Goal: Transaction & Acquisition: Purchase product/service

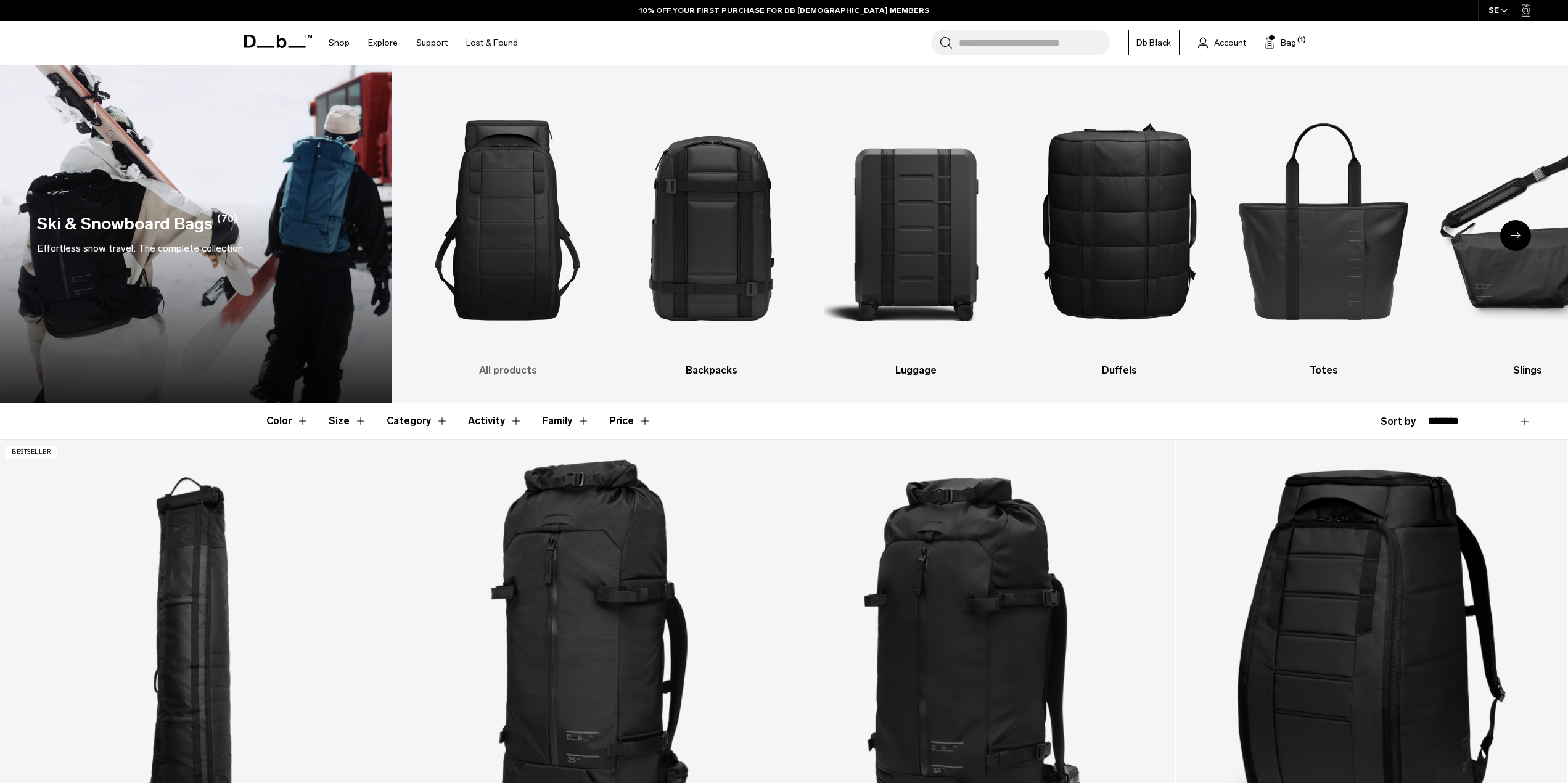
click at [518, 140] on img "1 / 10" at bounding box center [508, 220] width 182 height 273
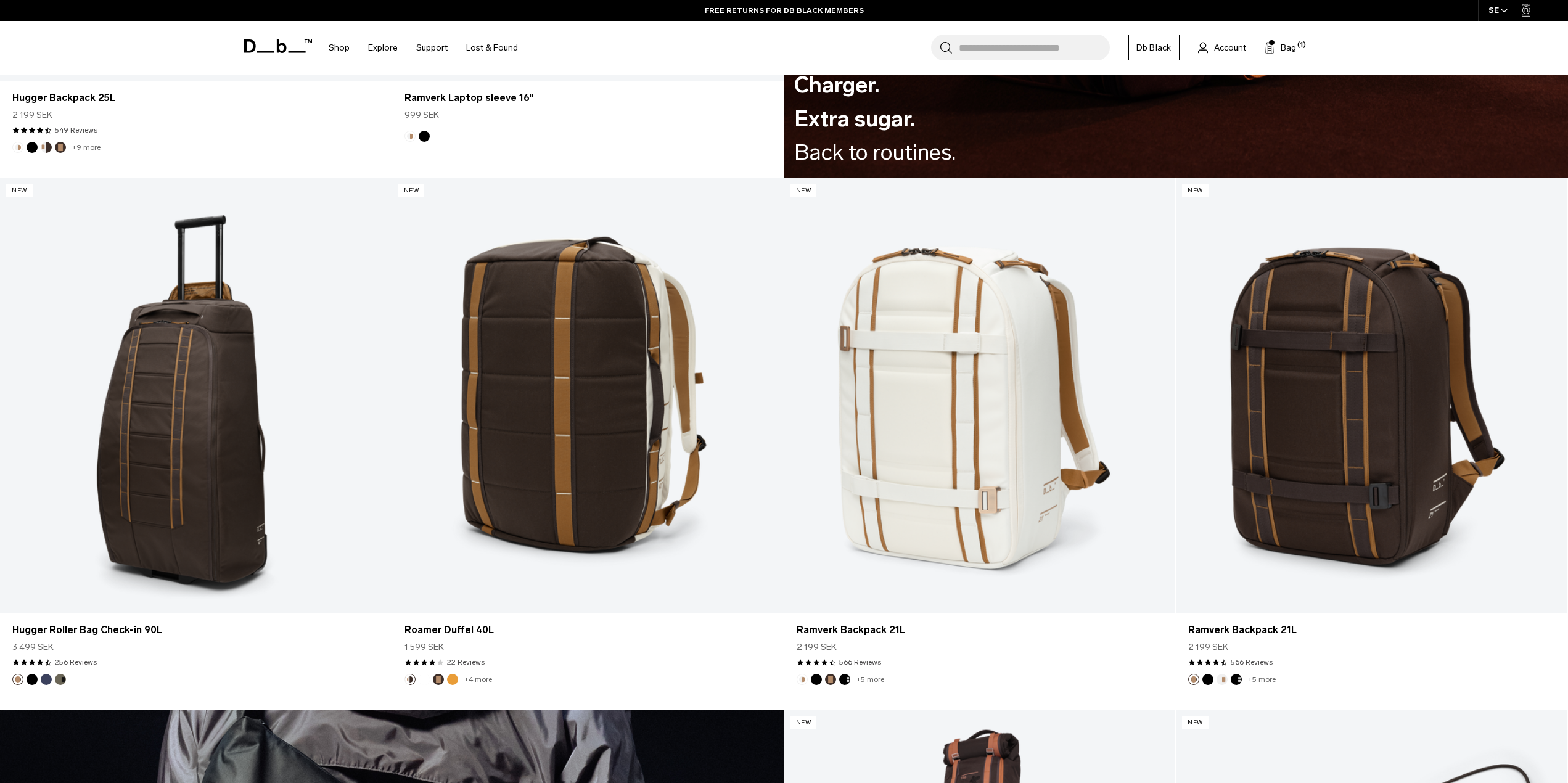
scroll to position [2897, 0]
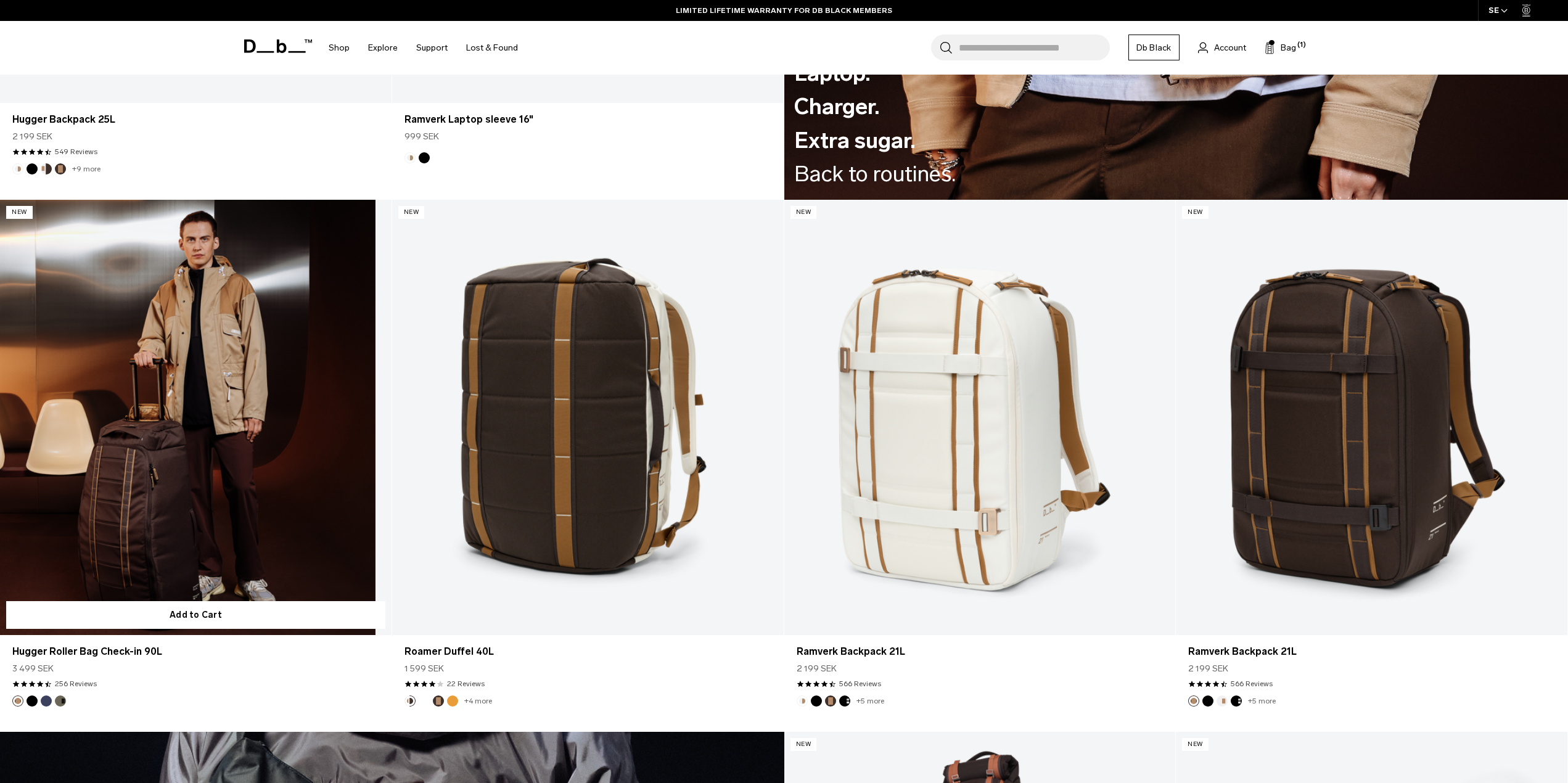
click at [161, 391] on link "Hugger Roller Bag Check-in 90L" at bounding box center [196, 417] width 391 height 435
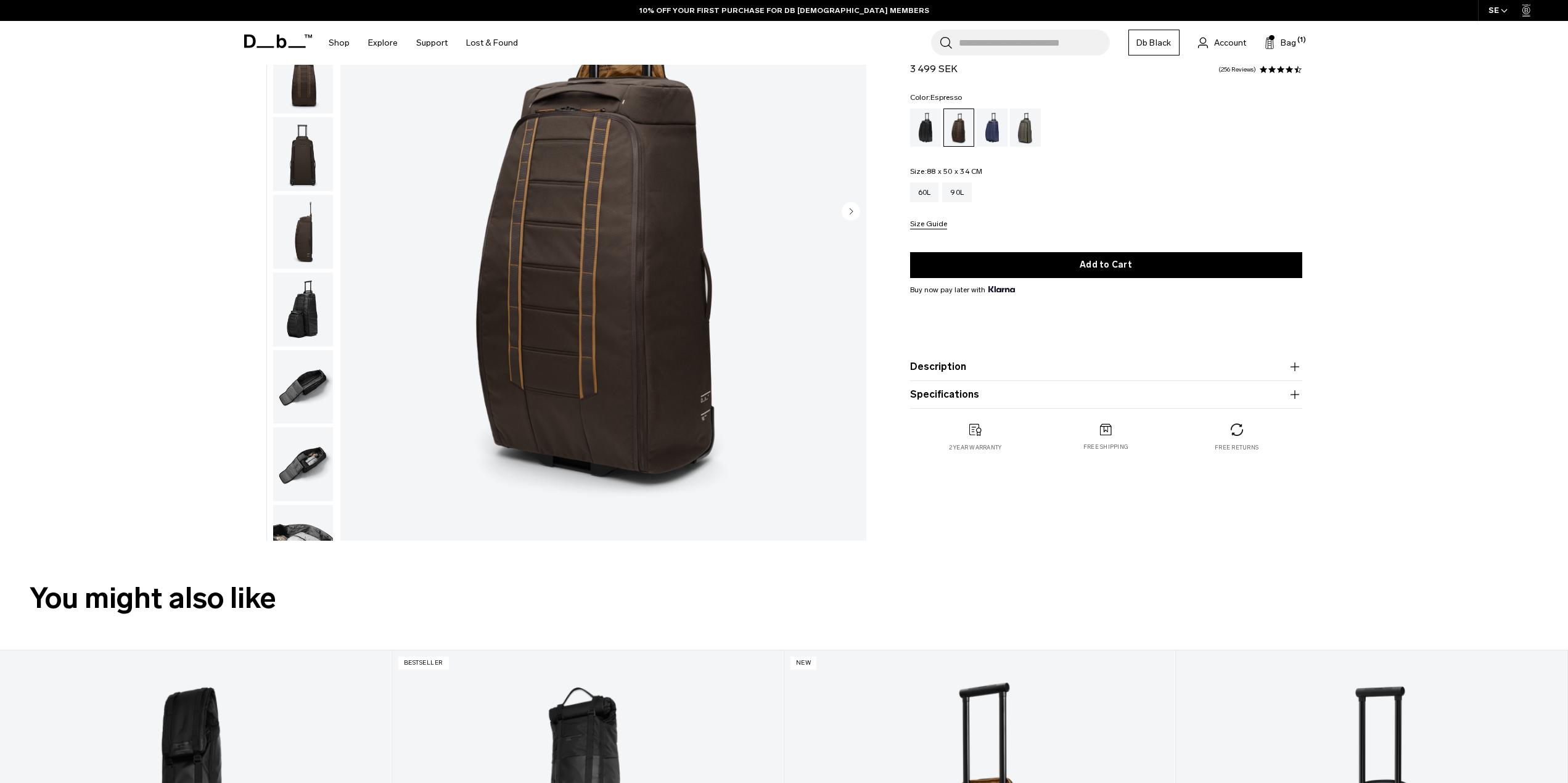
scroll to position [247, 0]
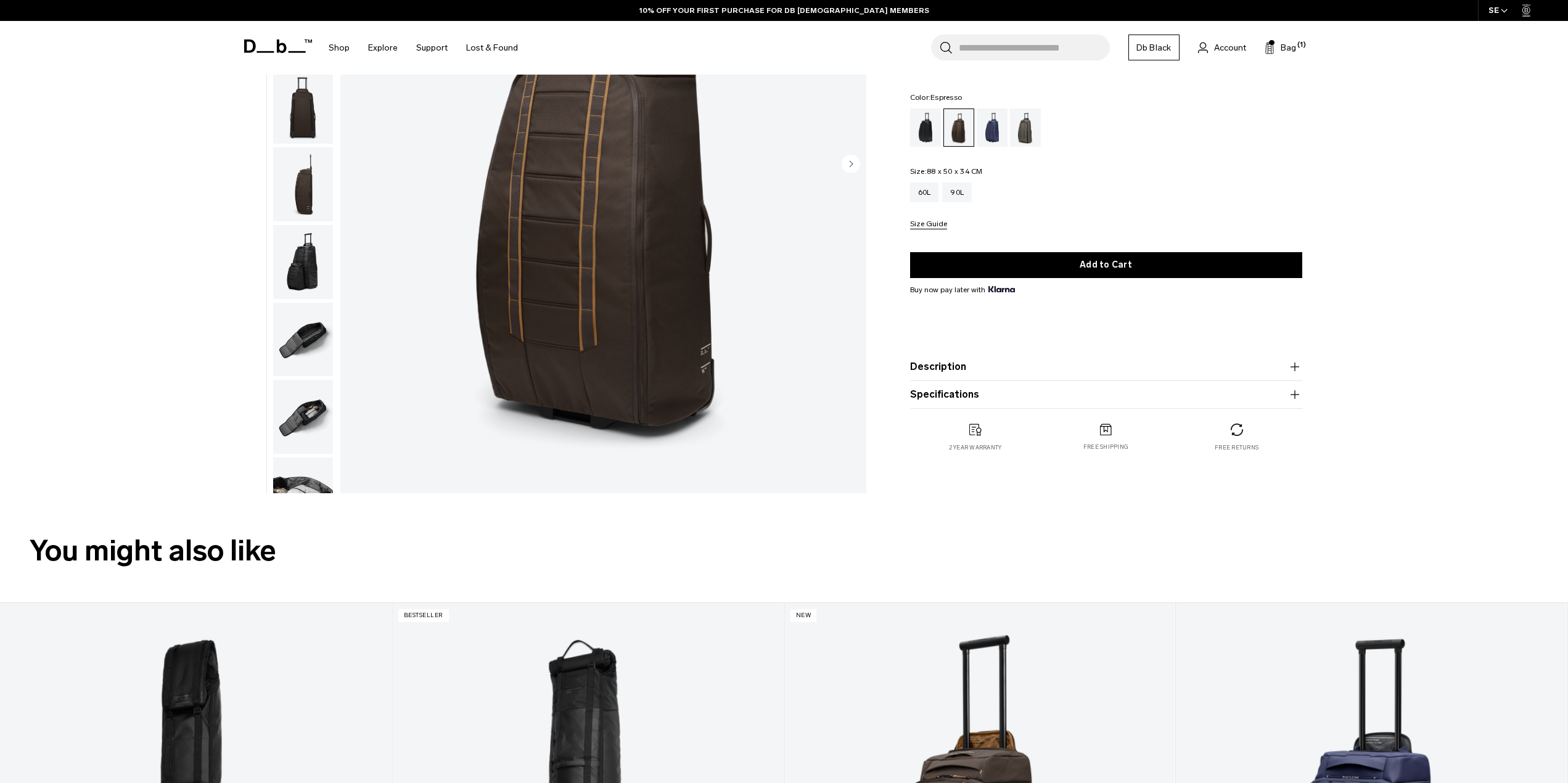
click at [294, 410] on img "button" at bounding box center [303, 417] width 60 height 74
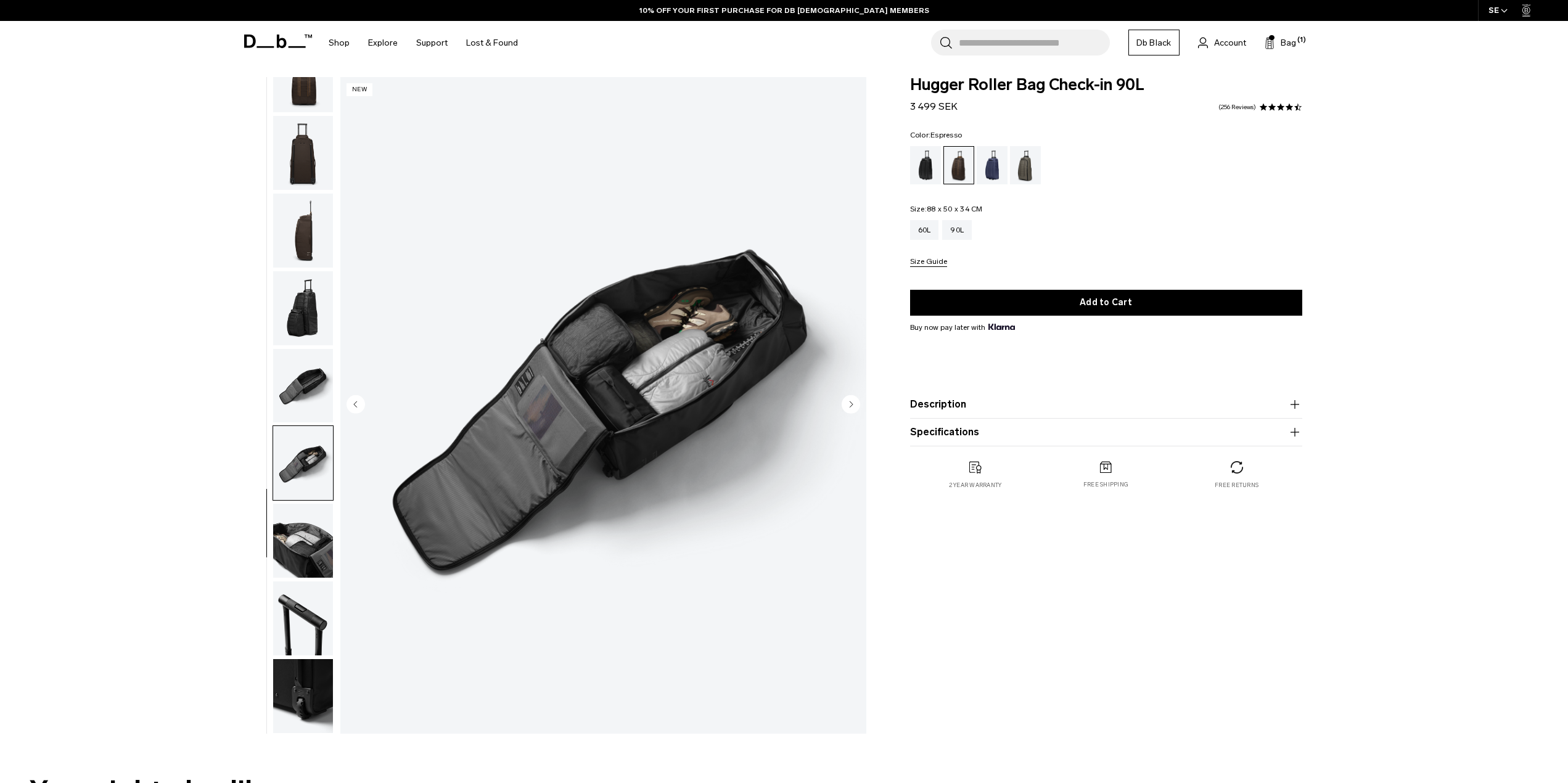
scroll to position [0, 0]
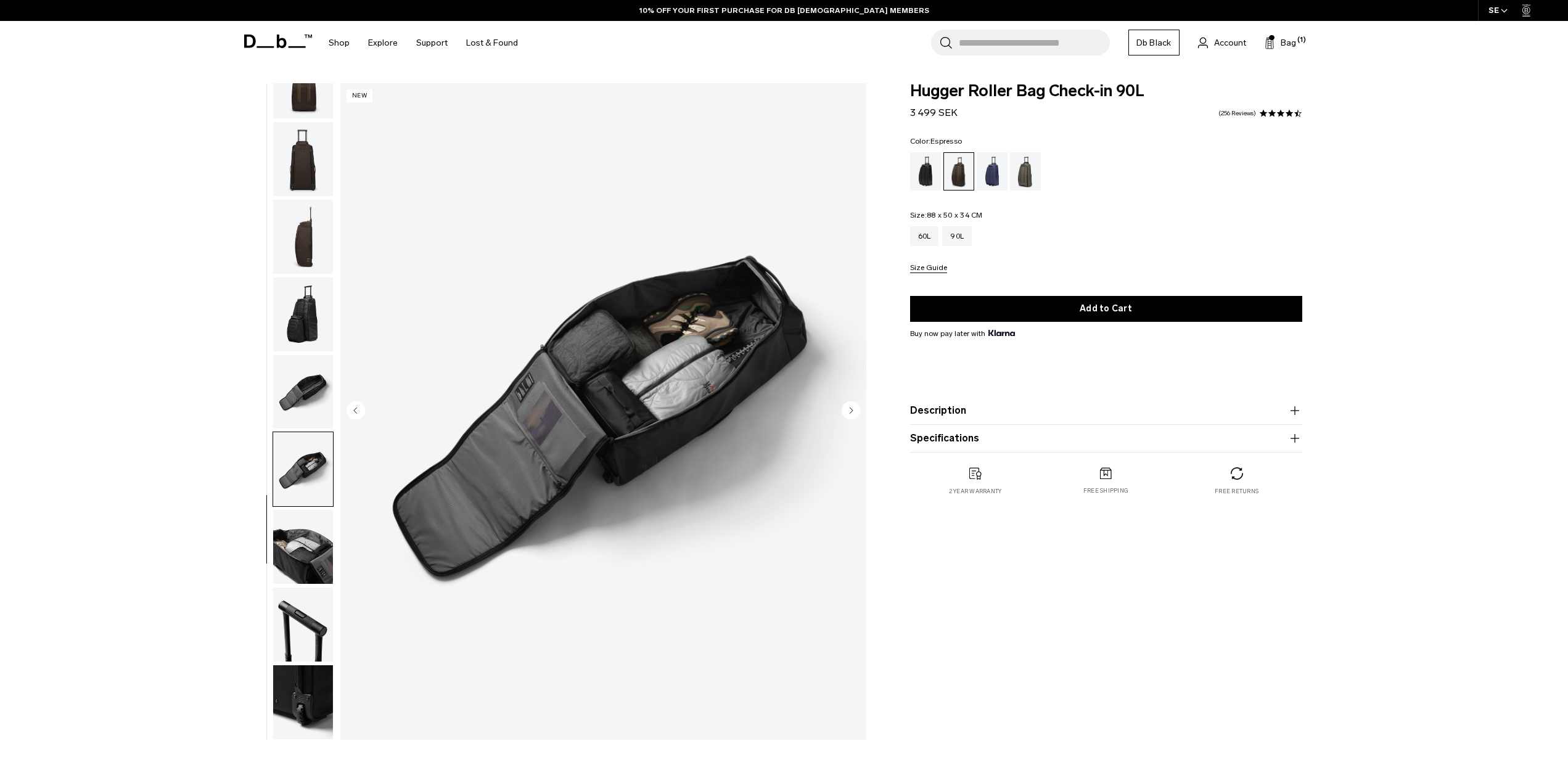
drag, startPoint x: 201, startPoint y: 350, endPoint x: 202, endPoint y: 340, distance: 10.0
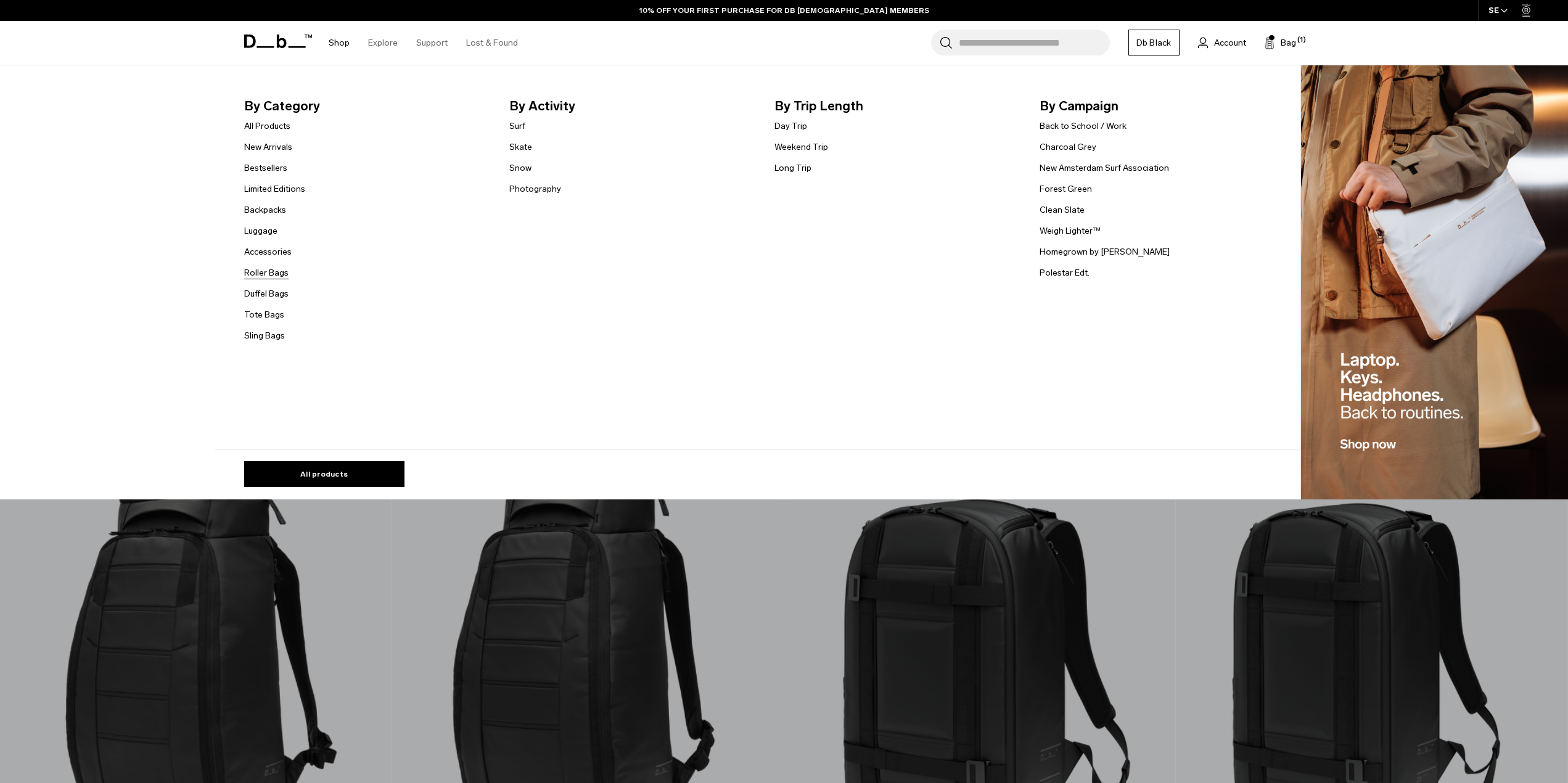
click at [270, 272] on link "Roller Bags" at bounding box center [267, 273] width 44 height 13
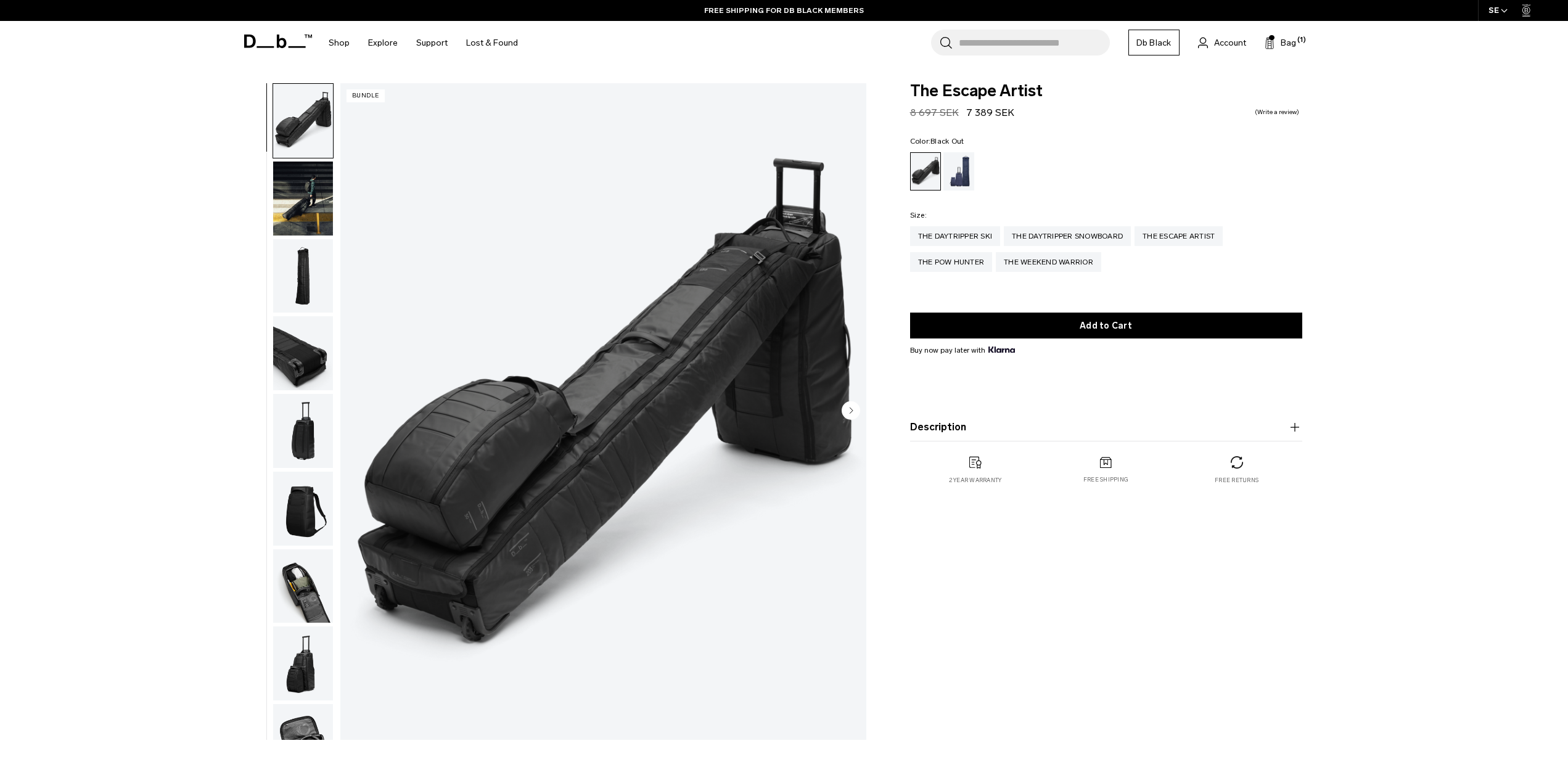
click at [284, 211] on img "button" at bounding box center [303, 198] width 60 height 74
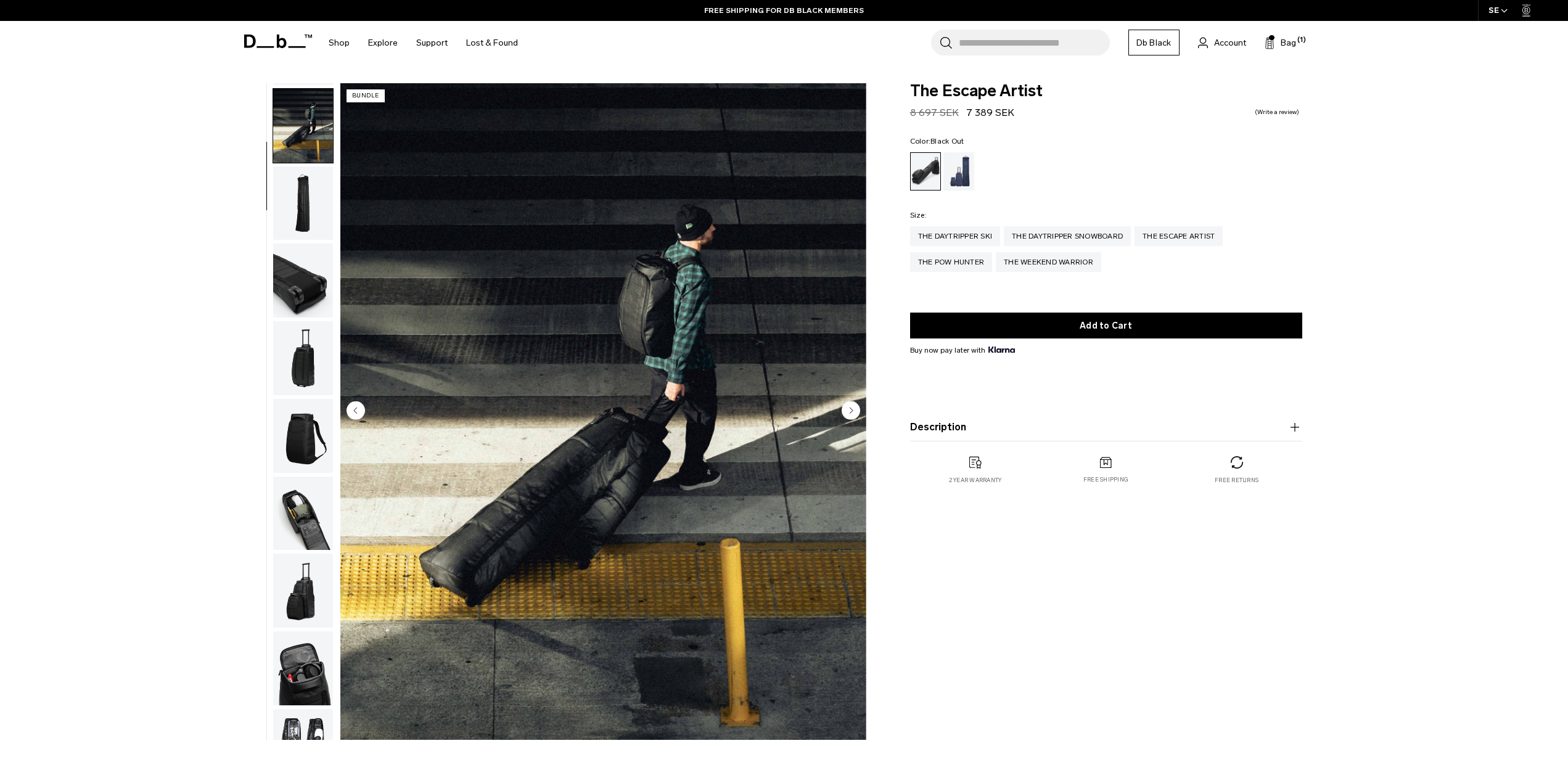
scroll to position [78, 0]
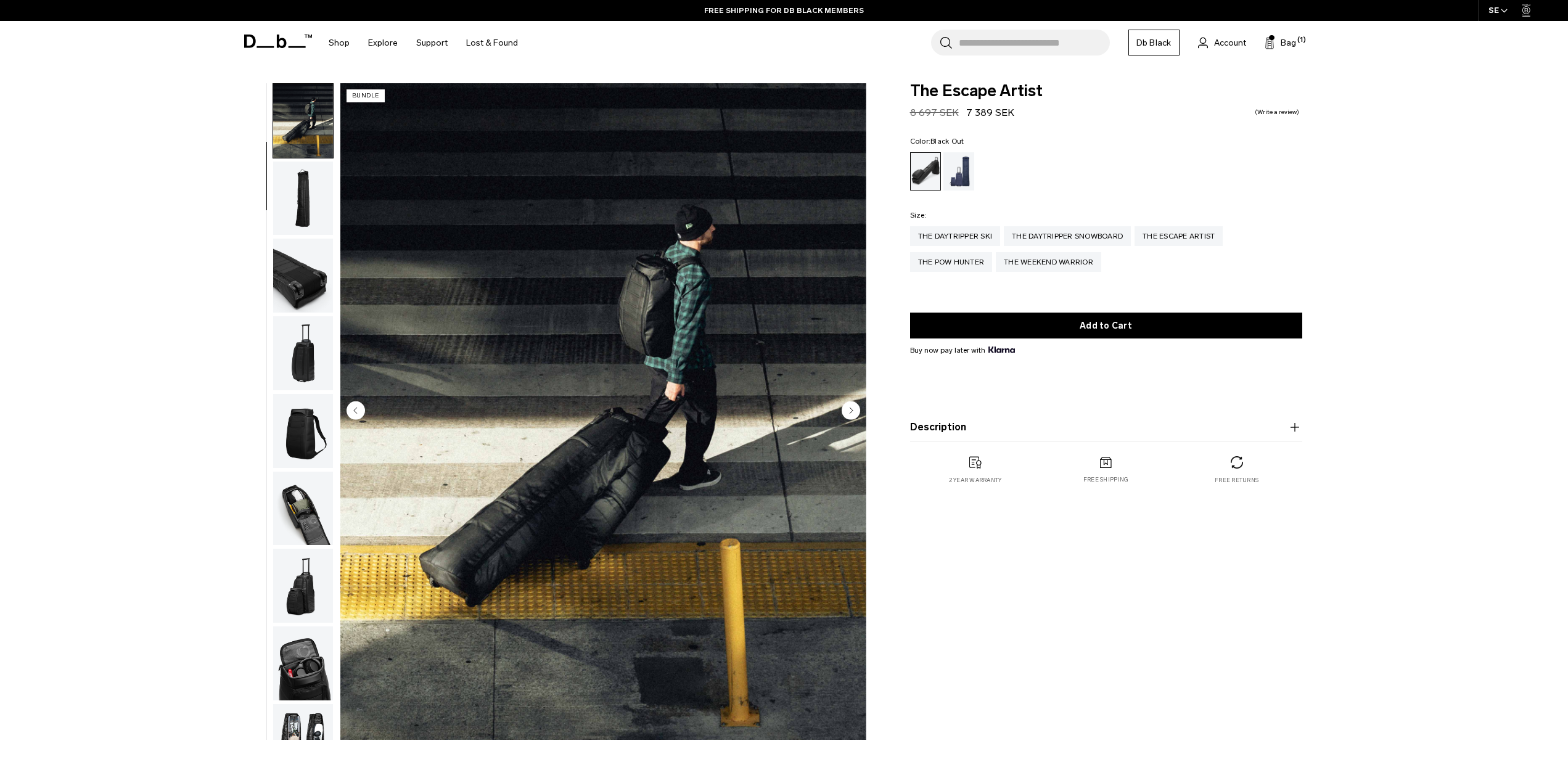
click at [224, 563] on div "**********" at bounding box center [784, 414] width 1568 height 663
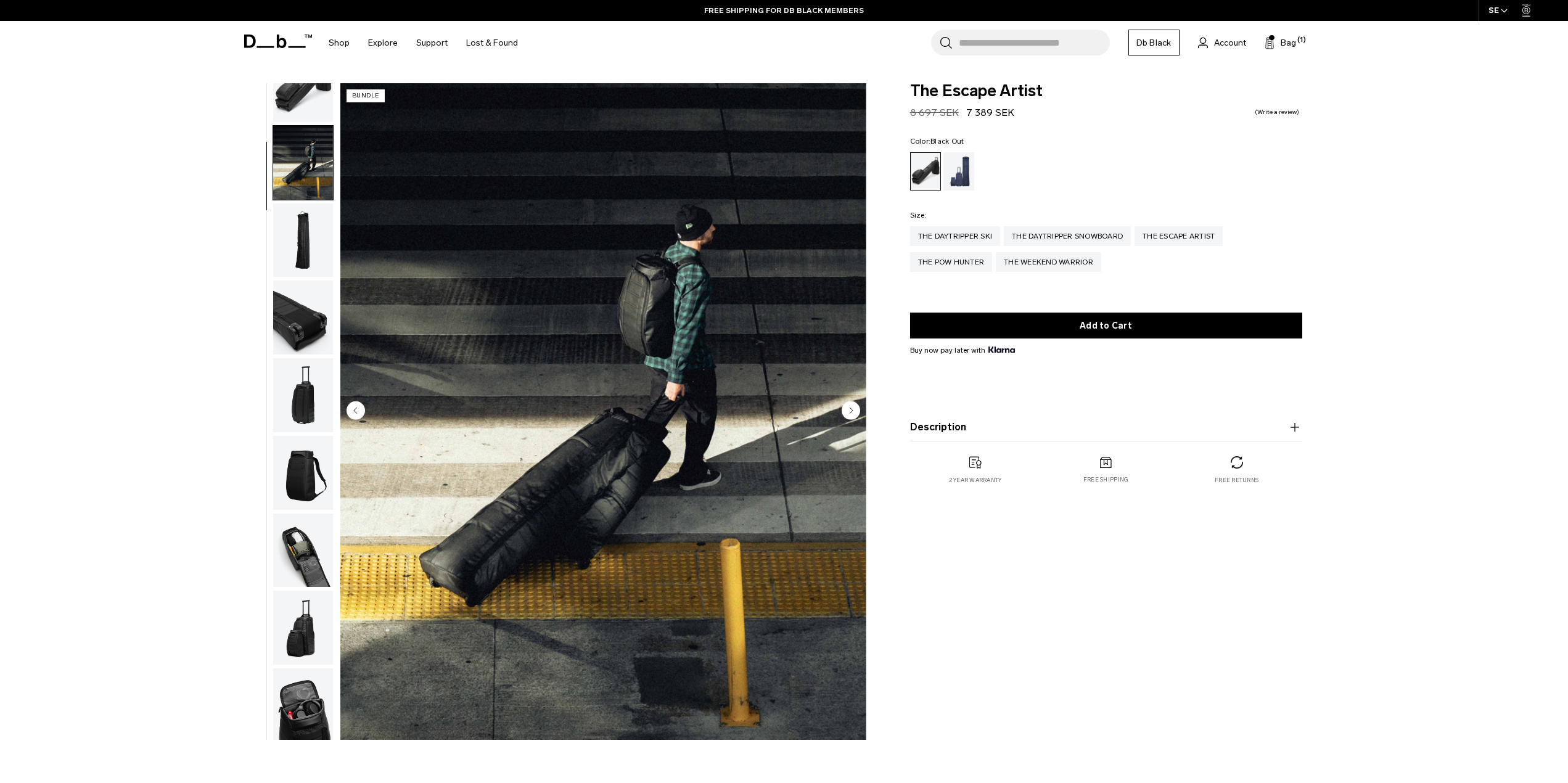
scroll to position [0, 0]
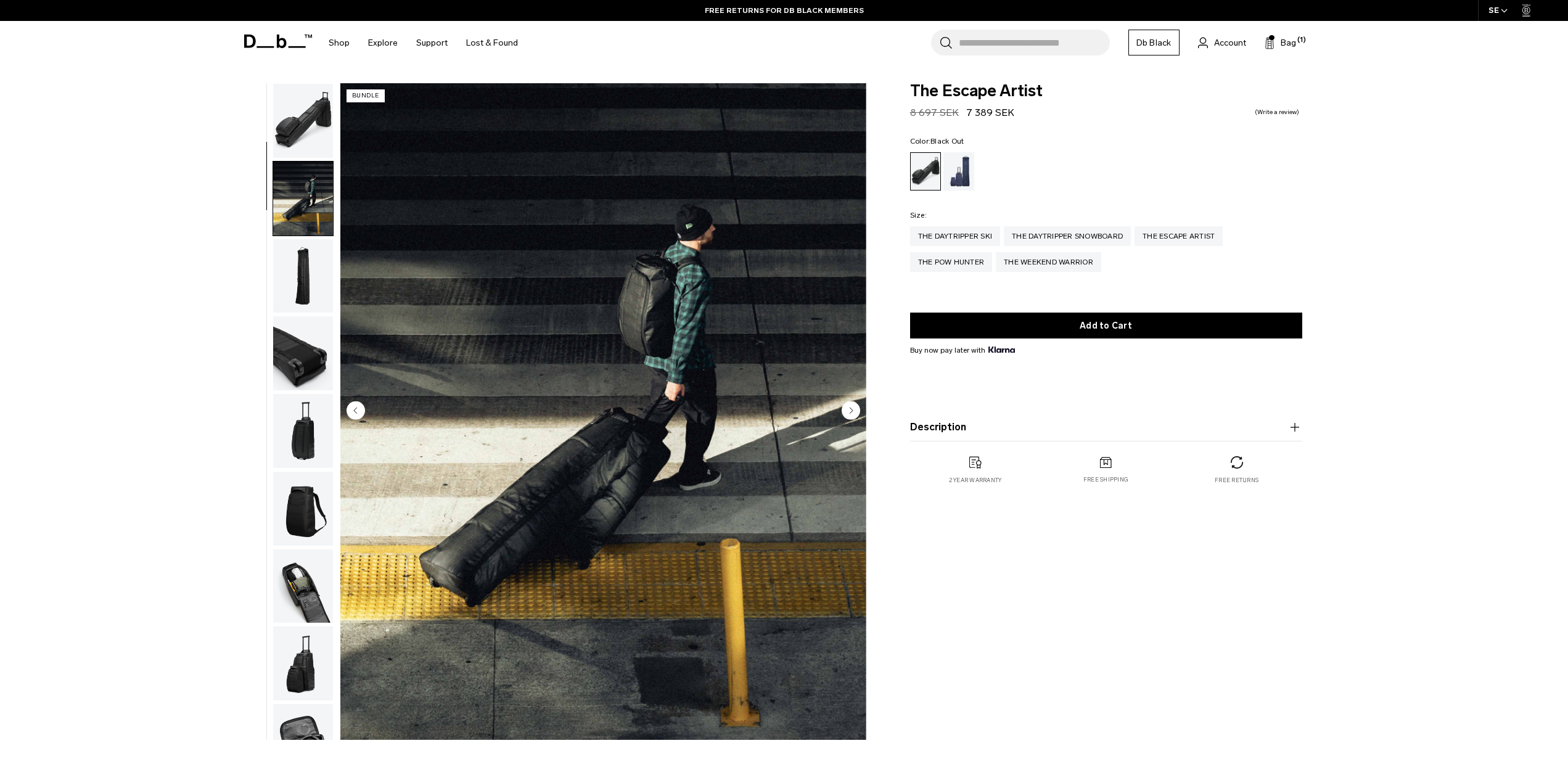
click at [313, 137] on img "button" at bounding box center [303, 120] width 60 height 74
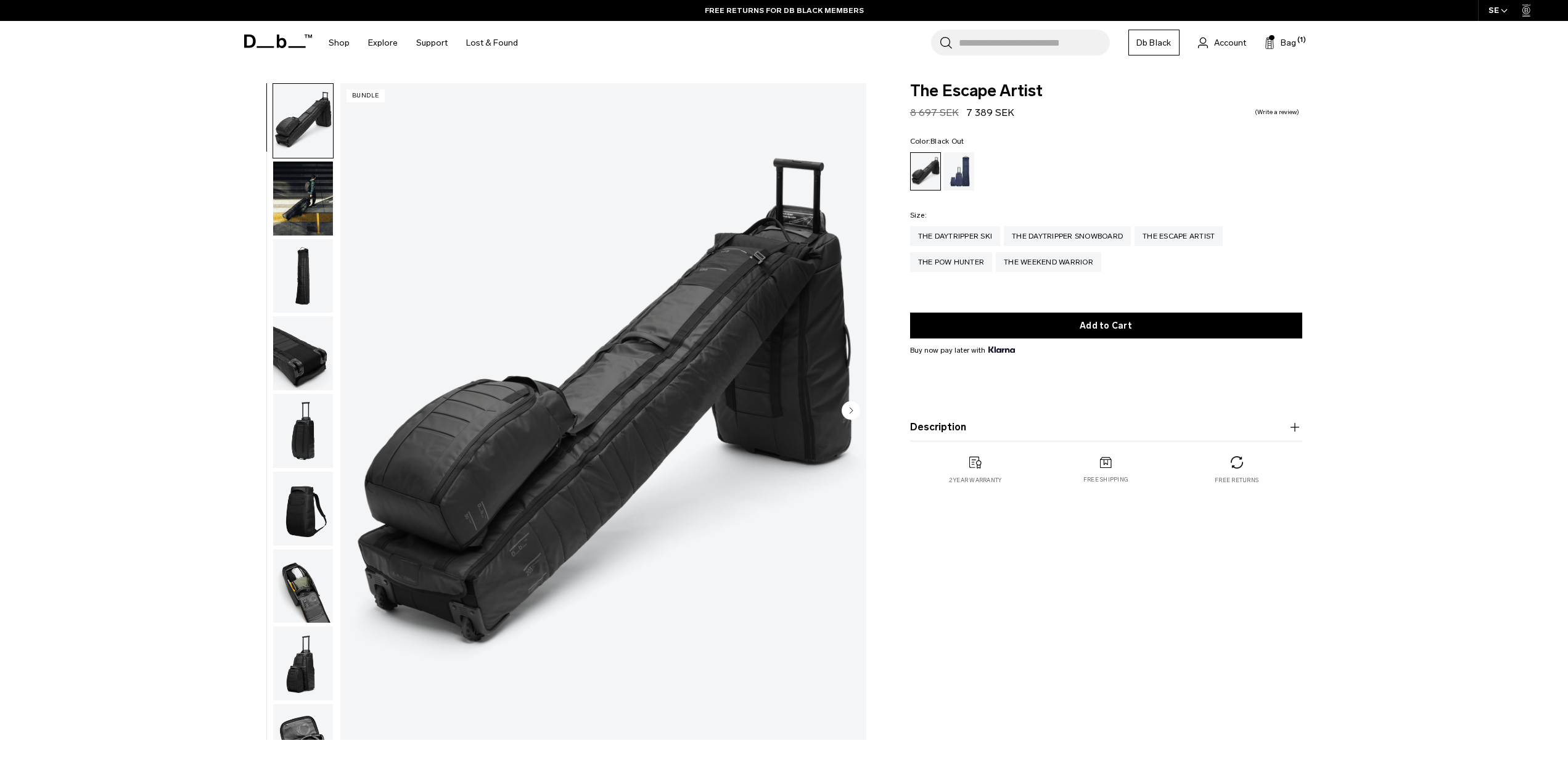
click at [309, 187] on img "button" at bounding box center [303, 198] width 60 height 74
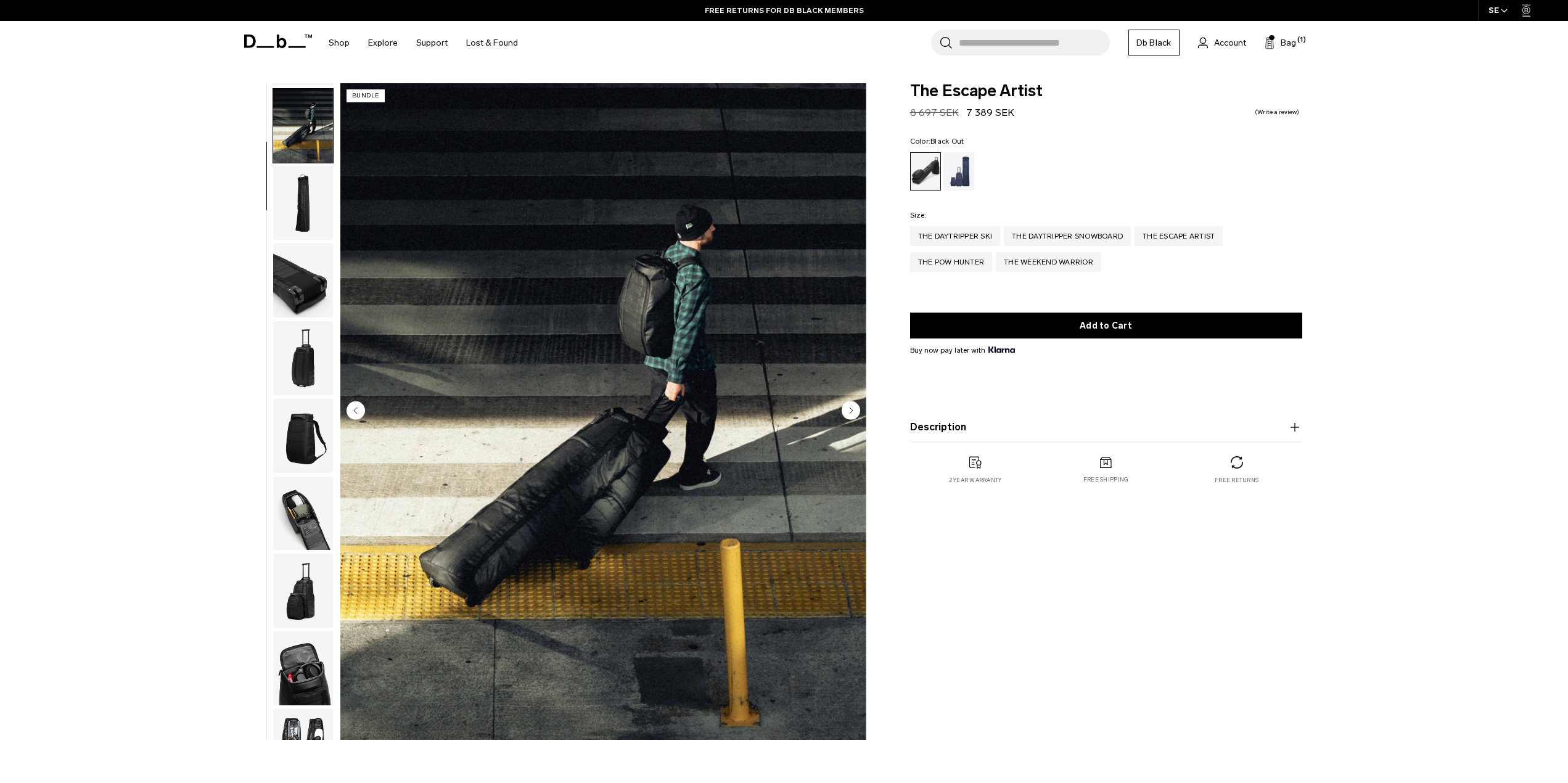
scroll to position [78, 0]
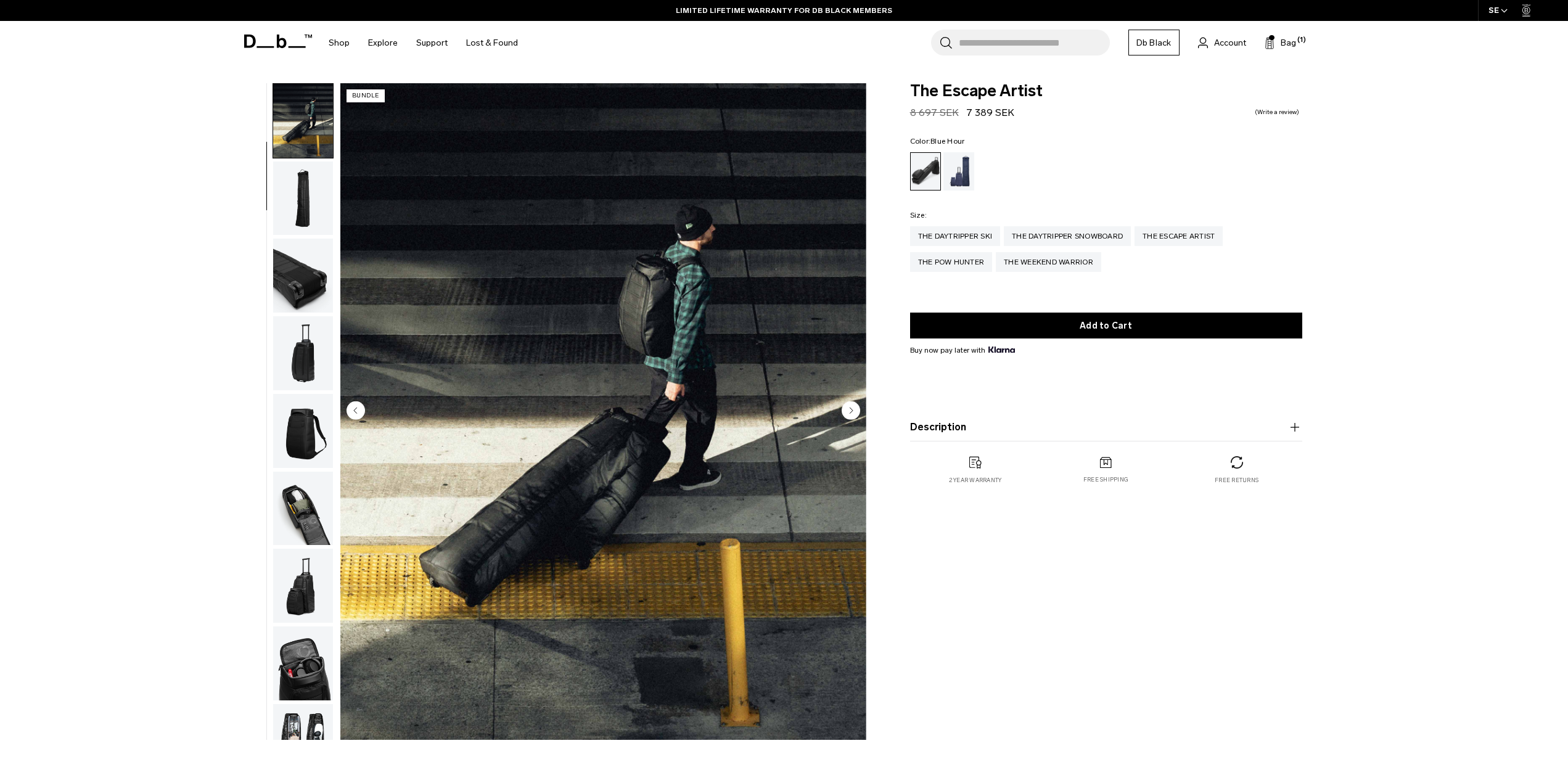
click at [962, 172] on div "Blue Hour" at bounding box center [959, 172] width 32 height 38
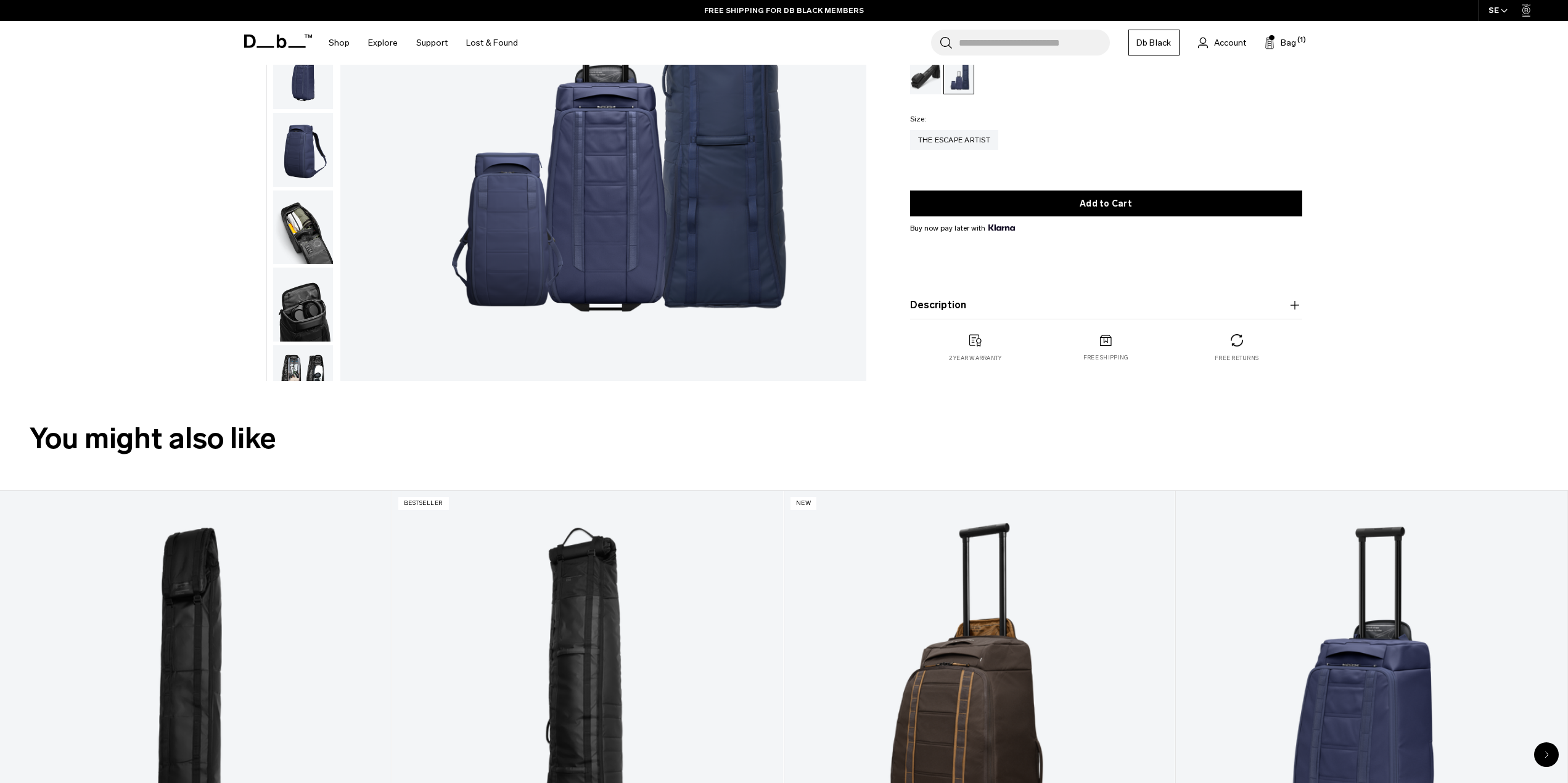
scroll to position [370, 0]
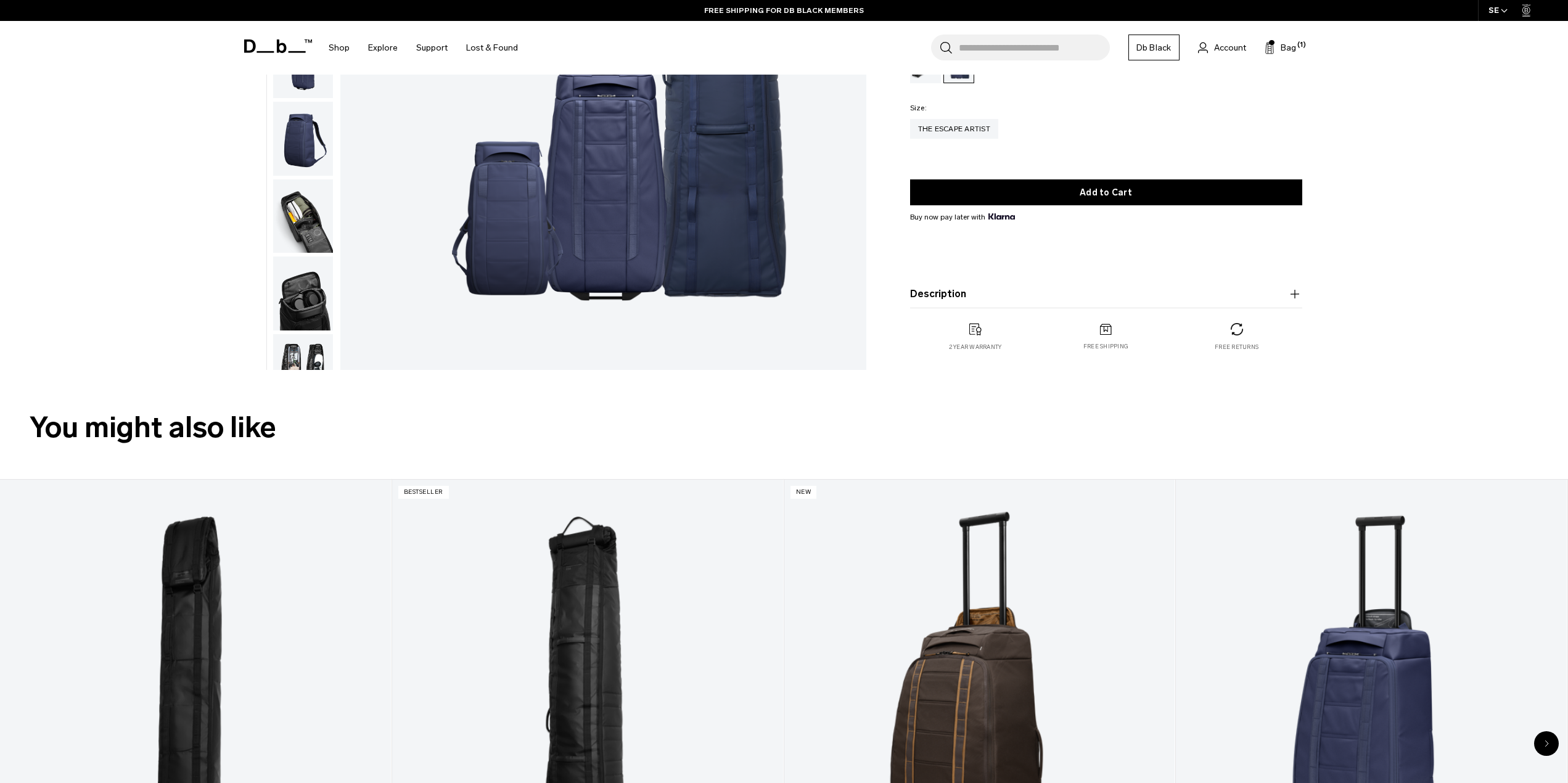
click at [953, 303] on product-accordion "Description Combine versatility and storage with the Escape Artist bundle. Whet…" at bounding box center [1106, 294] width 392 height 28
click at [954, 294] on button "Description" at bounding box center [1106, 294] width 392 height 15
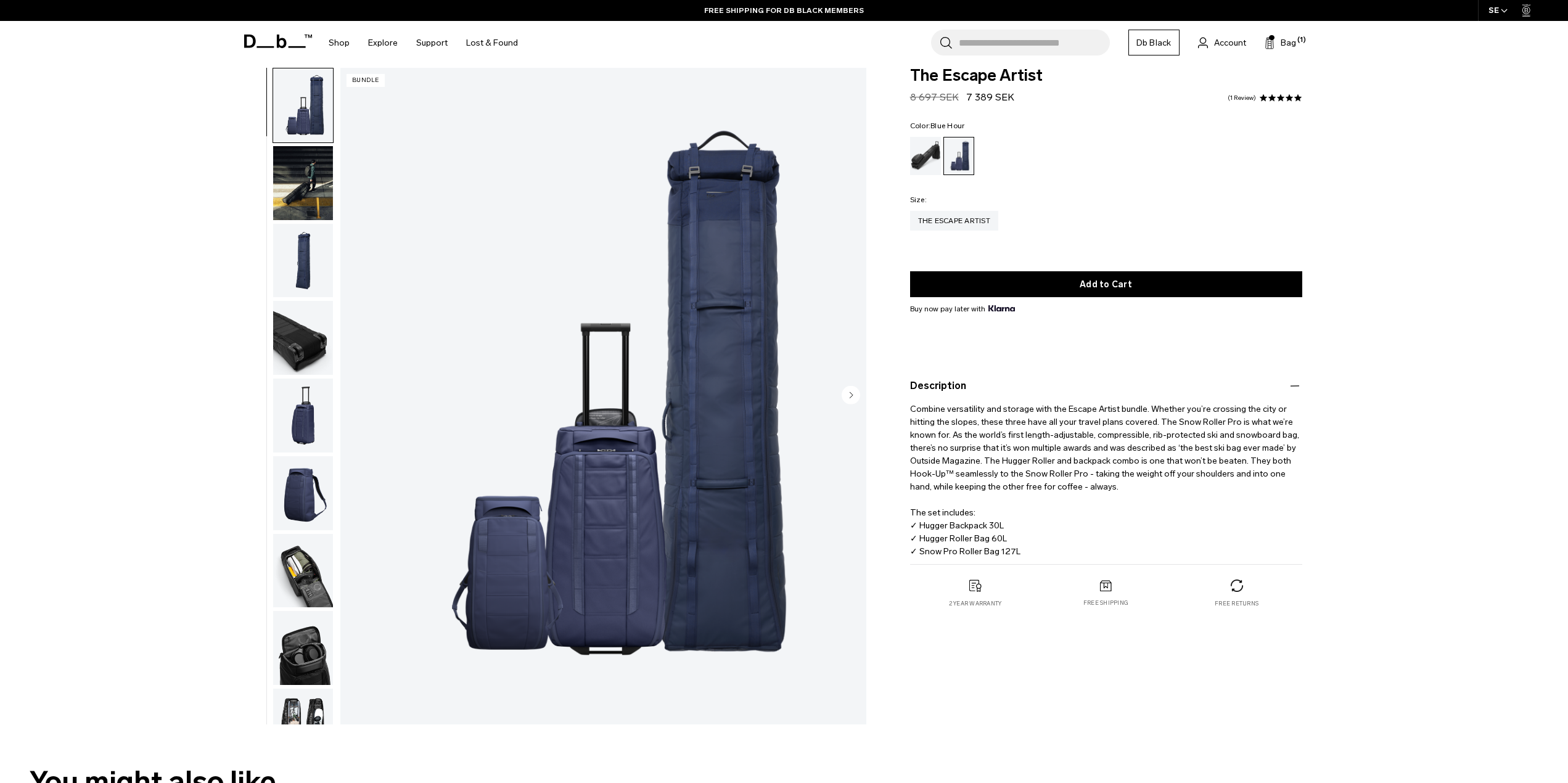
scroll to position [0, 0]
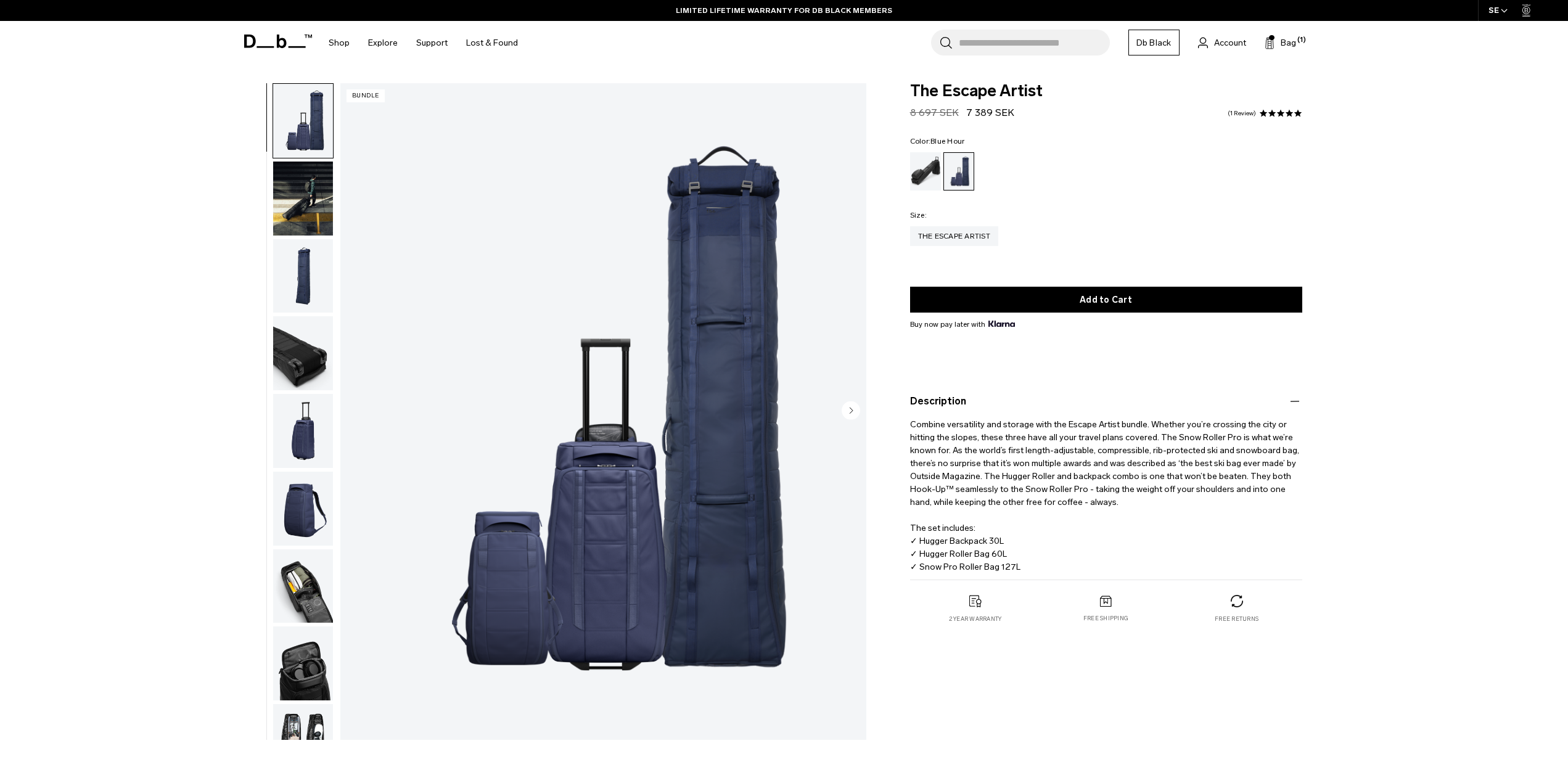
drag, startPoint x: 1493, startPoint y: 3, endPoint x: 1253, endPoint y: 214, distance: 319.6
click at [1470, 273] on div "**********" at bounding box center [784, 414] width 1568 height 663
drag, startPoint x: 1007, startPoint y: 568, endPoint x: 989, endPoint y: 573, distance: 18.7
click at [988, 573] on p "Combine versatility and storage with the Escape Artist bundle. Whether you’re c…" at bounding box center [1106, 491] width 392 height 165
click at [1052, 554] on p "Combine versatility and storage with the Escape Artist bundle. Whether you’re c…" at bounding box center [1106, 491] width 392 height 165
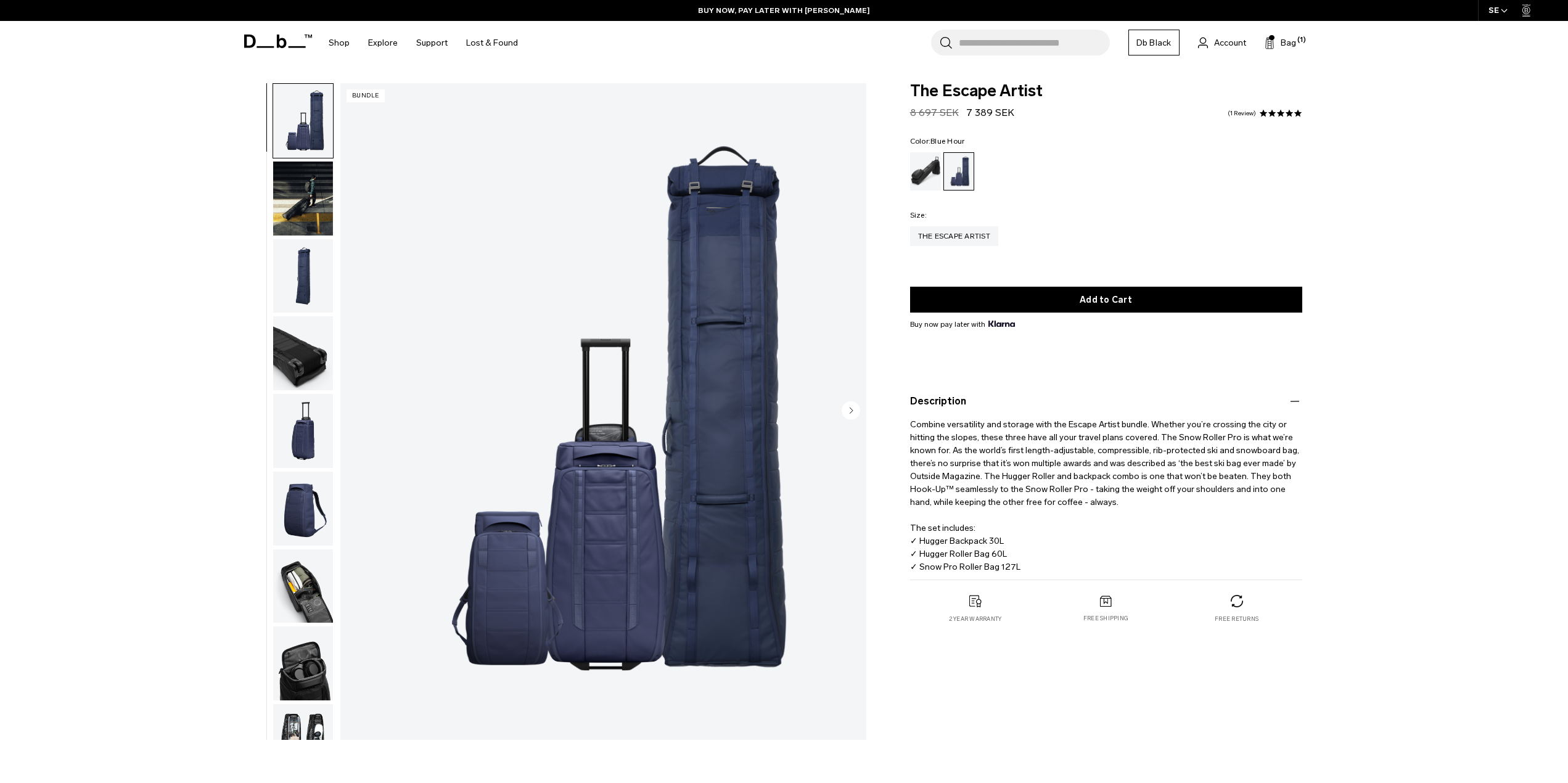
drag, startPoint x: 1008, startPoint y: 545, endPoint x: 920, endPoint y: 546, distance: 88.0
click at [920, 546] on p "Combine versatility and storage with the Escape Artist bundle. Whether you’re c…" at bounding box center [1106, 491] width 392 height 165
copy p "Hugger Backpack 30L"
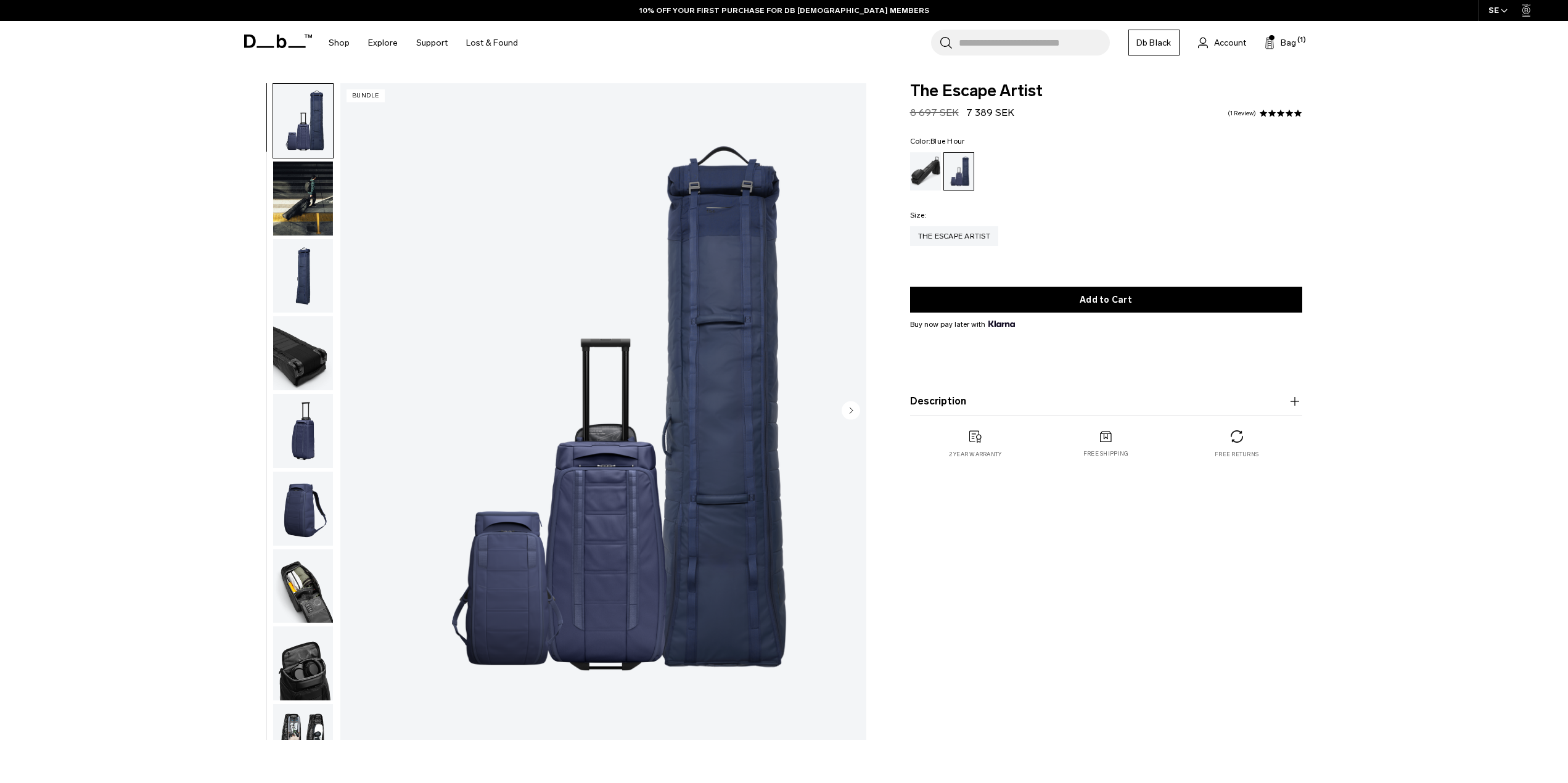
drag, startPoint x: 189, startPoint y: 563, endPoint x: 190, endPoint y: 555, distance: 8.1
click at [189, 559] on div "**********" at bounding box center [784, 414] width 1568 height 663
click at [929, 401] on button "Description" at bounding box center [1106, 401] width 392 height 15
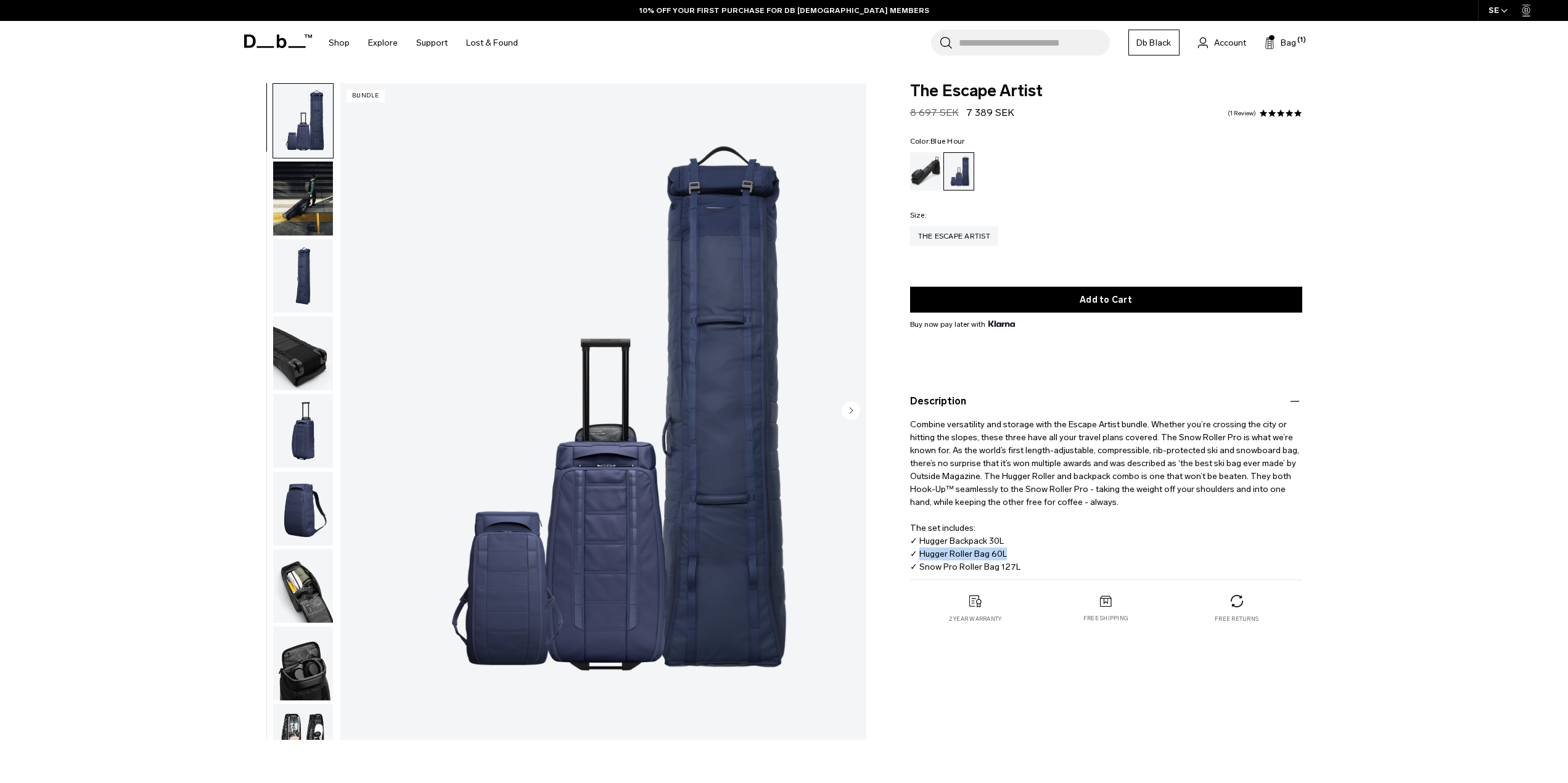
drag, startPoint x: 988, startPoint y: 556, endPoint x: 921, endPoint y: 558, distance: 67.0
click at [921, 558] on p "Combine versatility and storage with the Escape Artist bundle. Whether you’re c…" at bounding box center [1106, 491] width 392 height 165
copy p "Hugger Roller Bag 60L"
click at [961, 33] on input "Search for Bags, Luggage..." at bounding box center [1034, 42] width 151 height 26
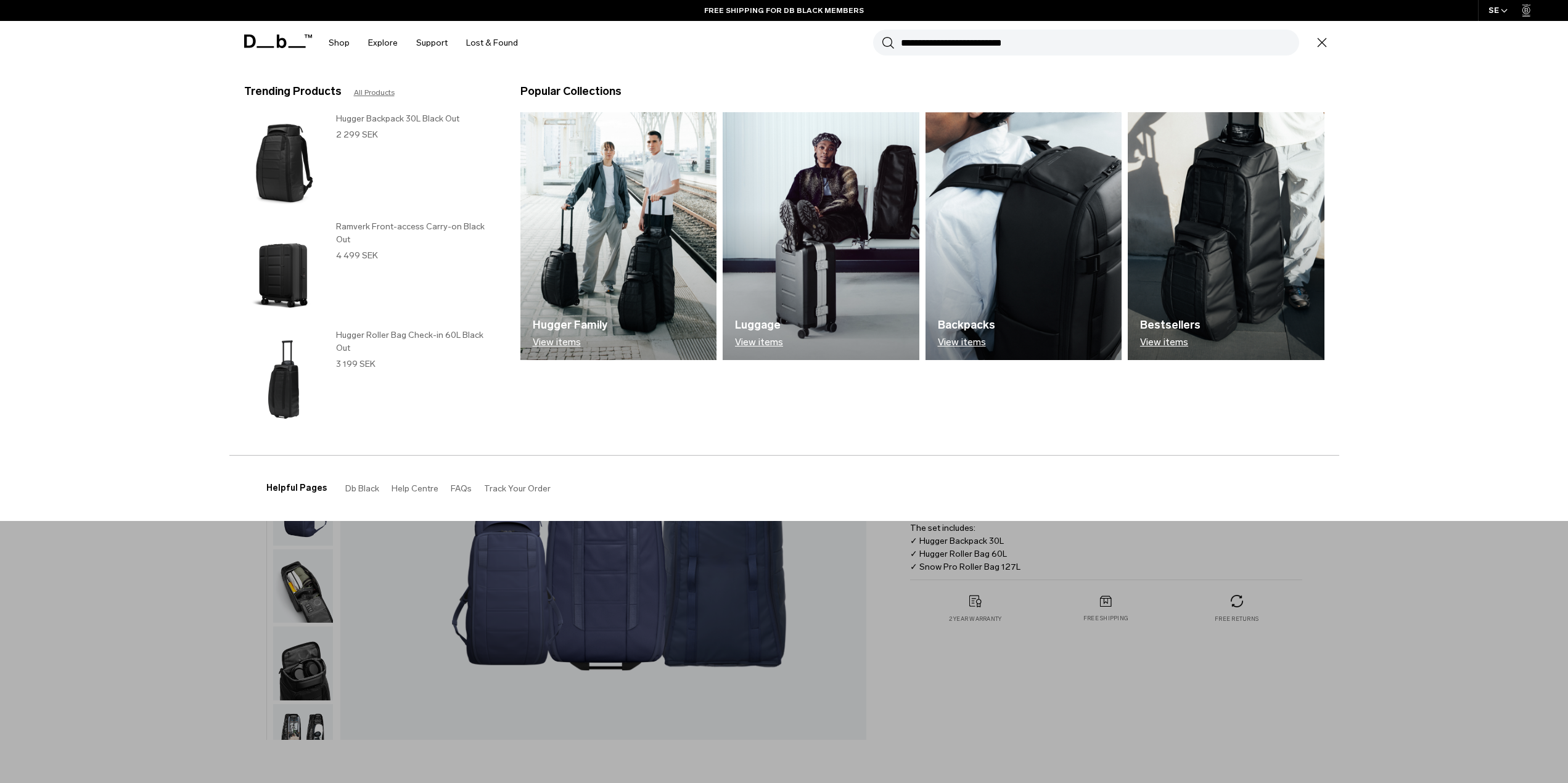
paste input "**********"
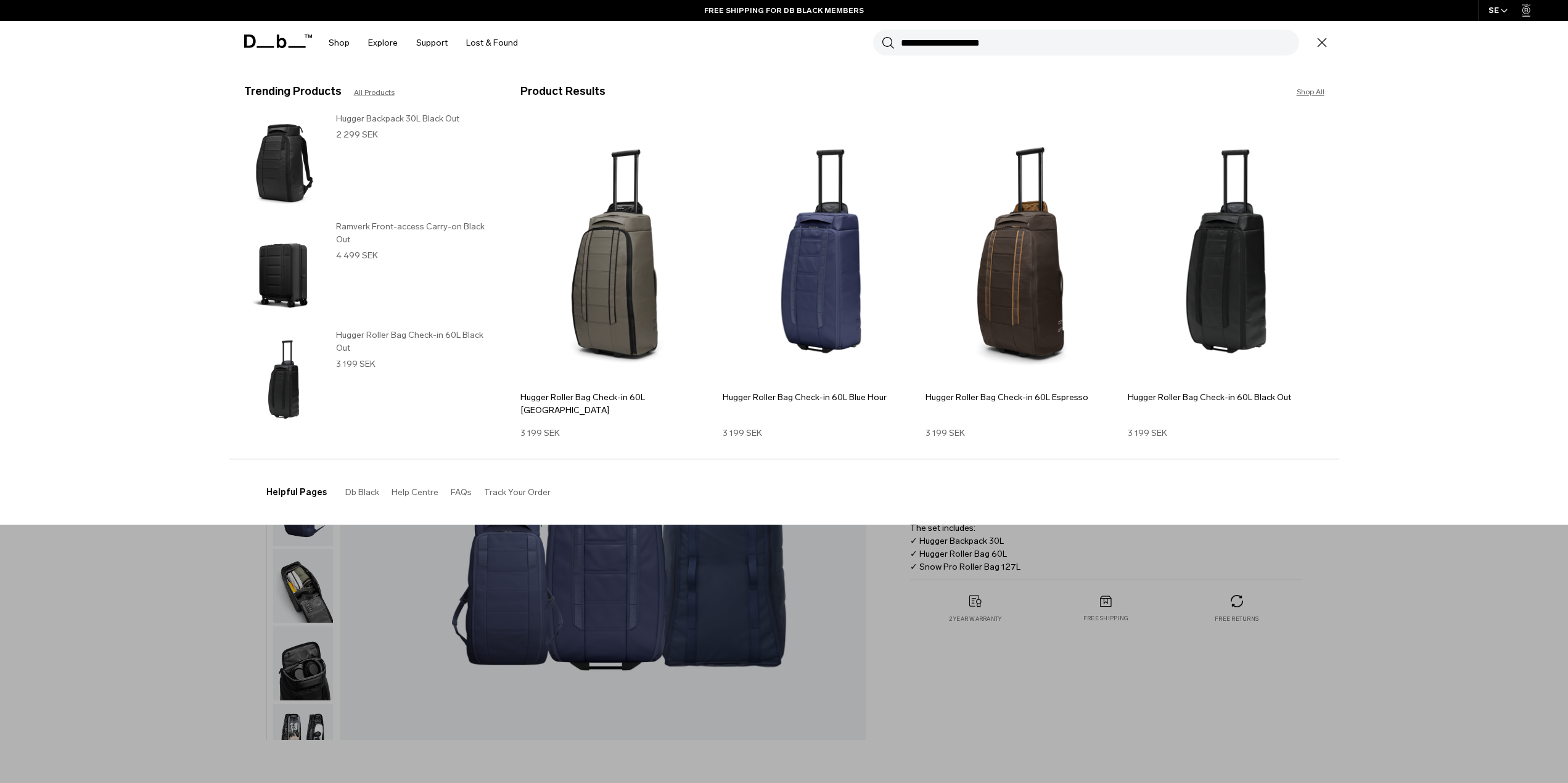
type input "**********"
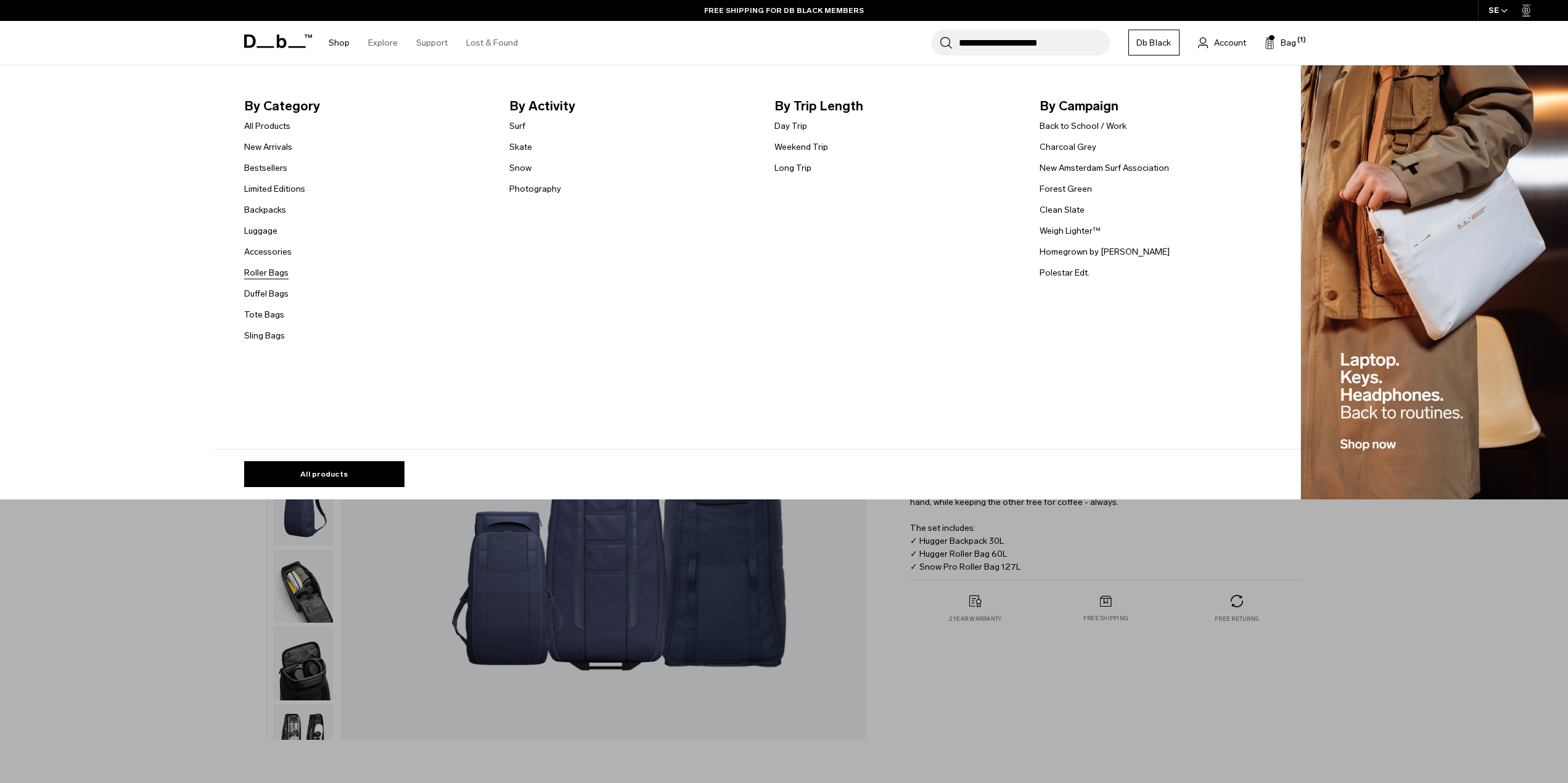
click at [279, 274] on link "Roller Bags" at bounding box center [267, 273] width 44 height 13
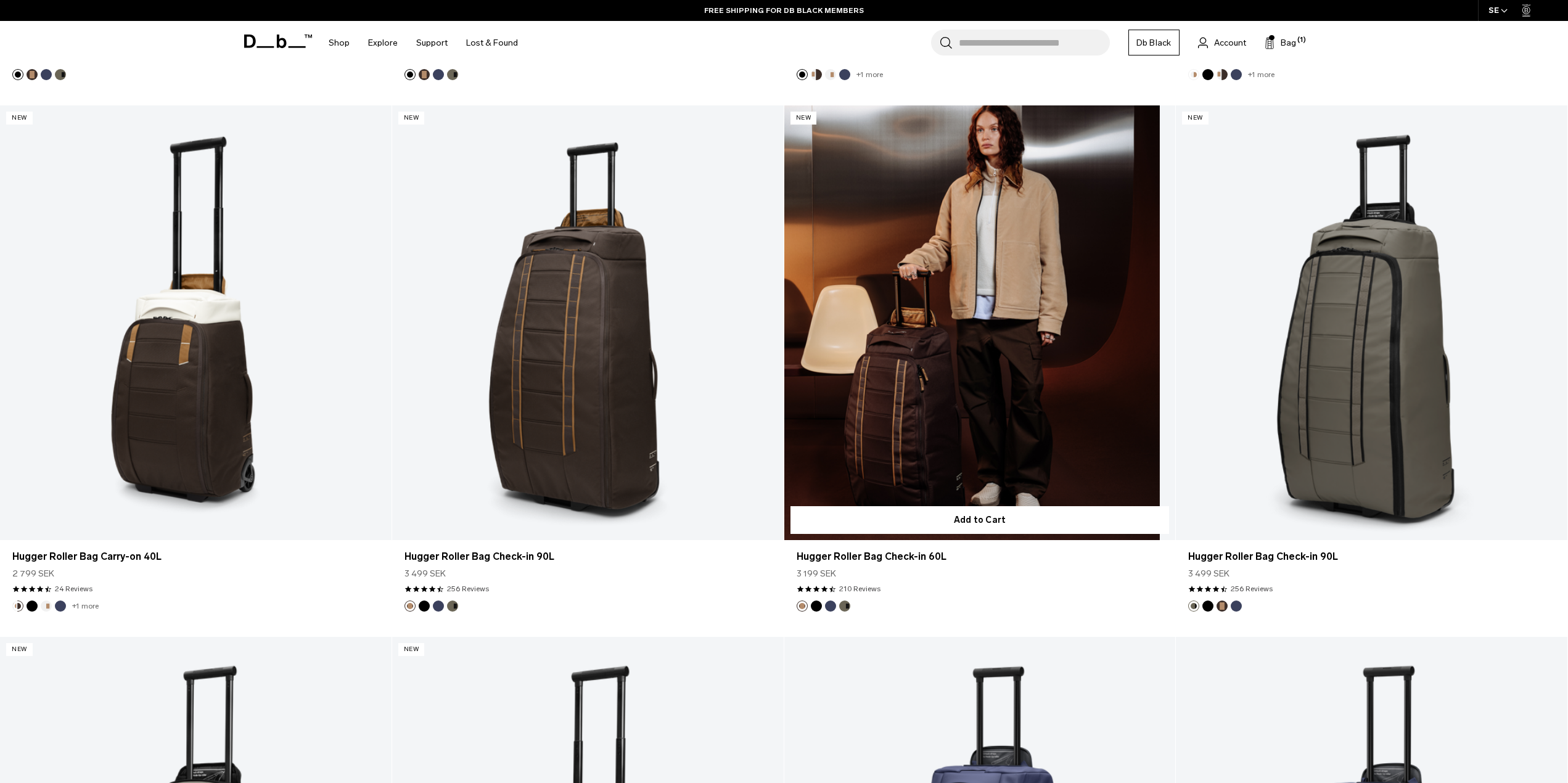
scroll to position [863, 0]
click at [971, 315] on link "Hugger Roller Bag Check-in 60L" at bounding box center [980, 323] width 391 height 435
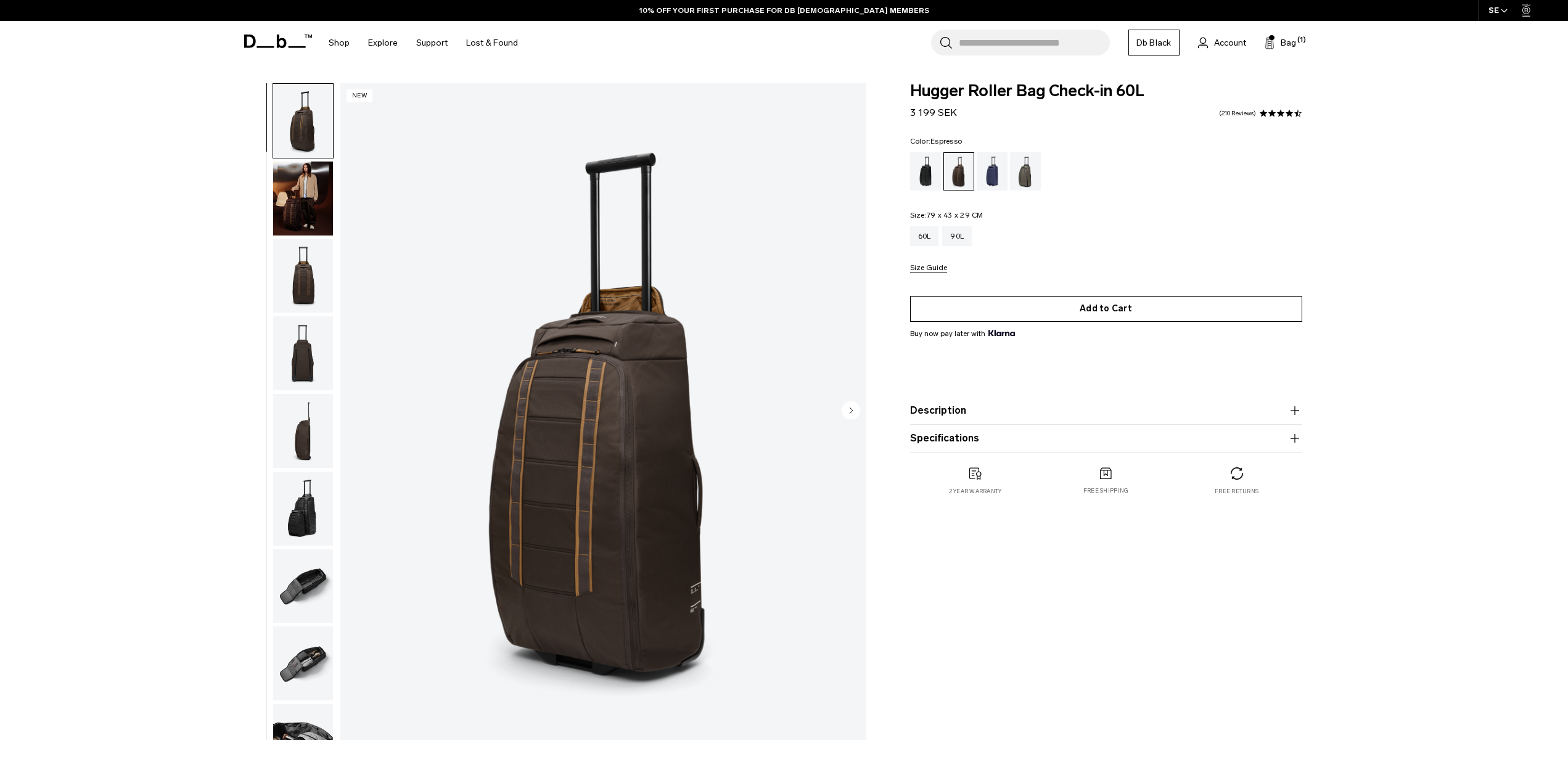
click at [1073, 308] on button "Add to Cart" at bounding box center [1106, 308] width 392 height 26
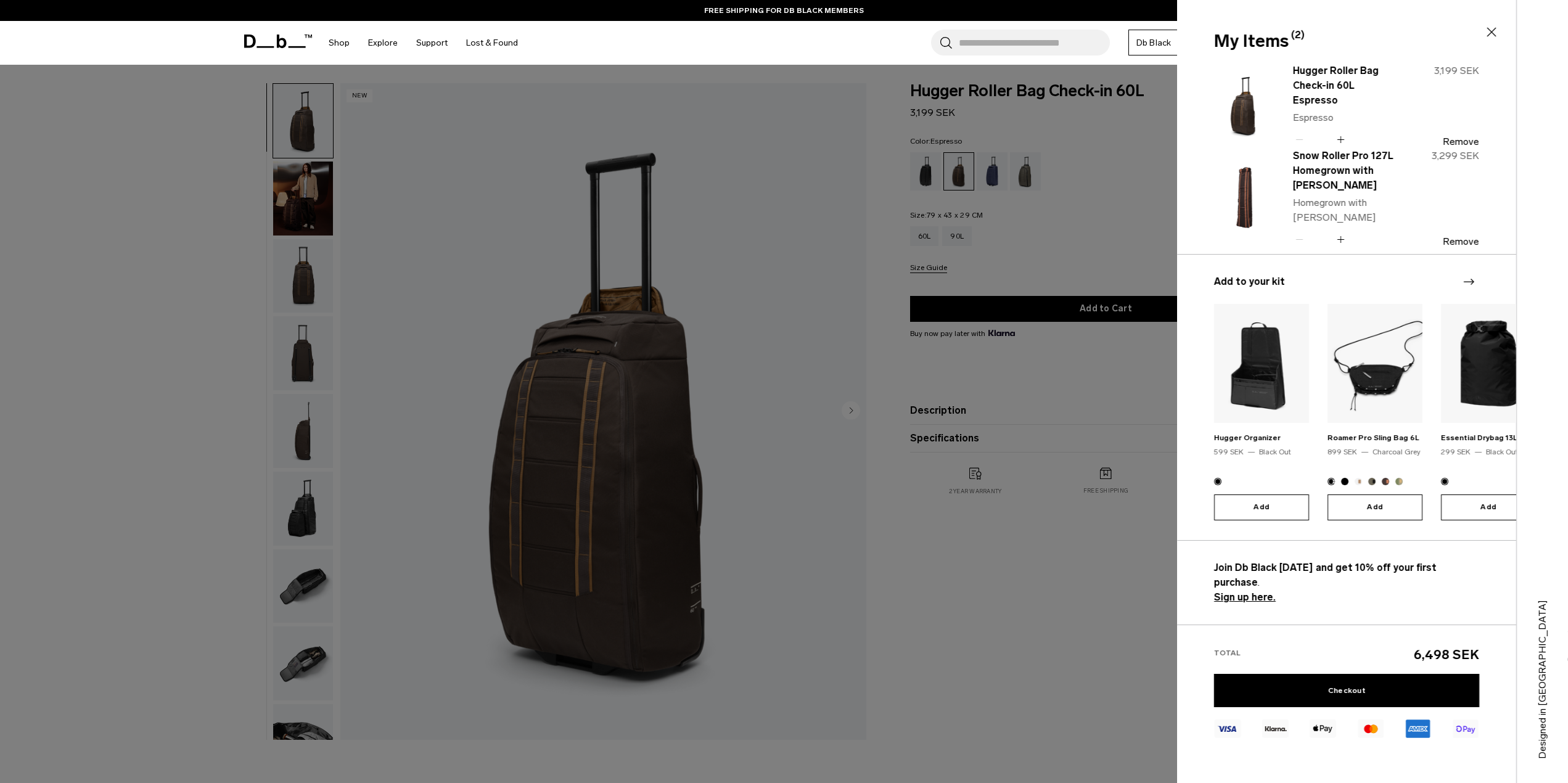
click at [1035, 629] on div at bounding box center [784, 391] width 1568 height 783
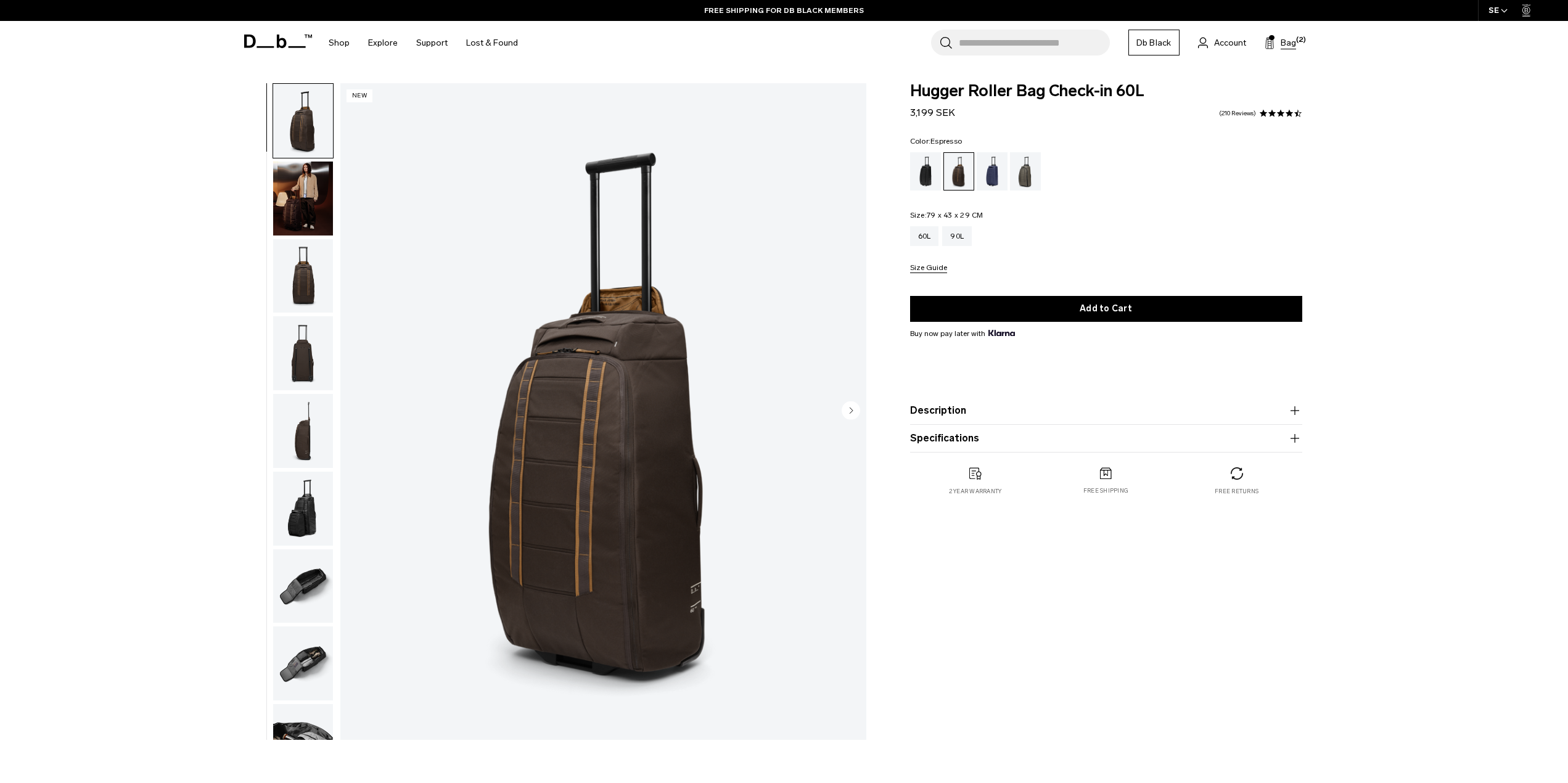
click at [1289, 45] on span "Bag" at bounding box center [1289, 42] width 15 height 13
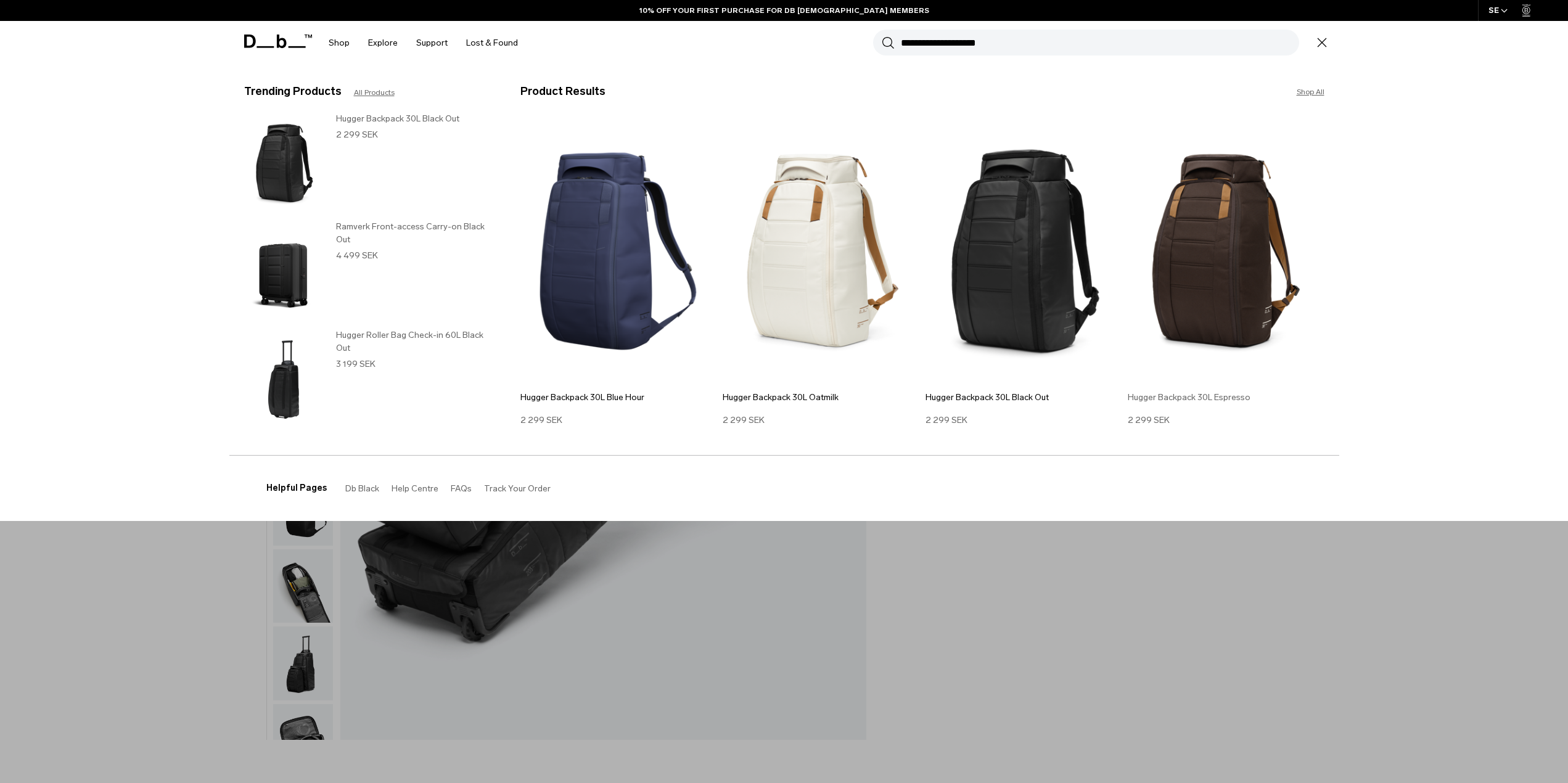
type input "**********"
click at [1228, 293] on img at bounding box center [1226, 251] width 197 height 265
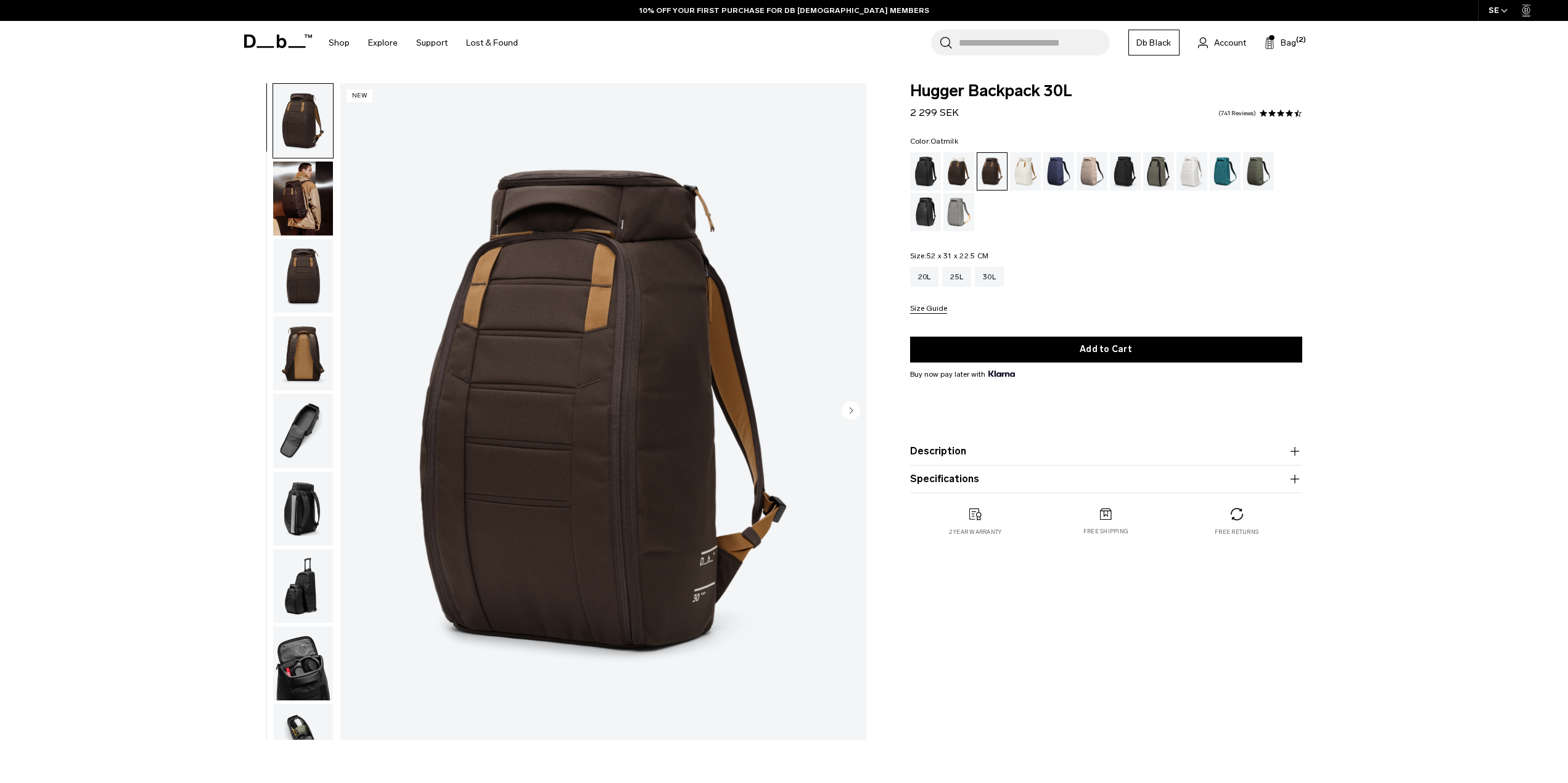
click at [1031, 172] on div "Oatmilk" at bounding box center [1026, 172] width 32 height 38
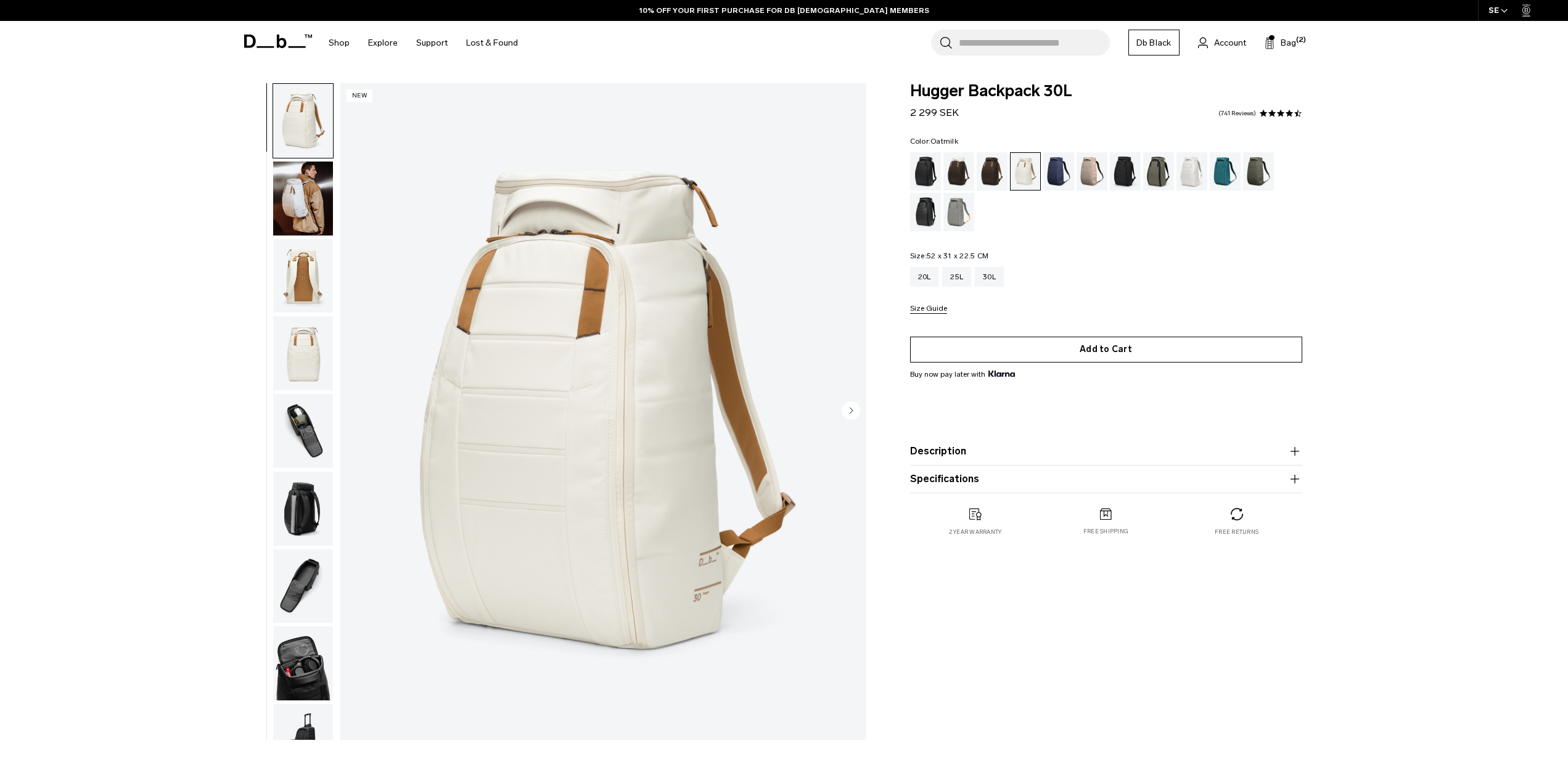
click at [1105, 354] on button "Add to Cart" at bounding box center [1106, 349] width 392 height 26
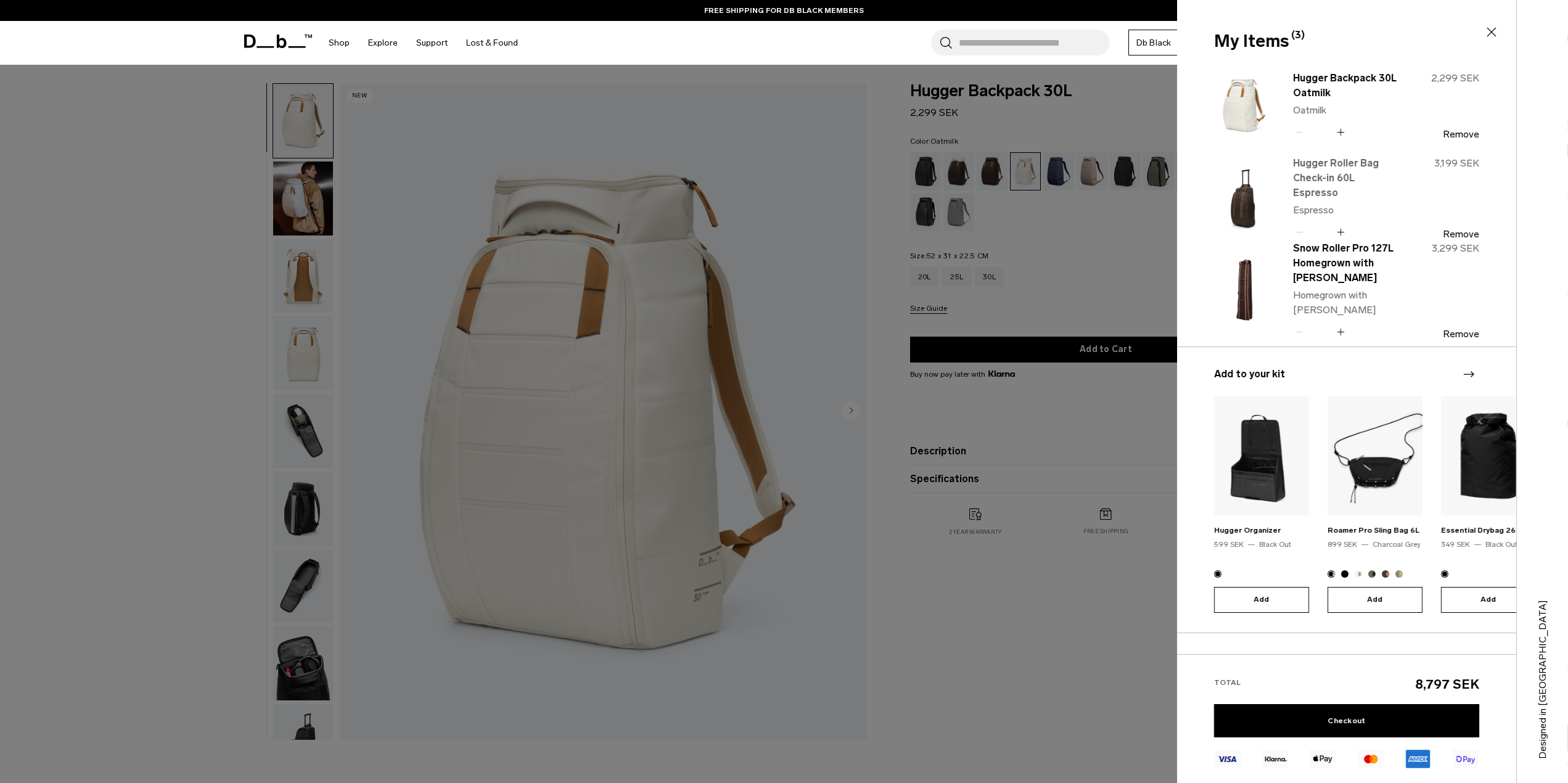
click at [1346, 176] on link "Hugger Roller Bag Check-in 60L Espresso" at bounding box center [1347, 178] width 108 height 44
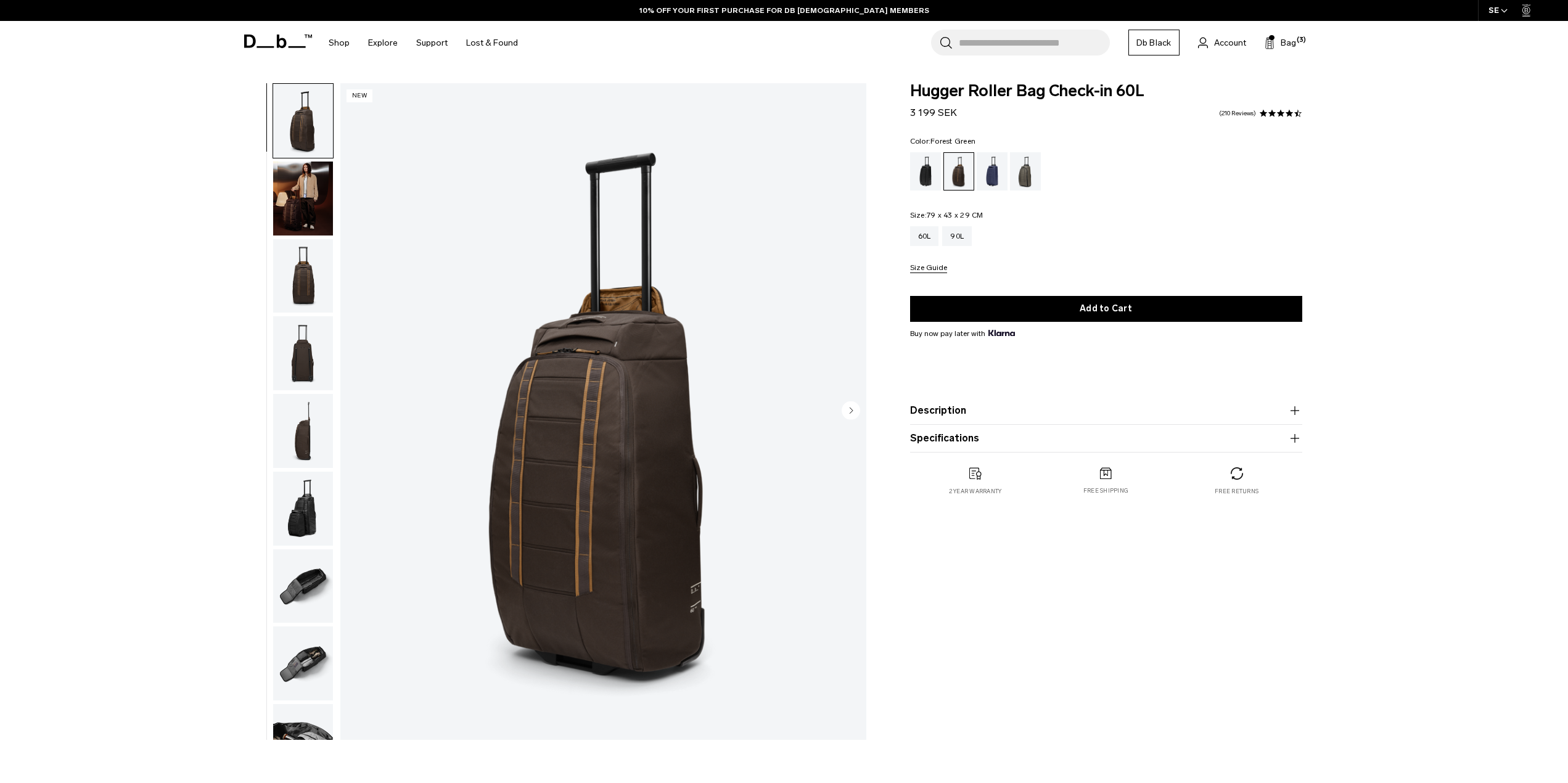
click at [1028, 182] on div "Forest Green" at bounding box center [1026, 172] width 32 height 38
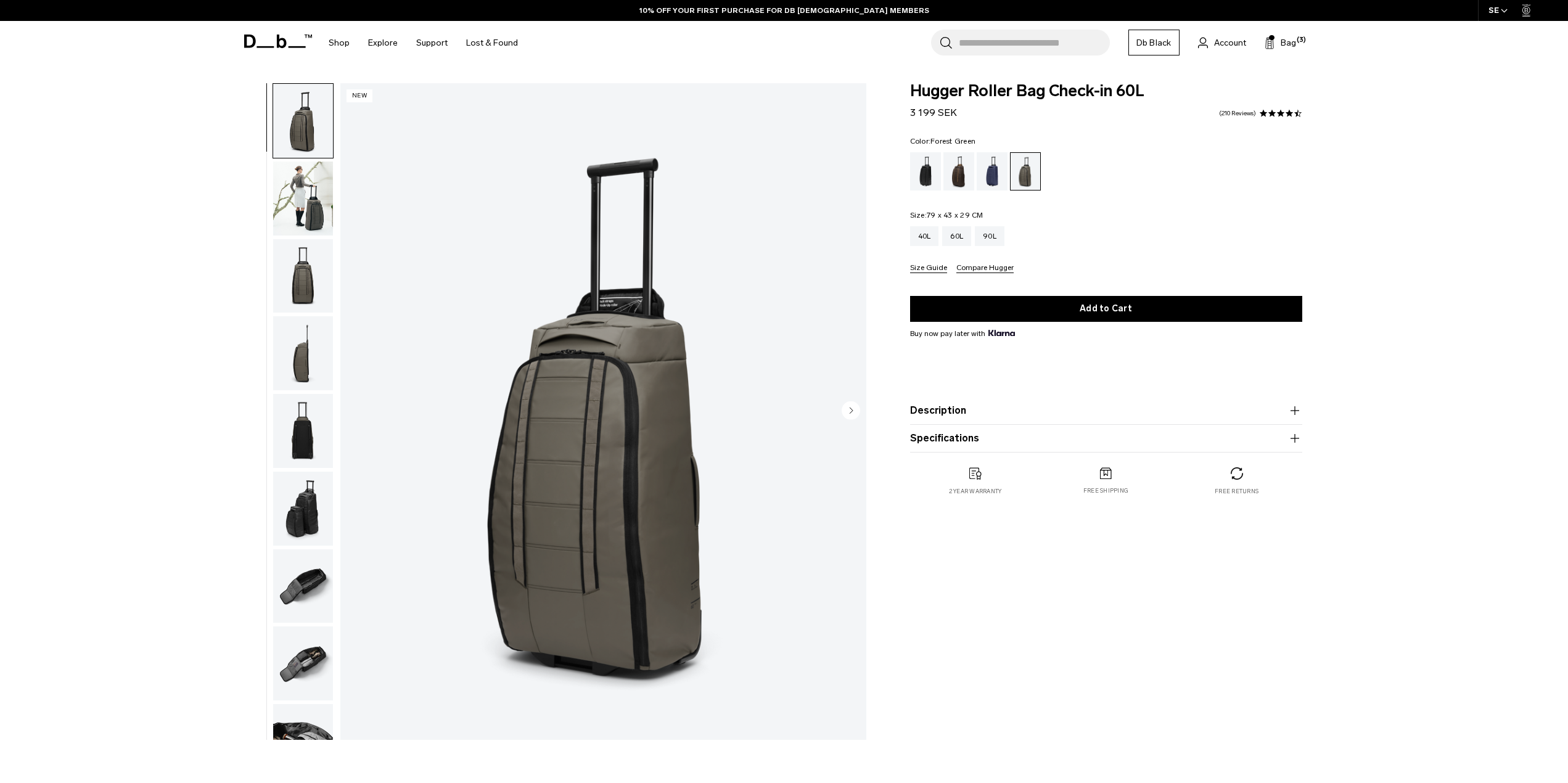
drag, startPoint x: 0, startPoint y: 0, endPoint x: 955, endPoint y: 174, distance: 970.7
click at [955, 174] on div "Espresso" at bounding box center [959, 172] width 32 height 38
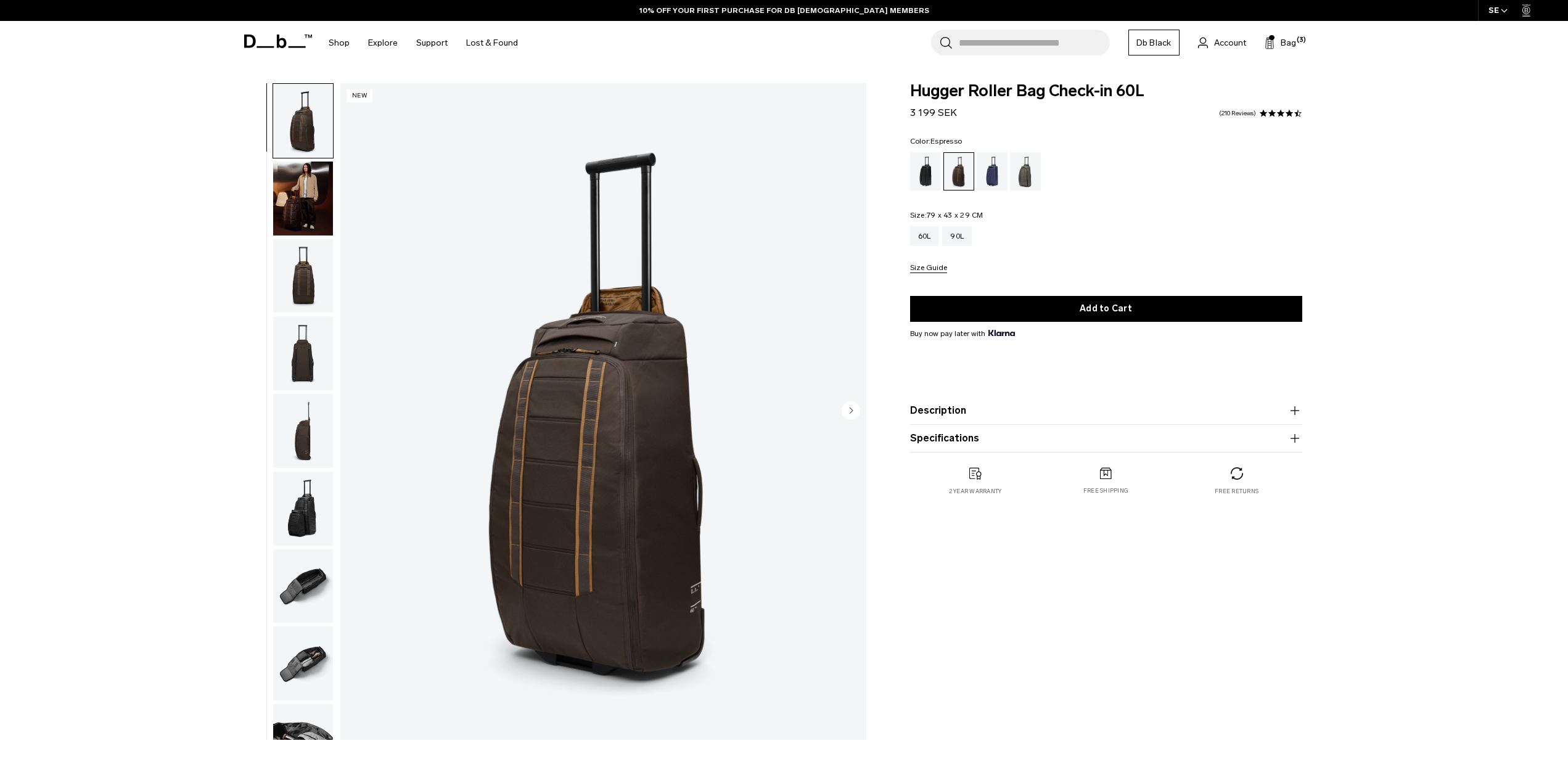
click at [302, 191] on img "button" at bounding box center [303, 198] width 60 height 74
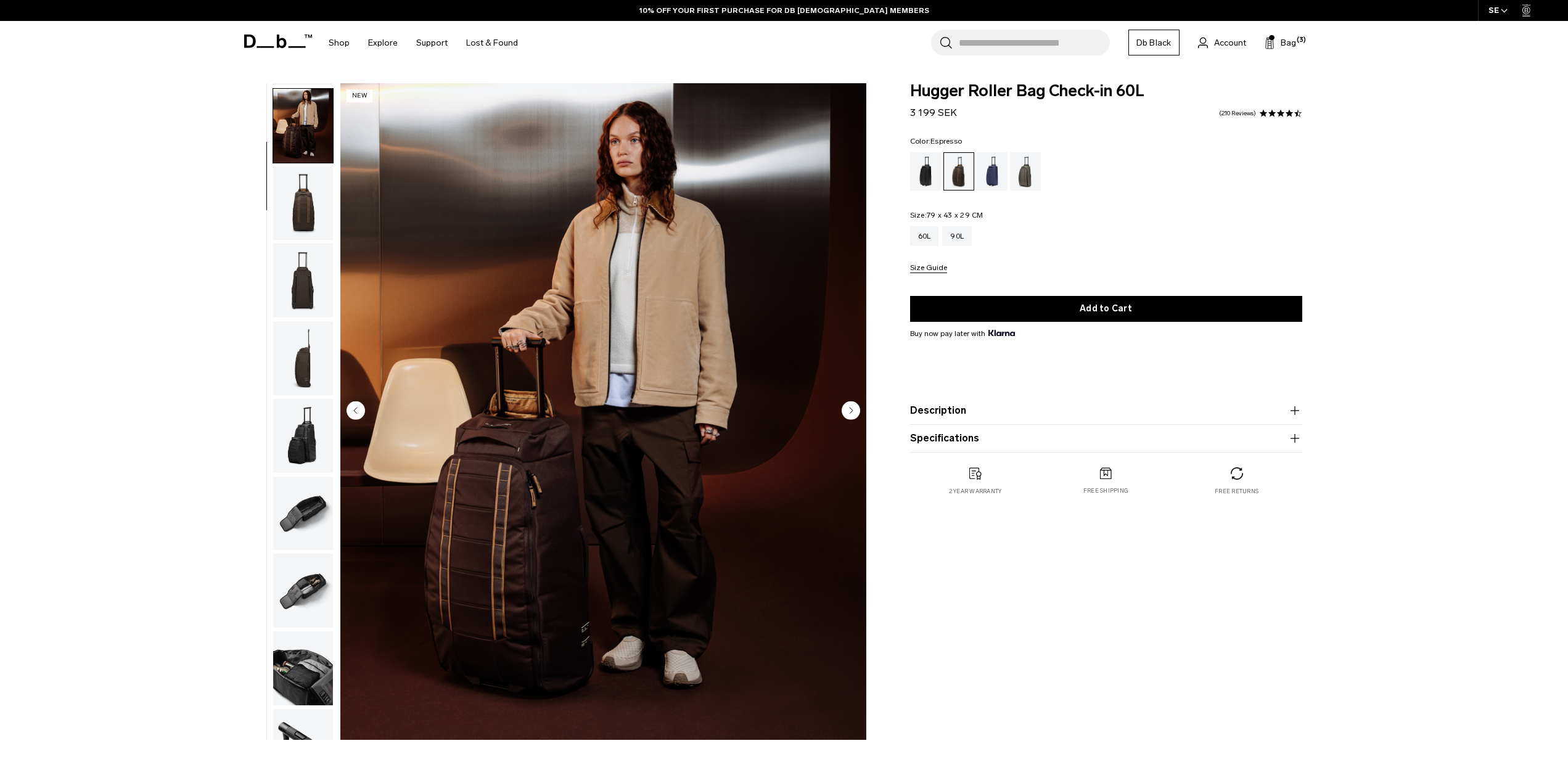
scroll to position [78, 0]
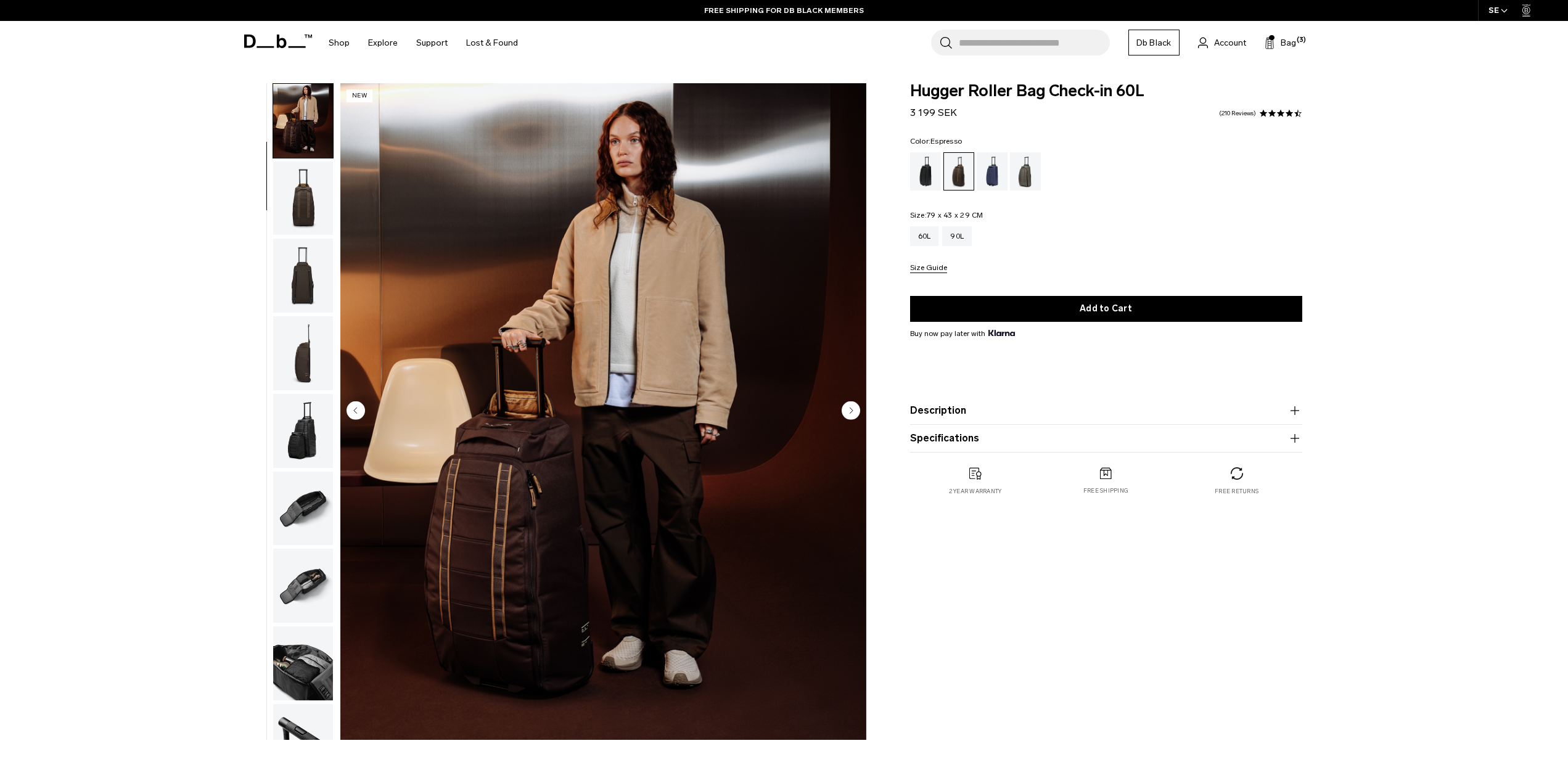
click at [302, 434] on img "button" at bounding box center [303, 430] width 60 height 74
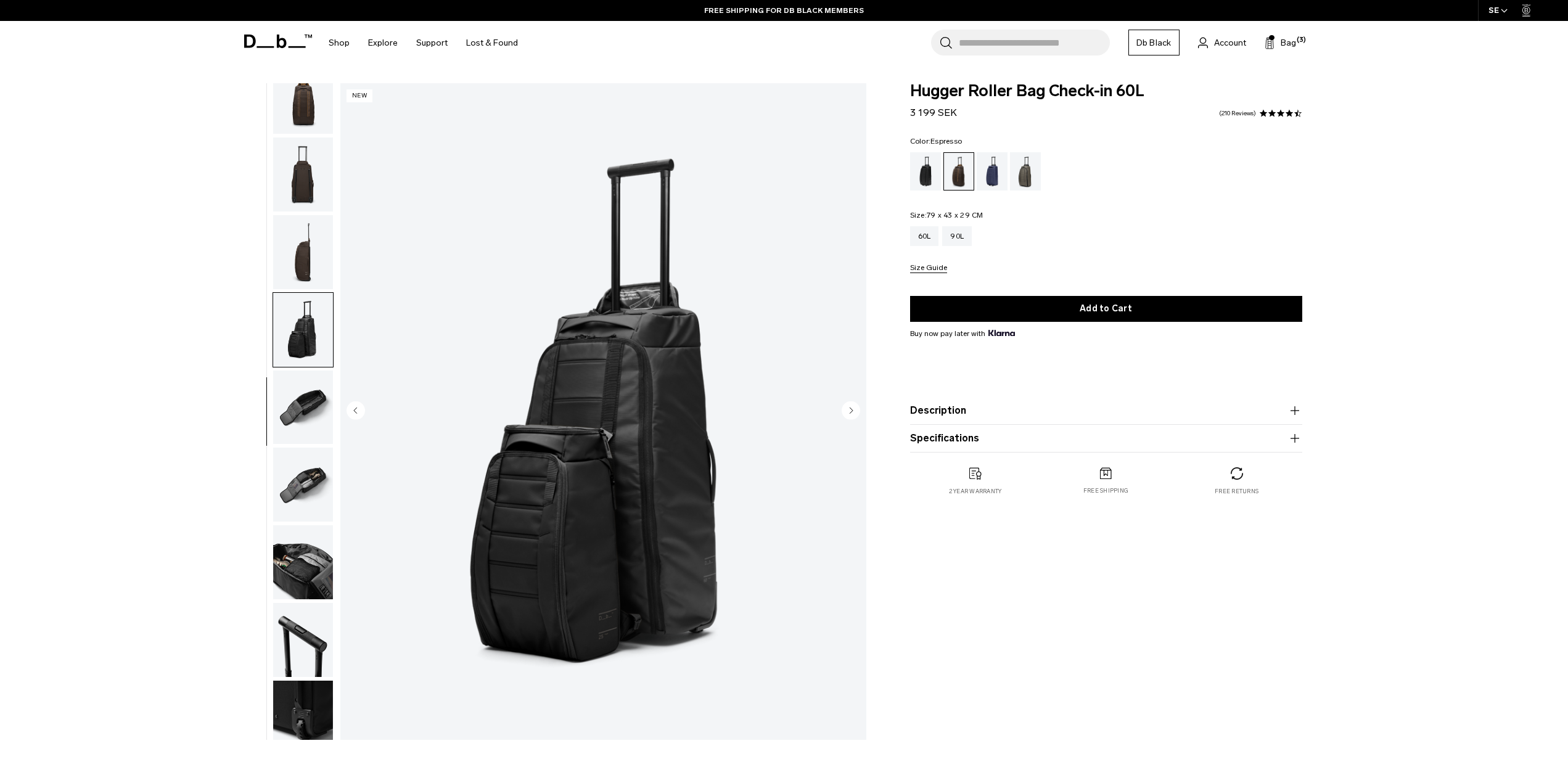
scroll to position [194, 0]
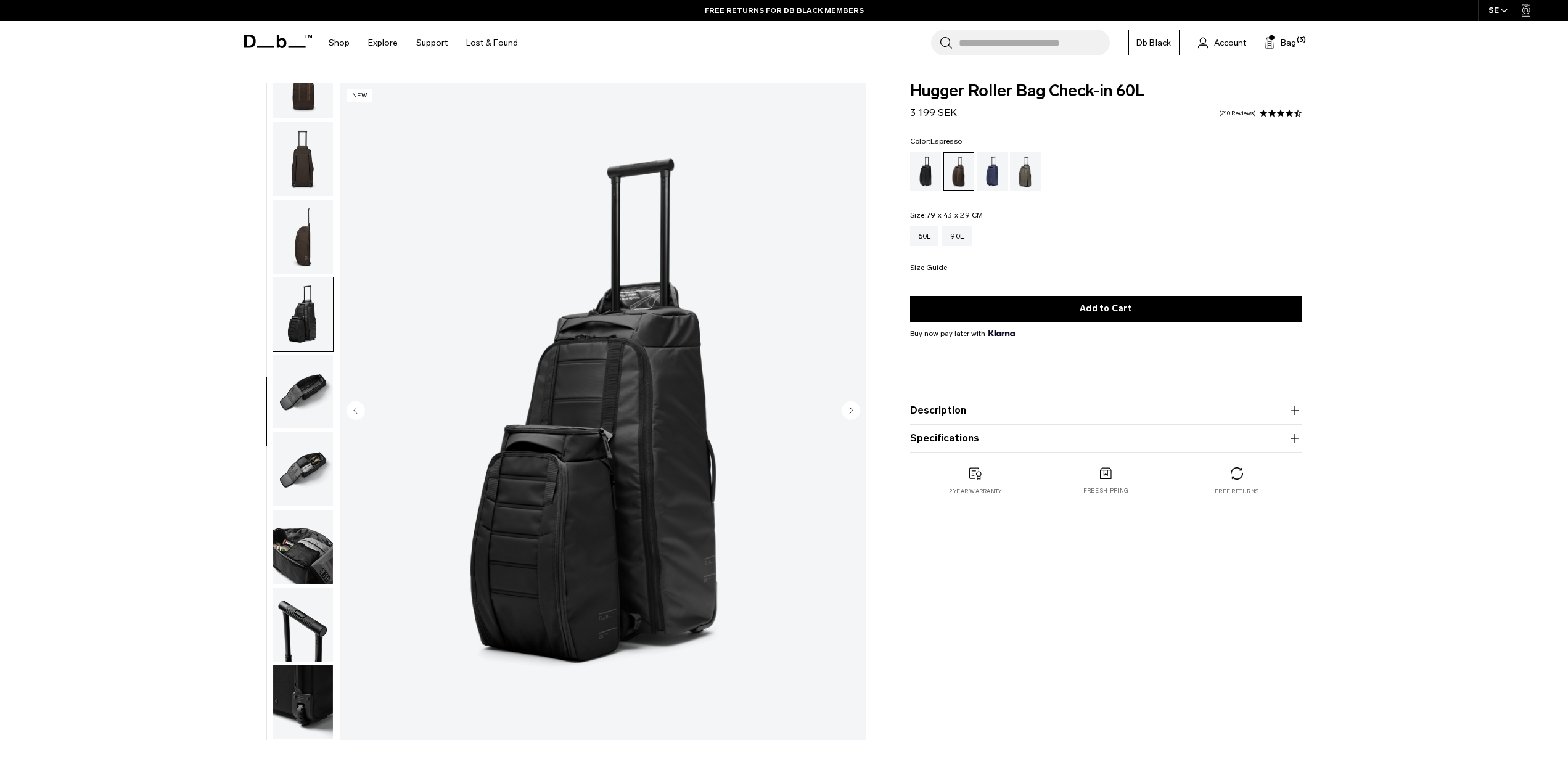
click at [144, 290] on div "**********" at bounding box center [784, 414] width 1568 height 663
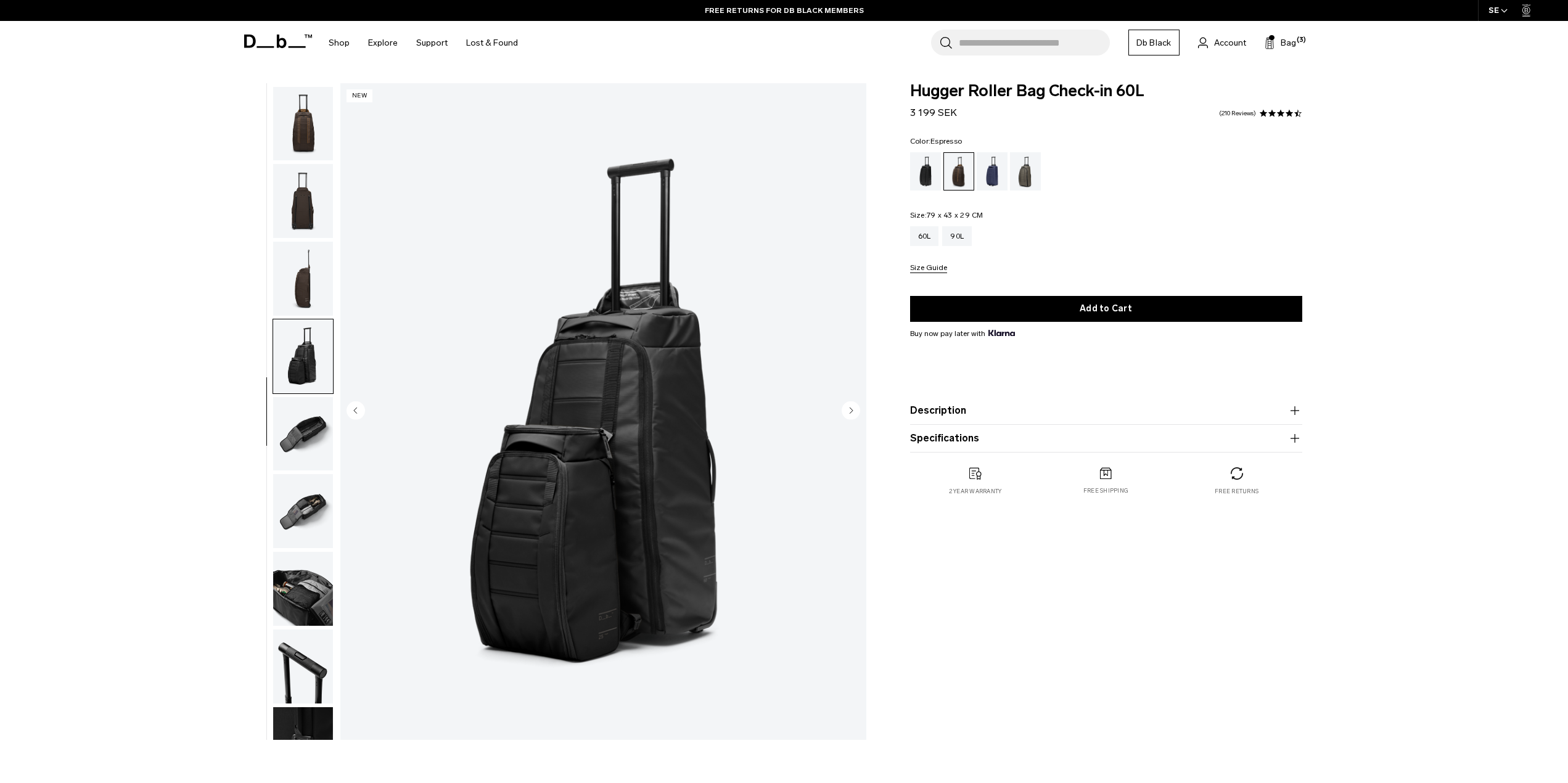
scroll to position [0, 0]
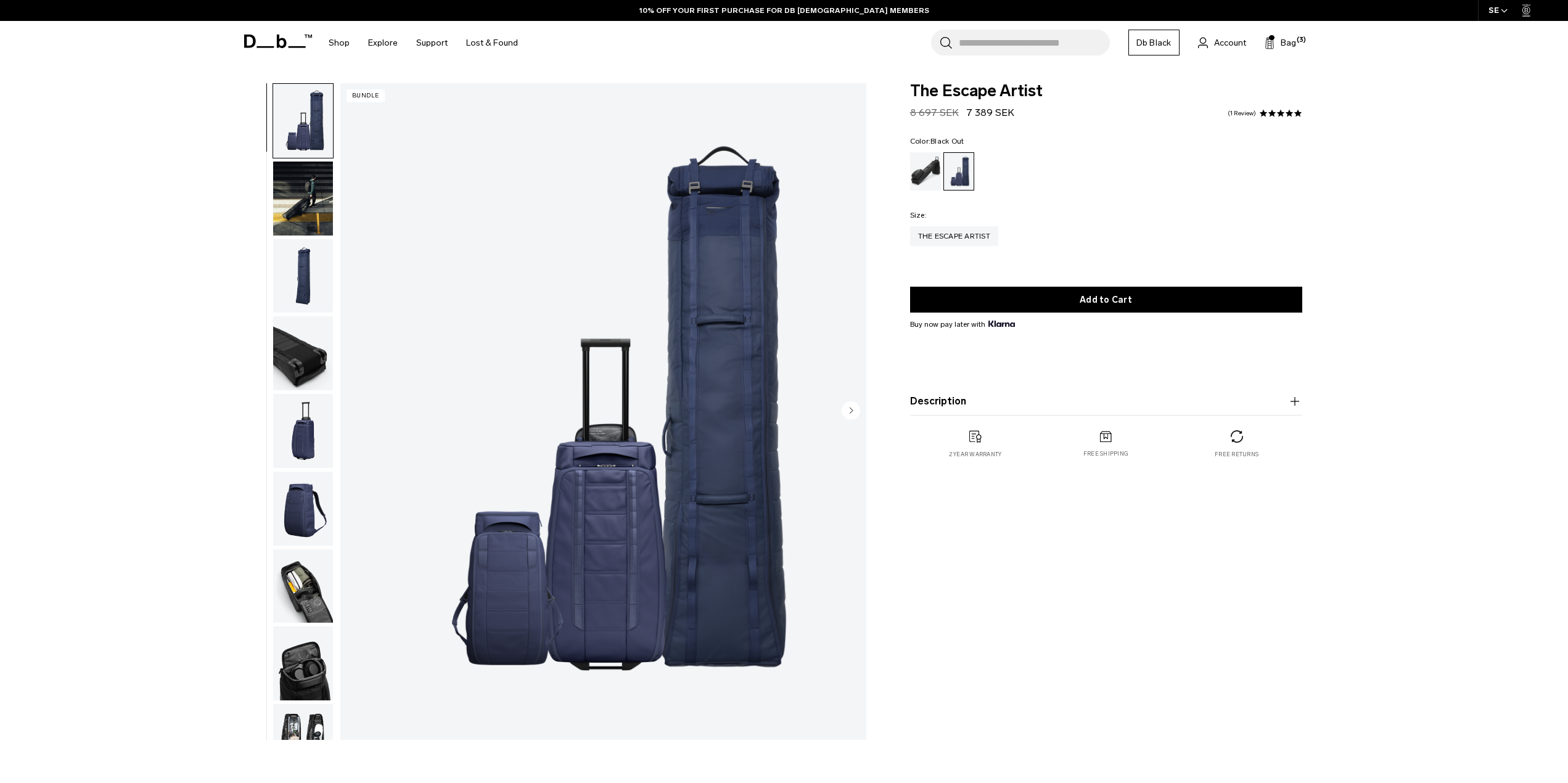
click at [925, 163] on div "Black Out" at bounding box center [926, 172] width 32 height 38
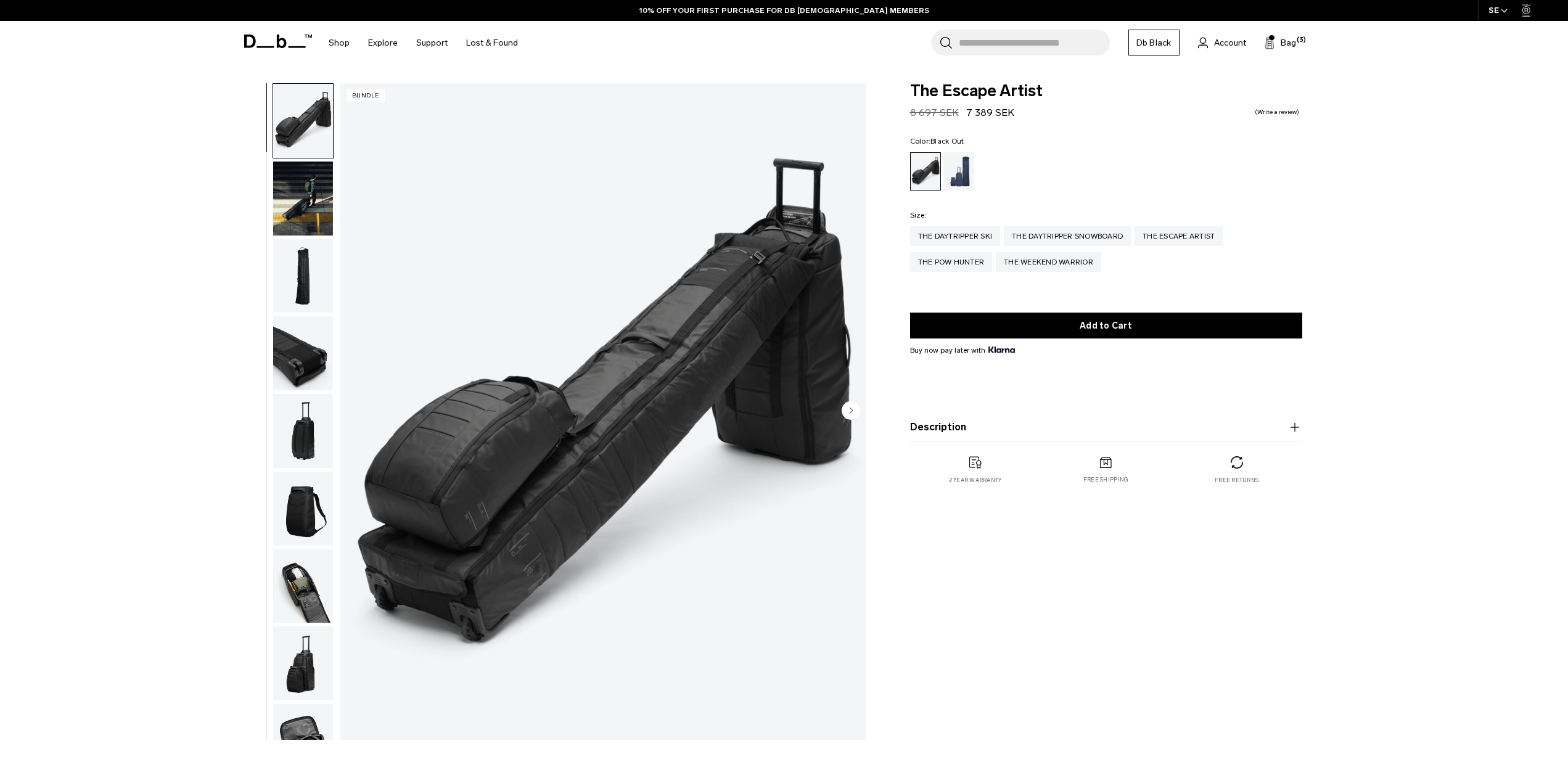
click at [297, 218] on img "button" at bounding box center [303, 198] width 60 height 74
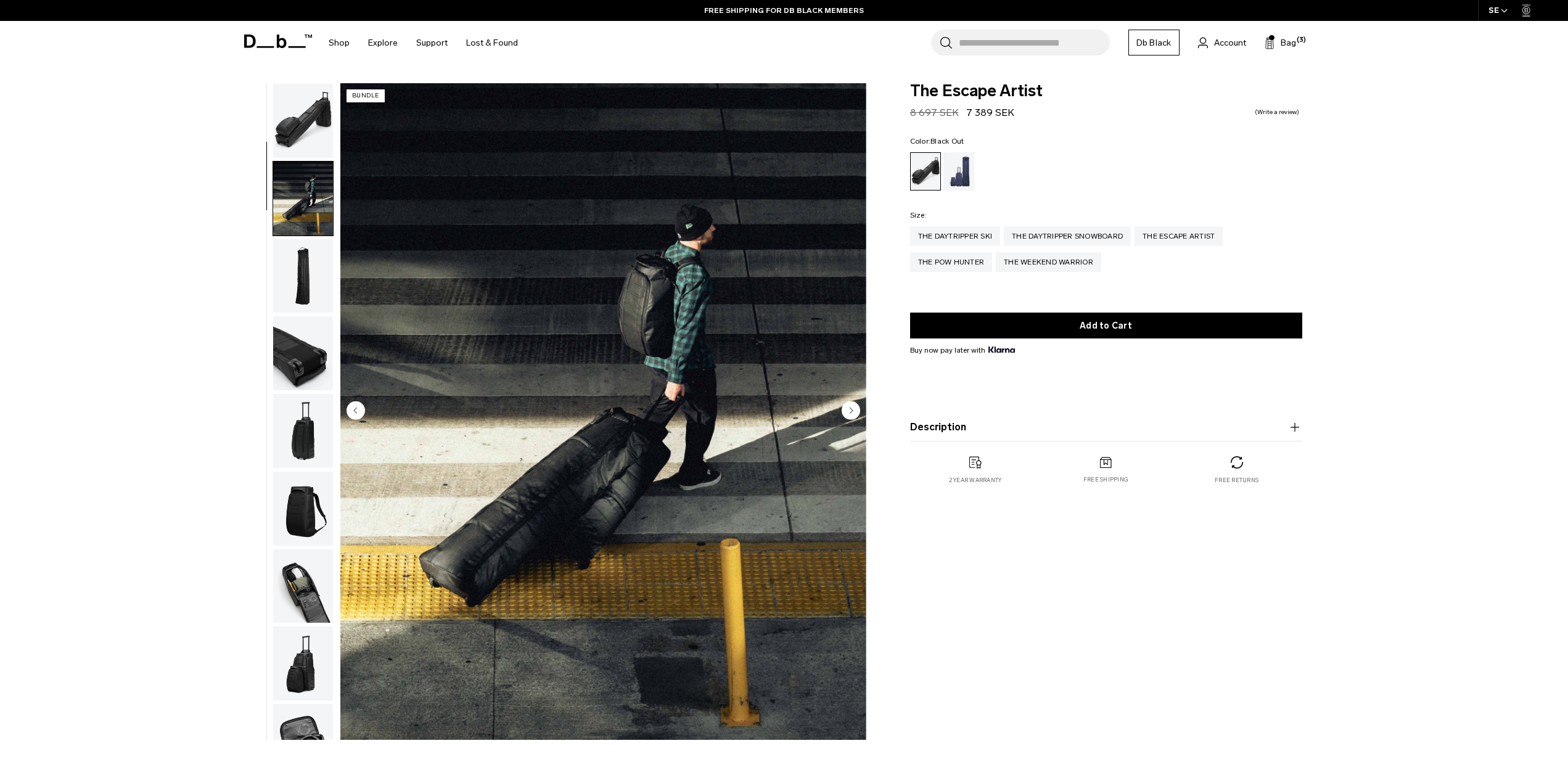
scroll to position [78, 0]
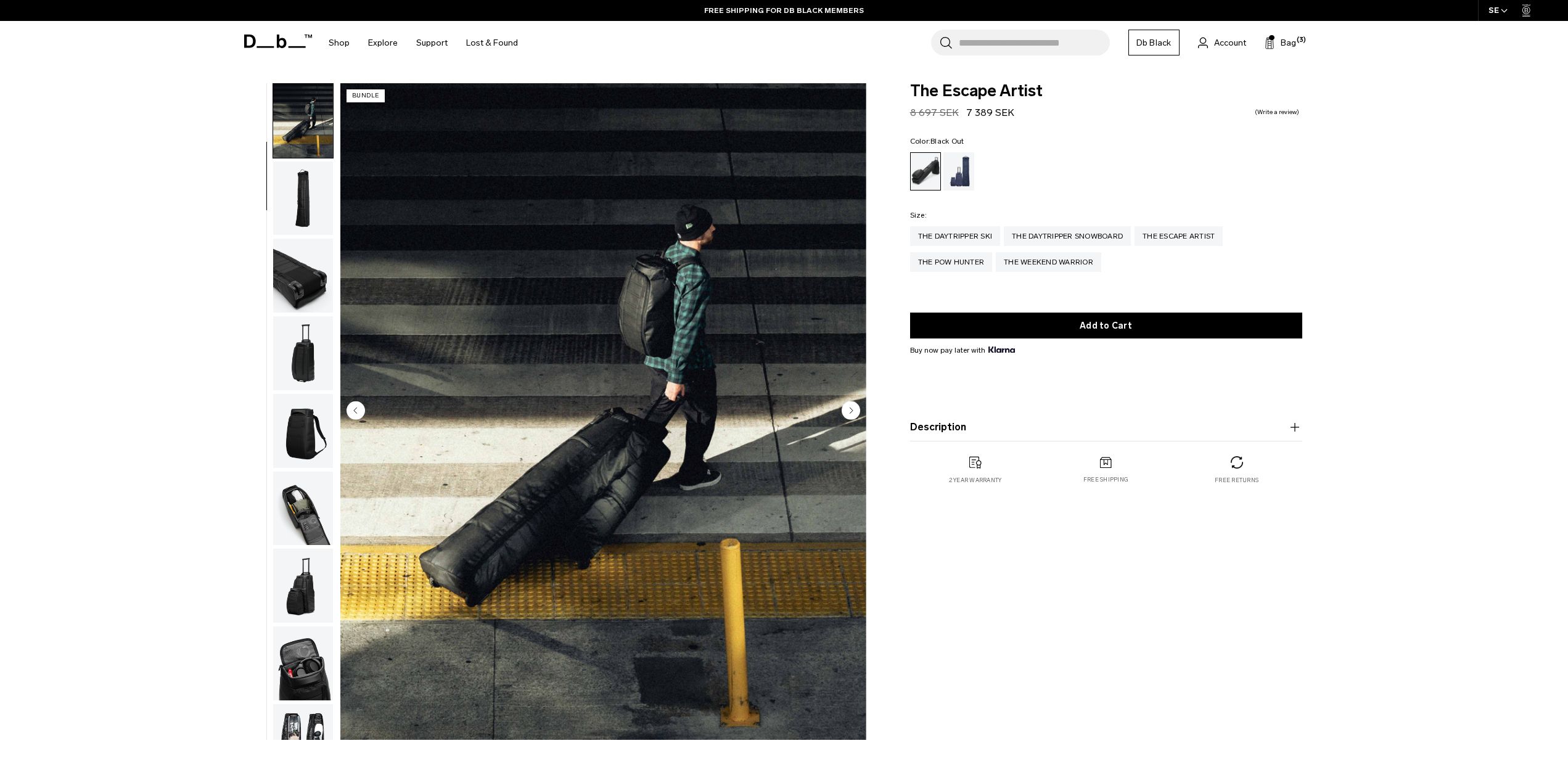
click at [304, 283] on img "button" at bounding box center [303, 275] width 60 height 74
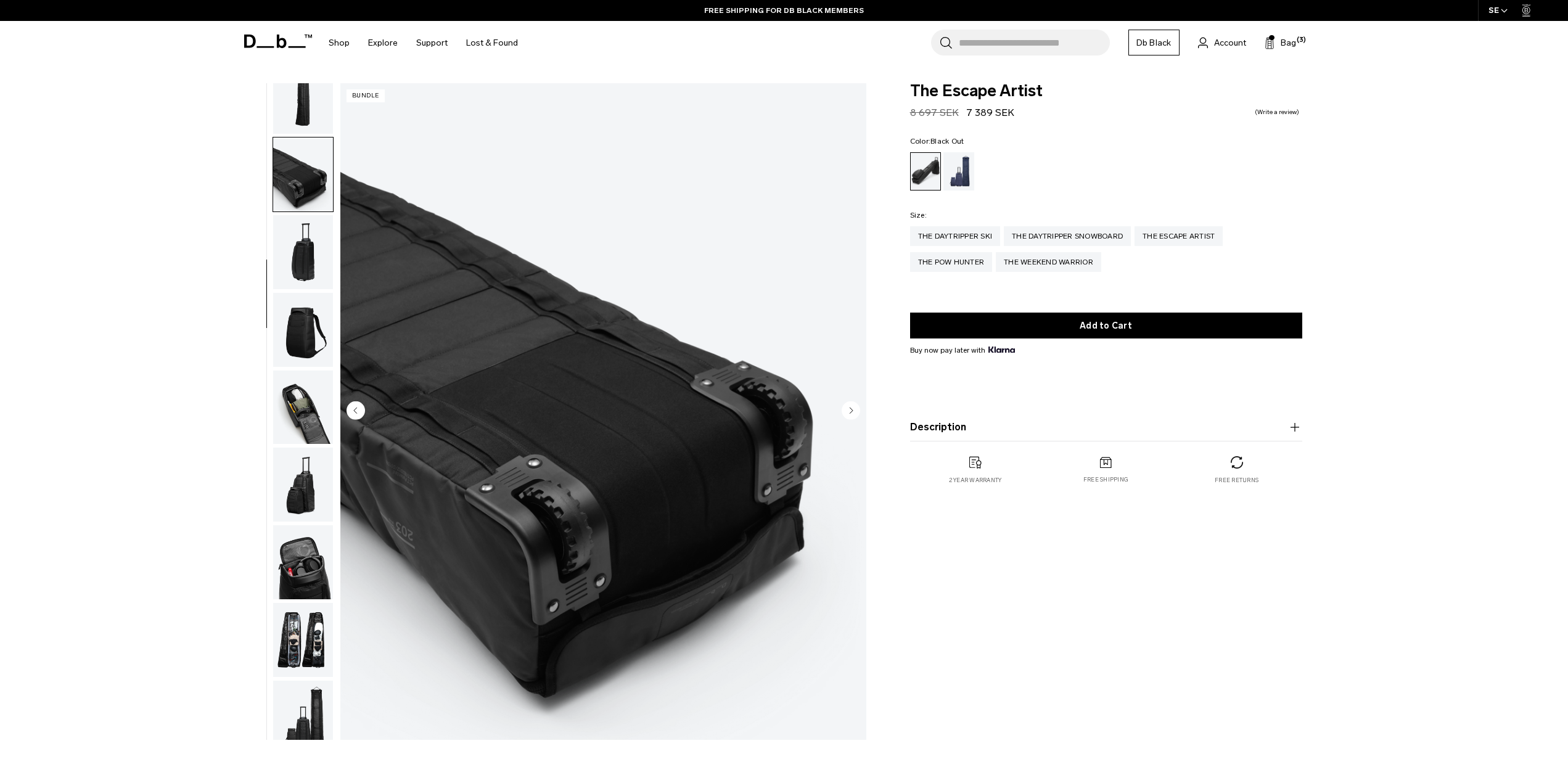
scroll to position [194, 0]
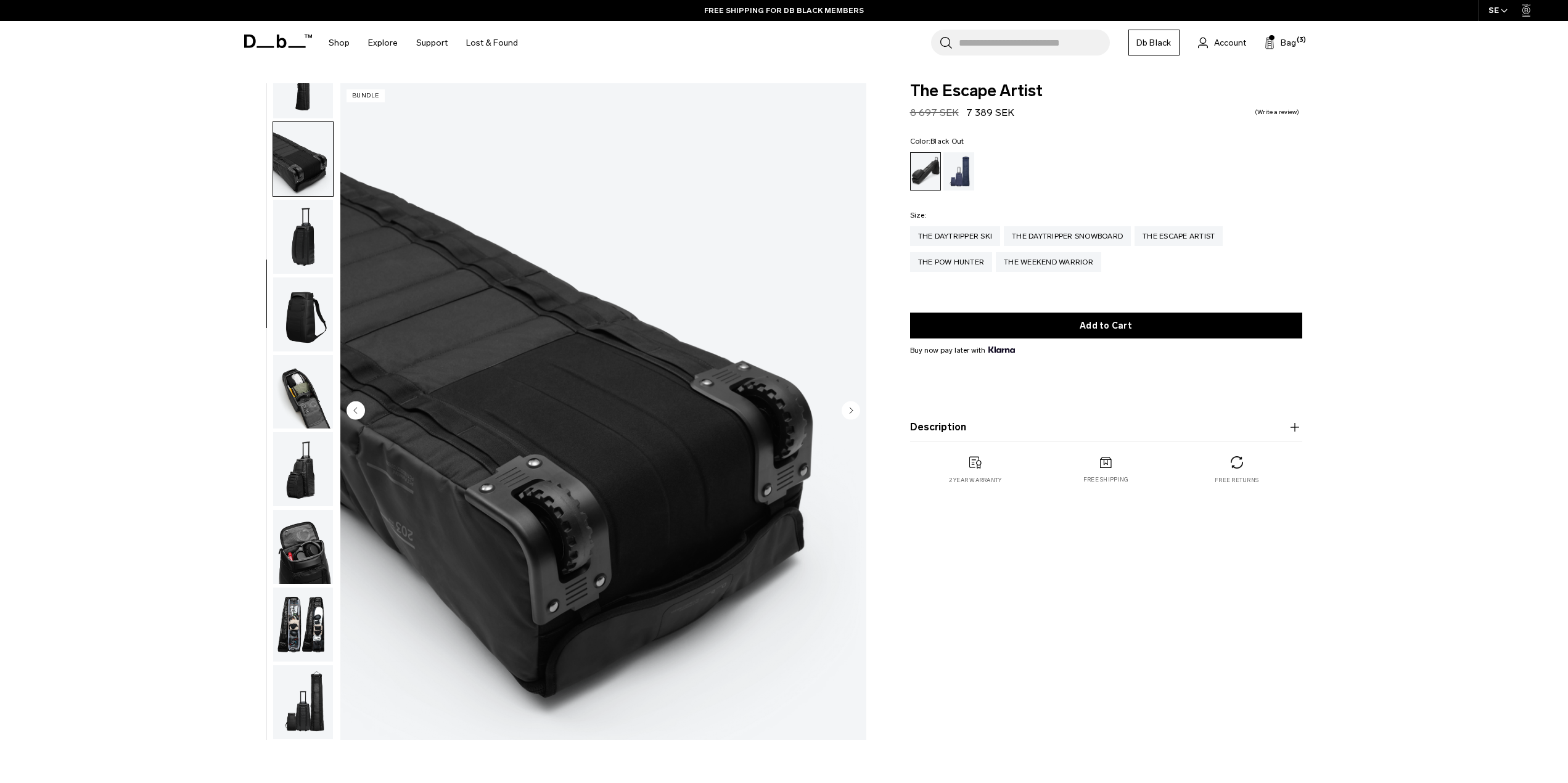
click at [298, 213] on img "button" at bounding box center [303, 237] width 60 height 74
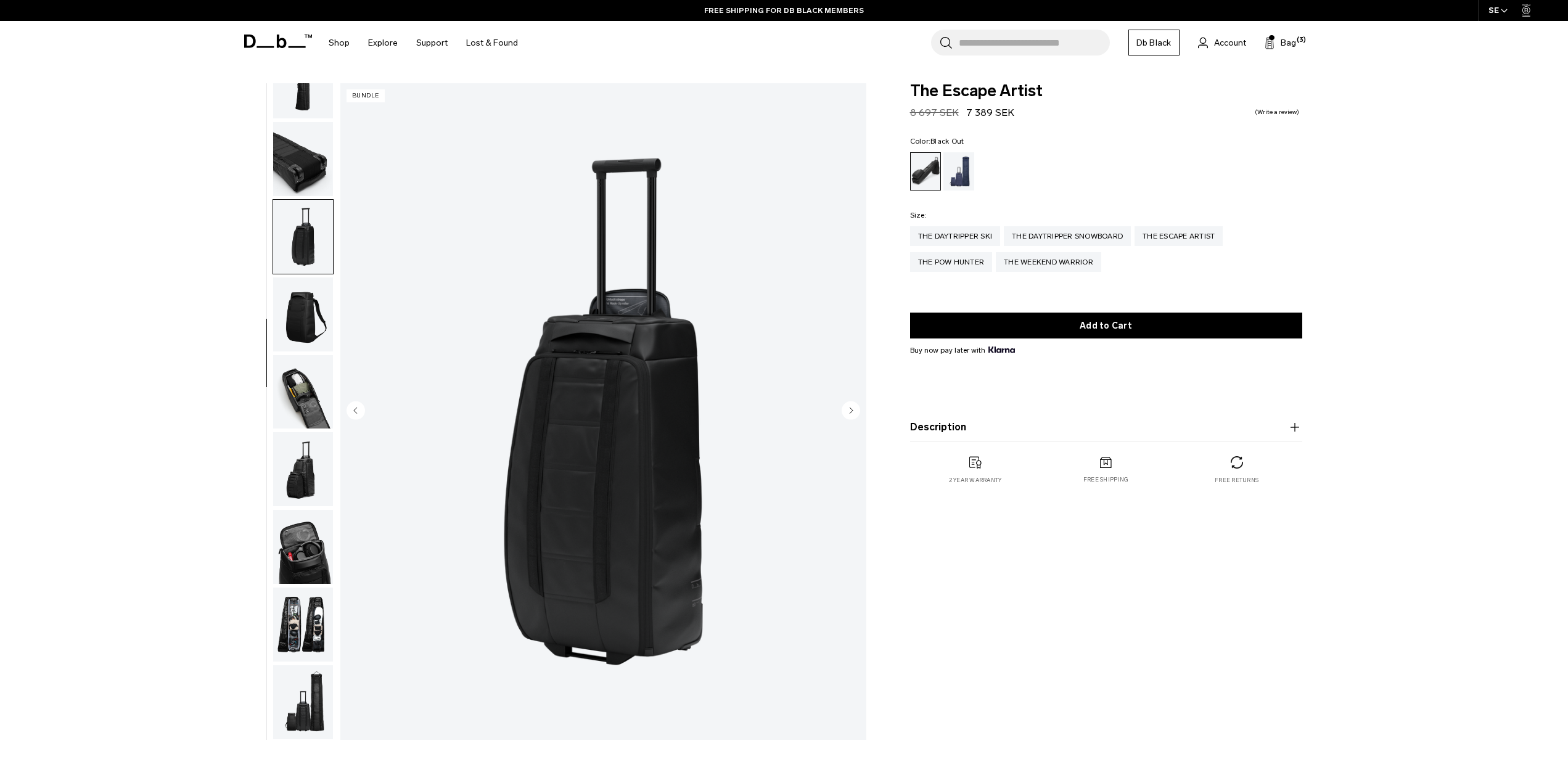
click at [307, 290] on img "button" at bounding box center [303, 314] width 60 height 74
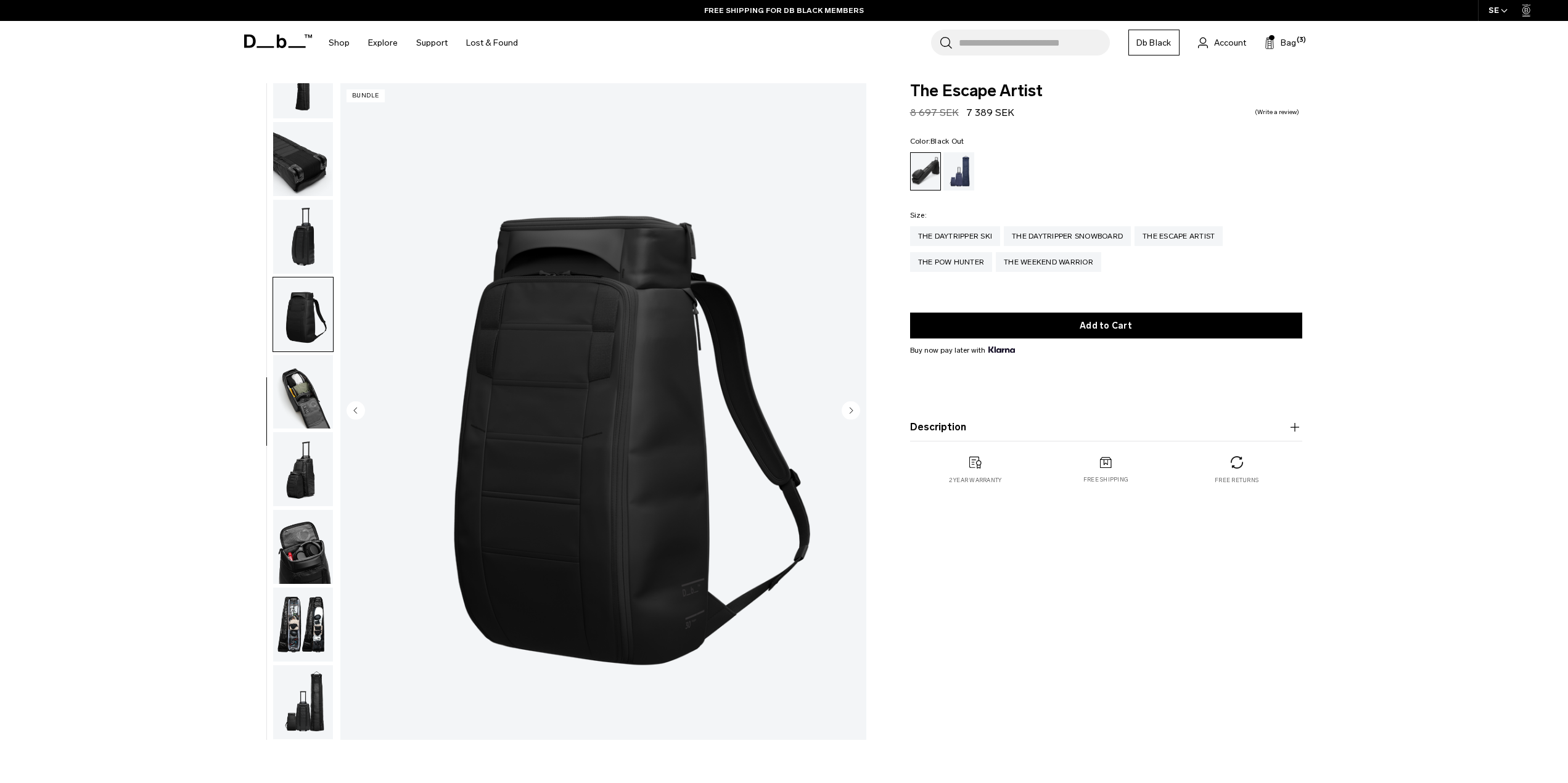
click at [308, 384] on img "button" at bounding box center [303, 392] width 60 height 74
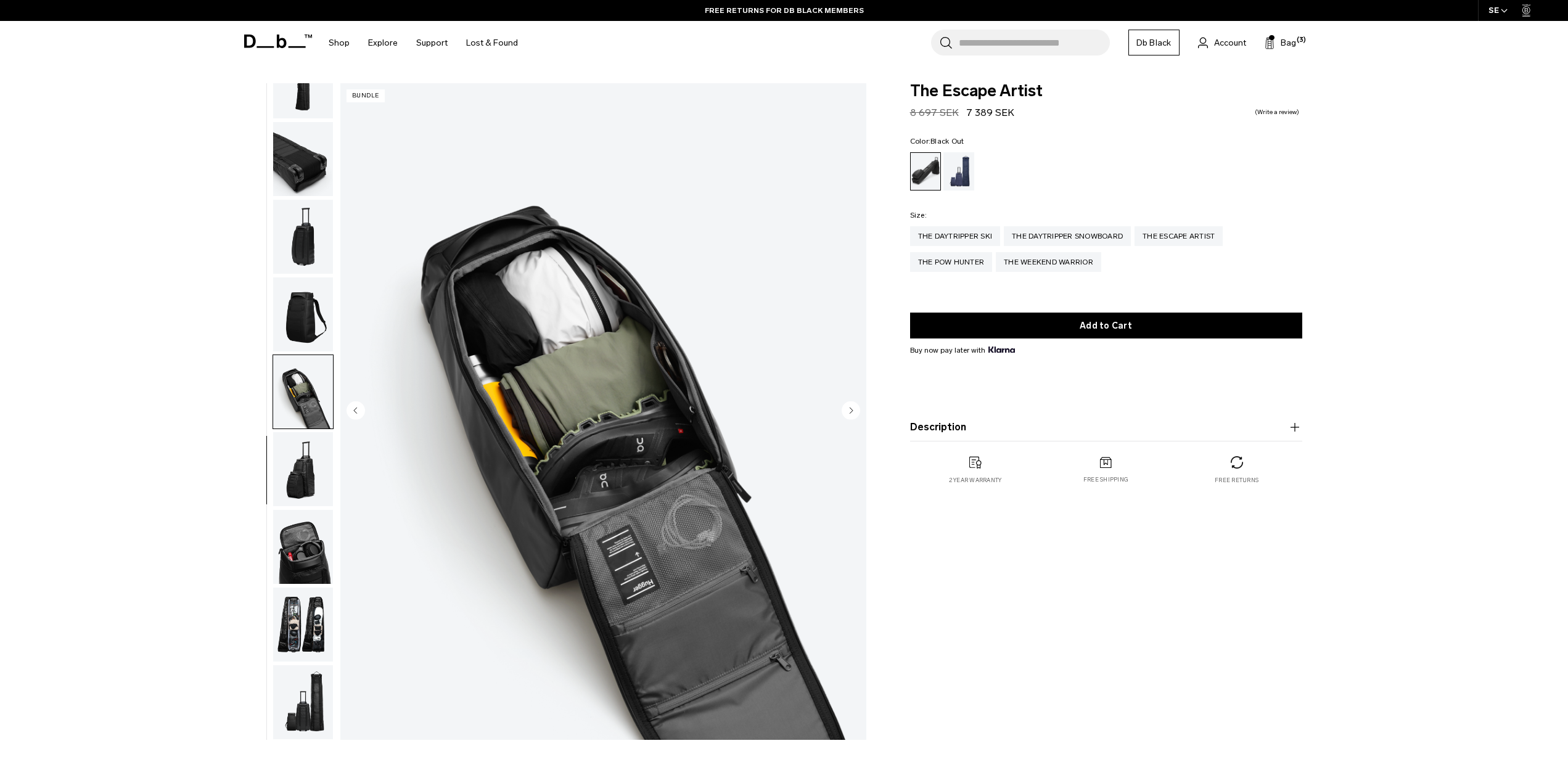
click at [296, 463] on img "button" at bounding box center [303, 469] width 60 height 74
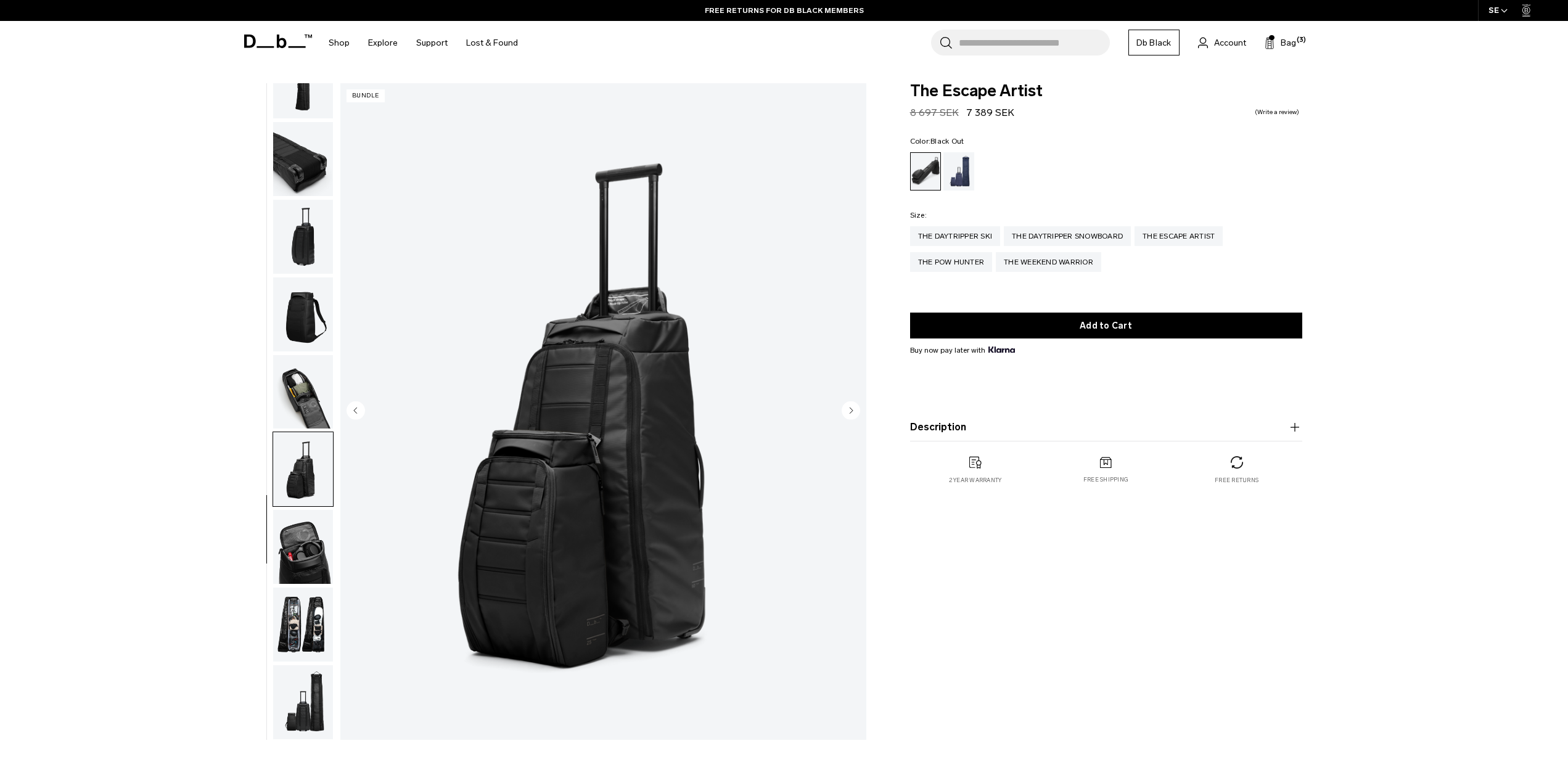
click at [301, 535] on img "button" at bounding box center [303, 546] width 60 height 74
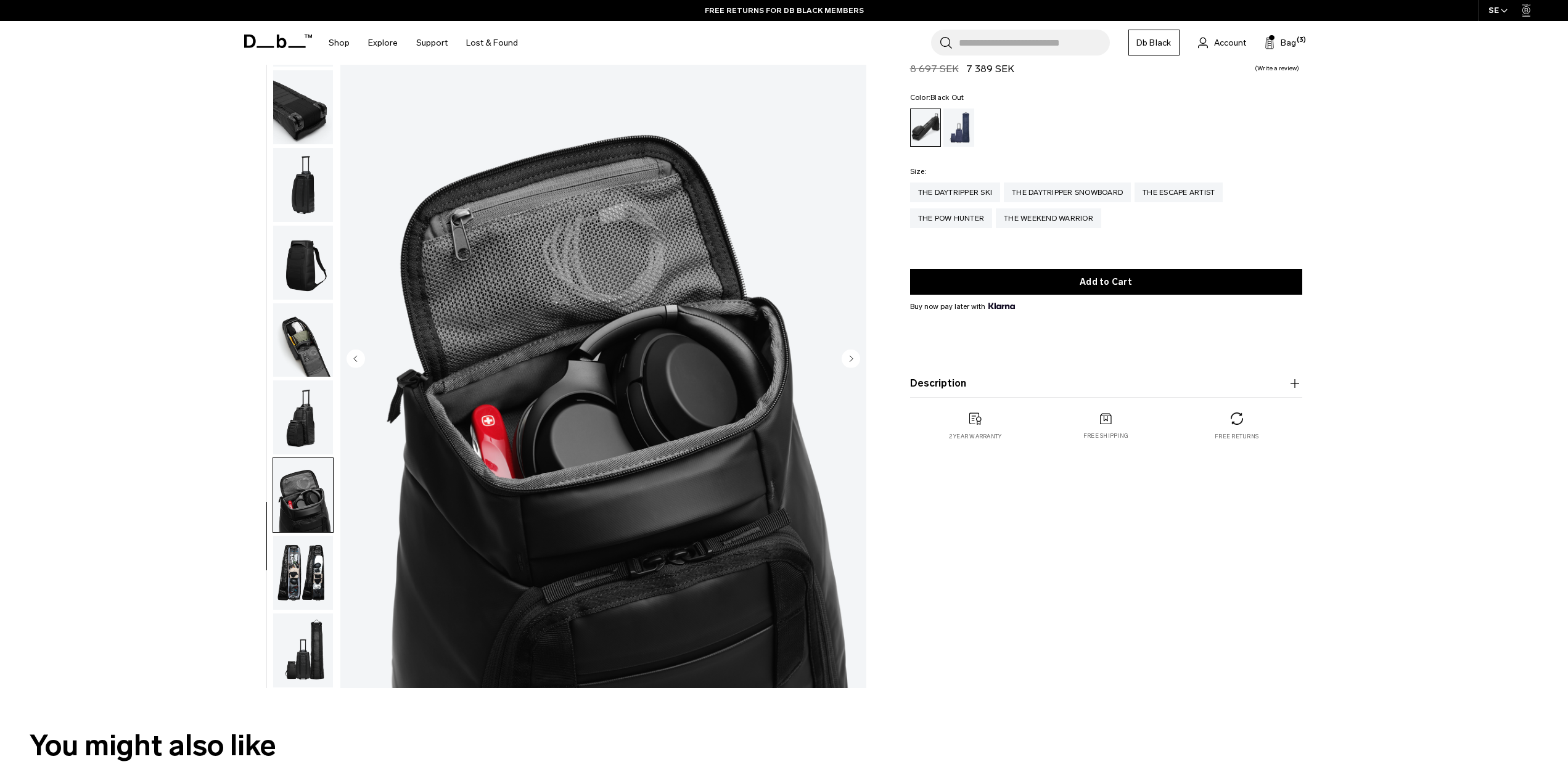
scroll to position [123, 0]
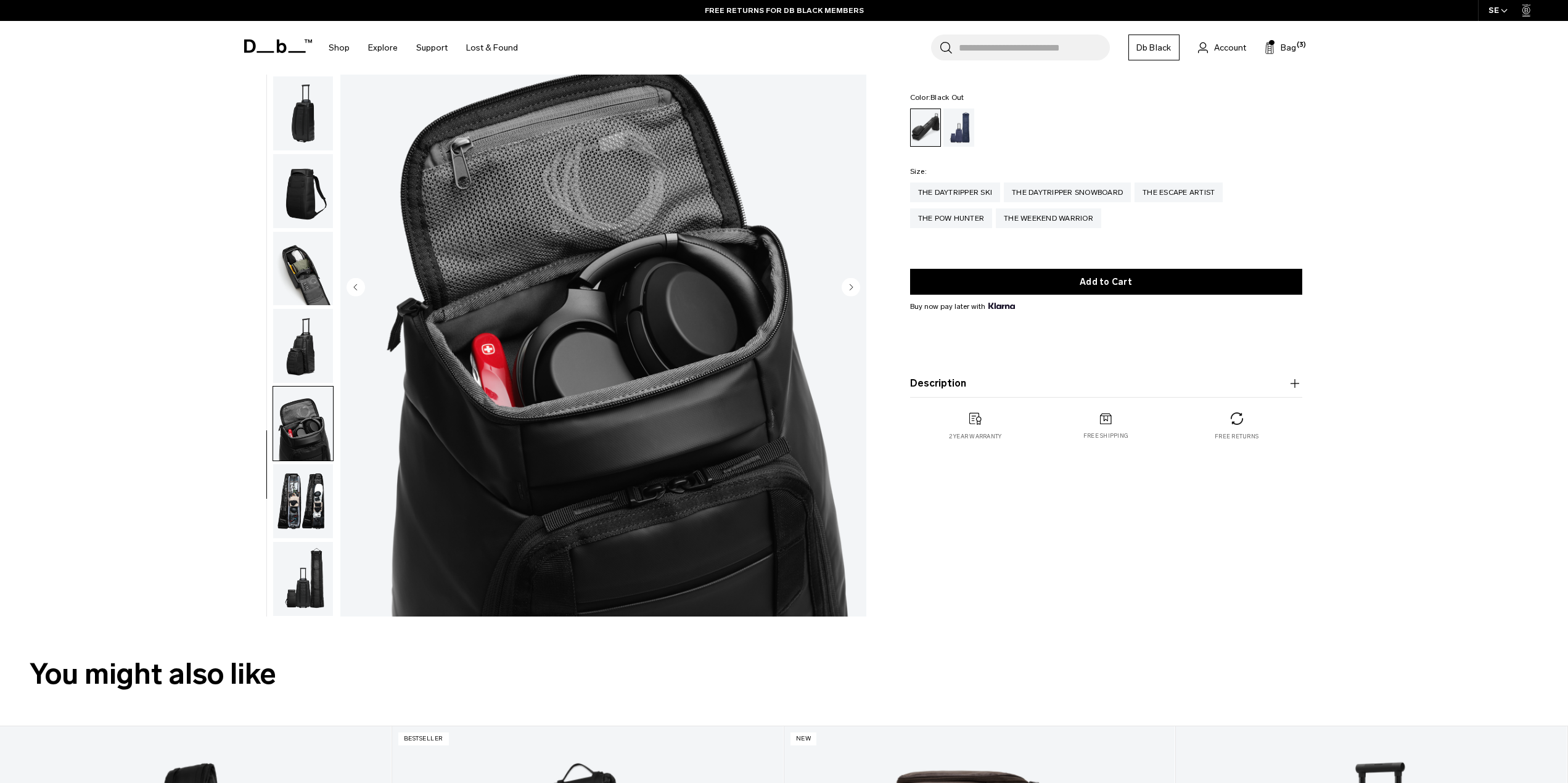
click at [299, 380] on img "button" at bounding box center [303, 346] width 60 height 74
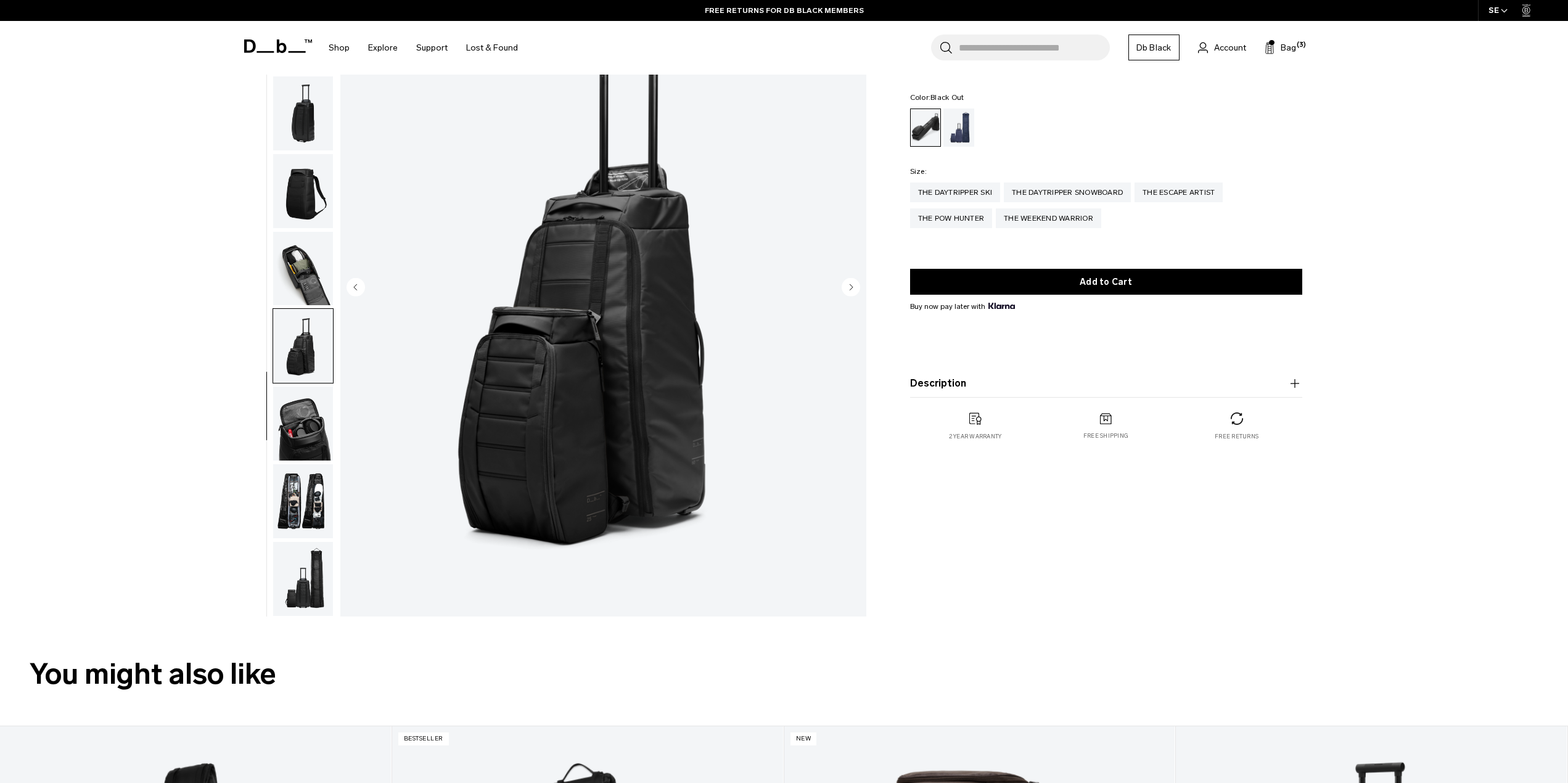
click at [312, 417] on img "button" at bounding box center [303, 423] width 60 height 74
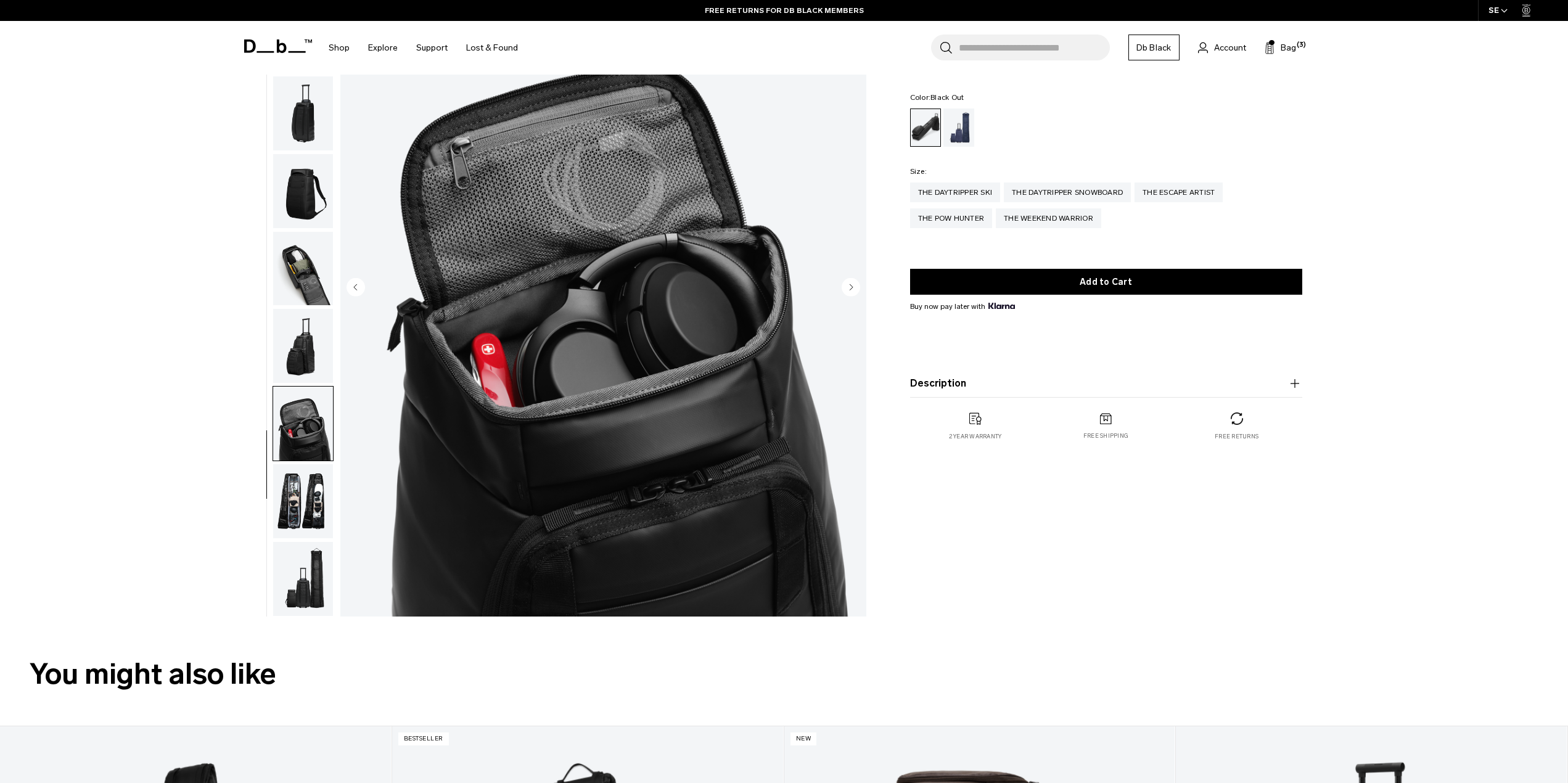
click at [306, 484] on img "button" at bounding box center [303, 501] width 60 height 74
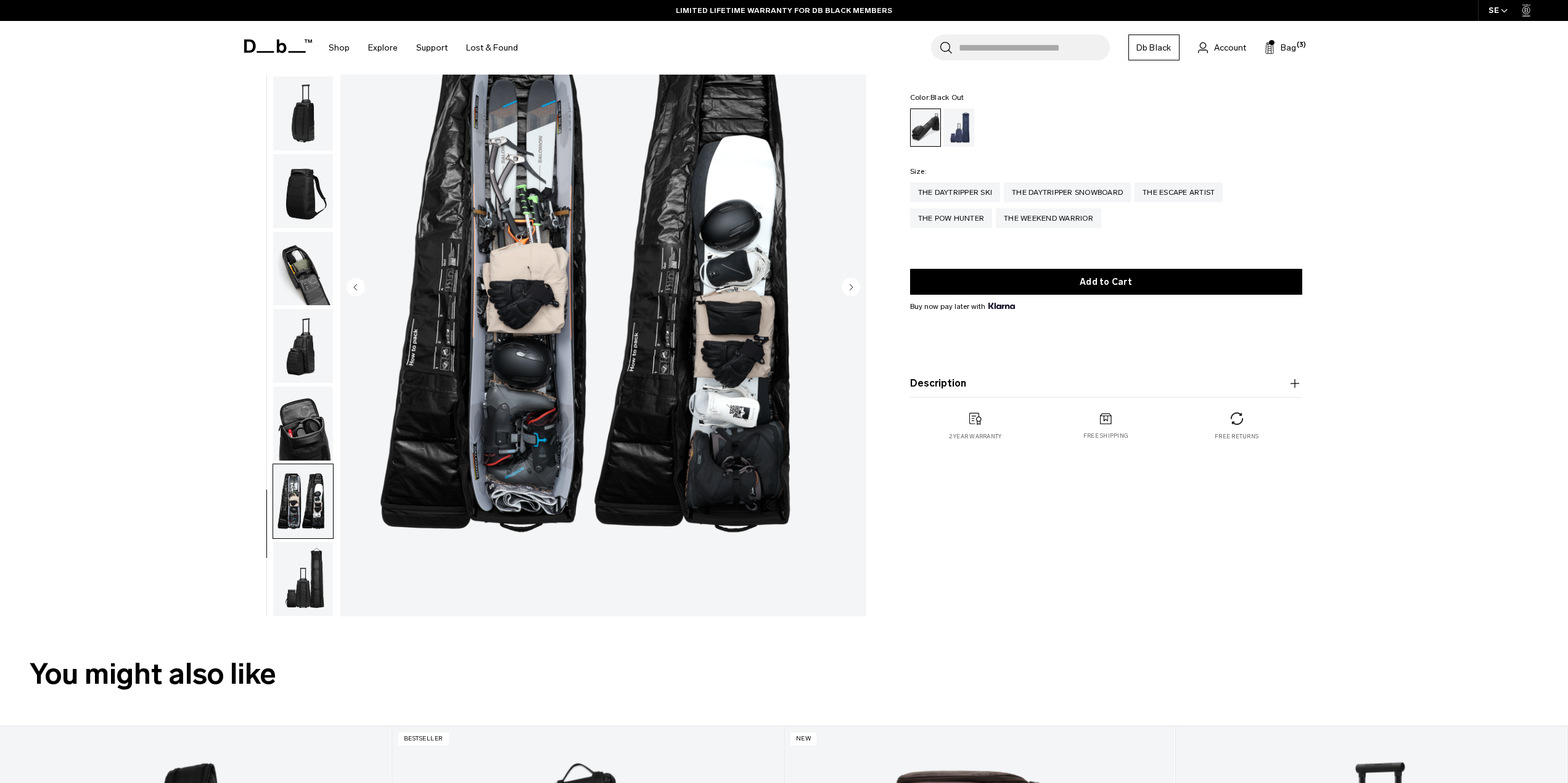
click at [305, 535] on img "button" at bounding box center [303, 501] width 60 height 74
click at [307, 598] on img "button" at bounding box center [303, 579] width 60 height 74
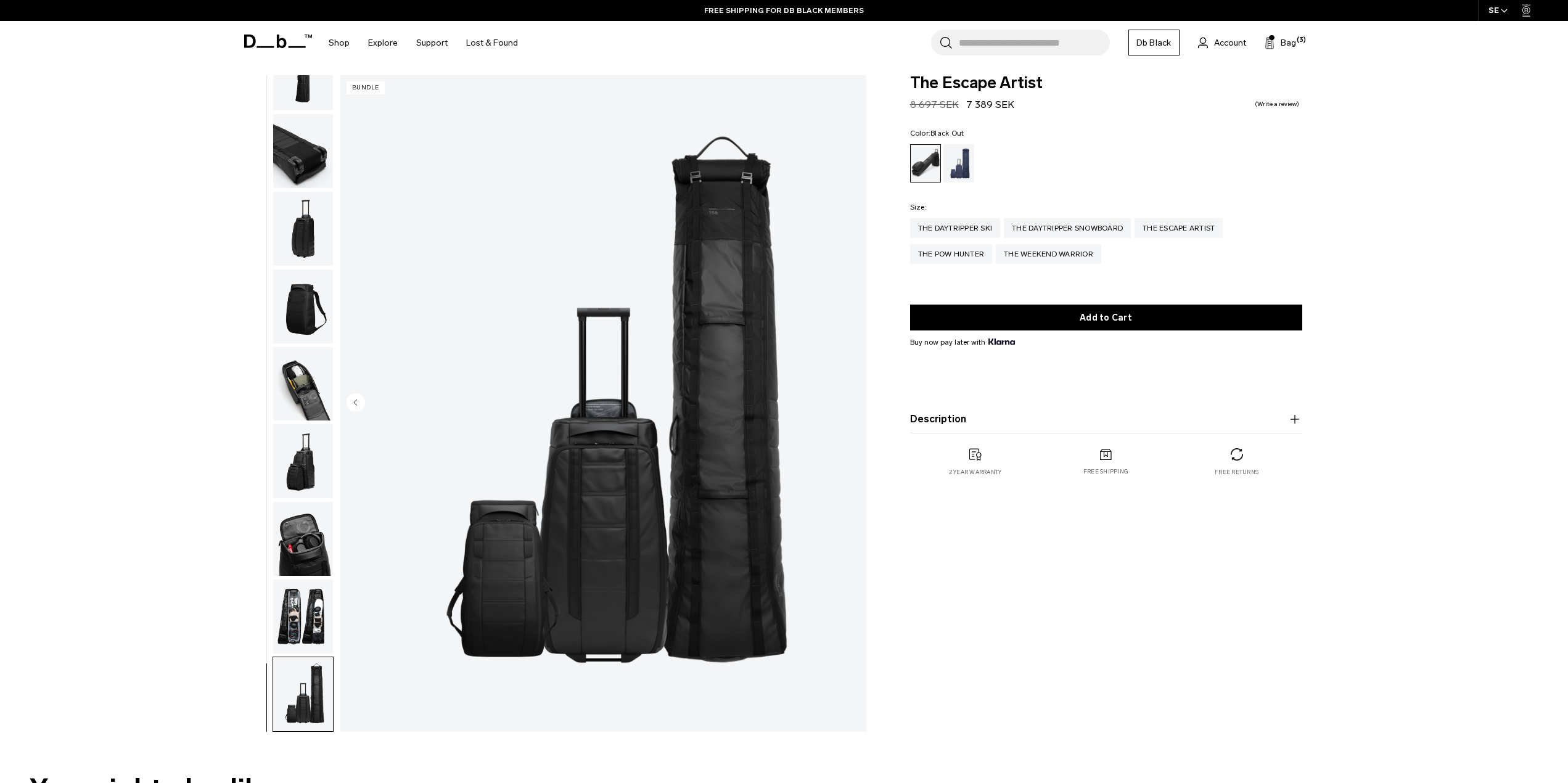
scroll to position [0, 0]
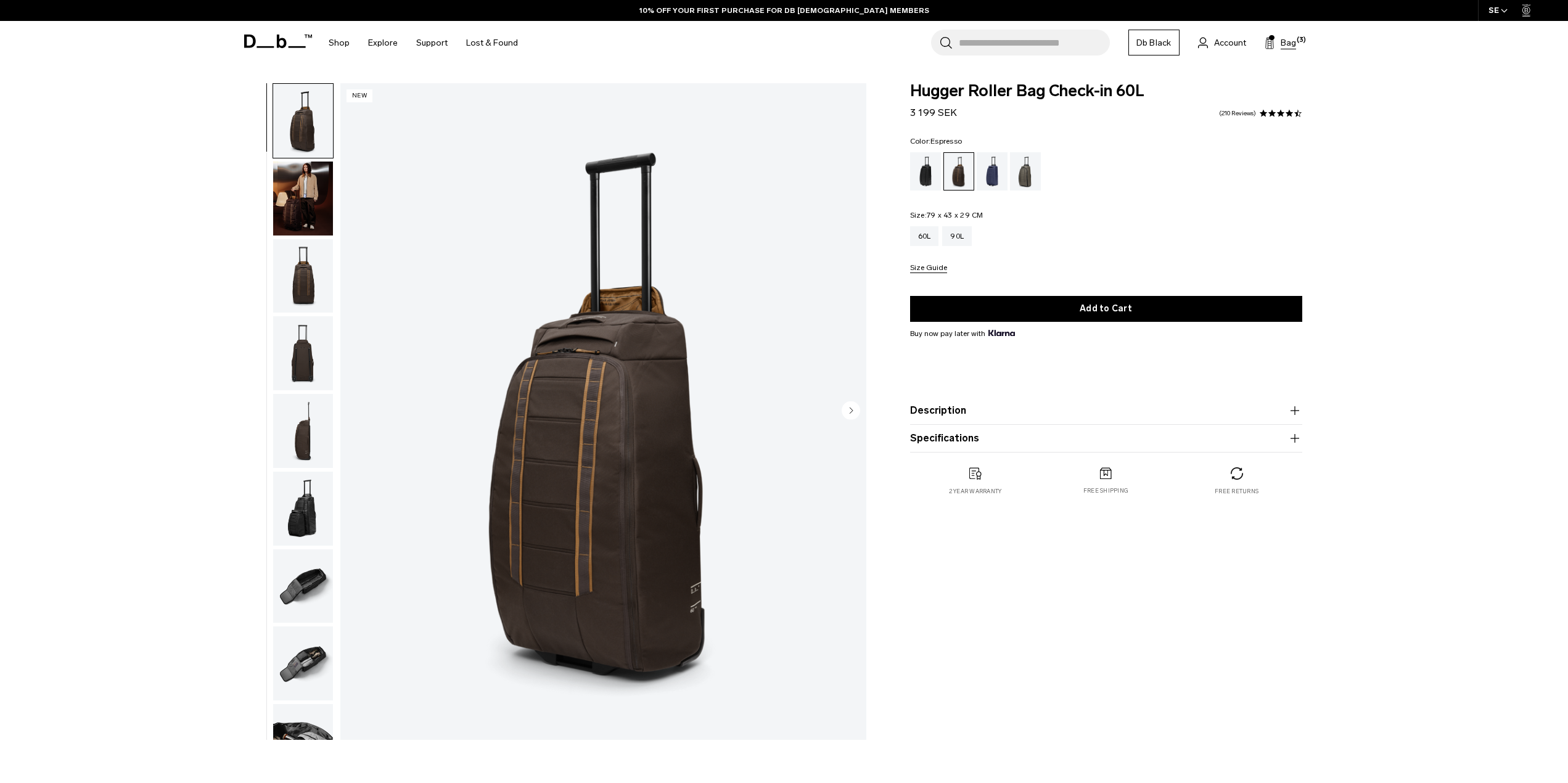
click at [1294, 47] on span "Bag" at bounding box center [1289, 42] width 15 height 13
